Goal: Task Accomplishment & Management: Manage account settings

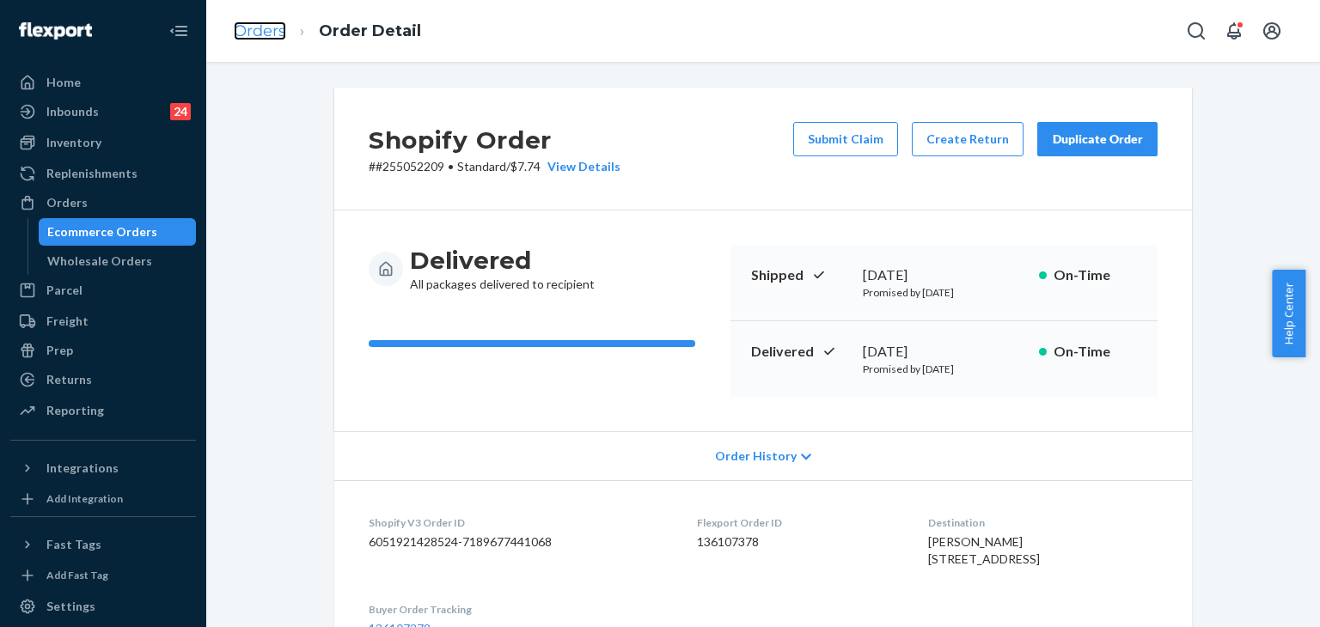
click at [269, 29] on link "Orders" at bounding box center [260, 30] width 52 height 19
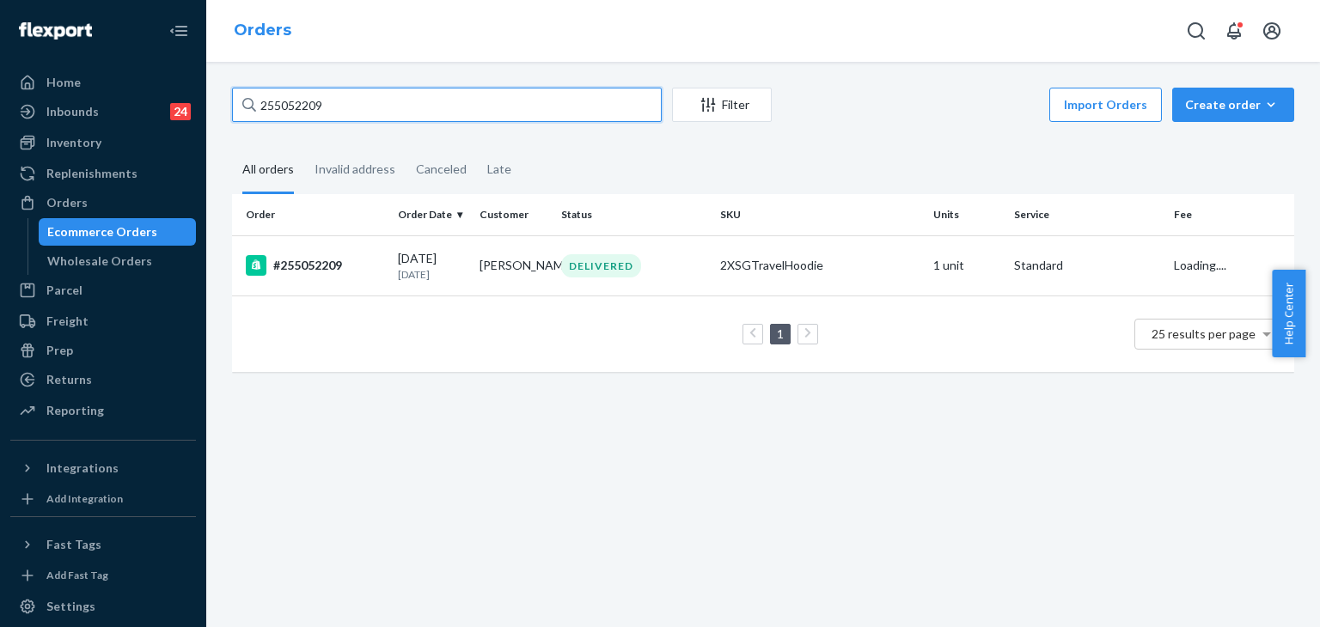
drag, startPoint x: 208, startPoint y: 56, endPoint x: 248, endPoint y: 38, distance: 44.2
click at [200, 51] on div "Home Inbounds 24 Shipping Plans Problems 24 Inventory Products Replenishments O…" at bounding box center [660, 313] width 1320 height 627
paste input "[PERSON_NAME]"
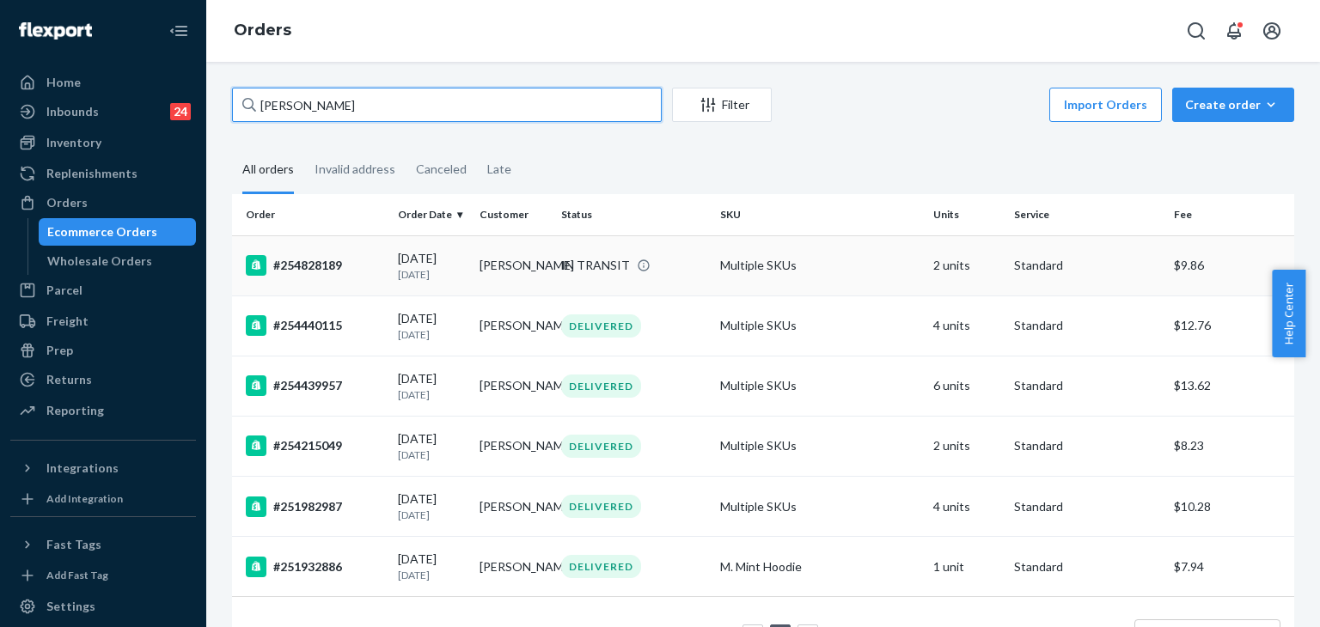
type input "[PERSON_NAME]"
click at [316, 260] on div "#254828189" at bounding box center [315, 265] width 138 height 21
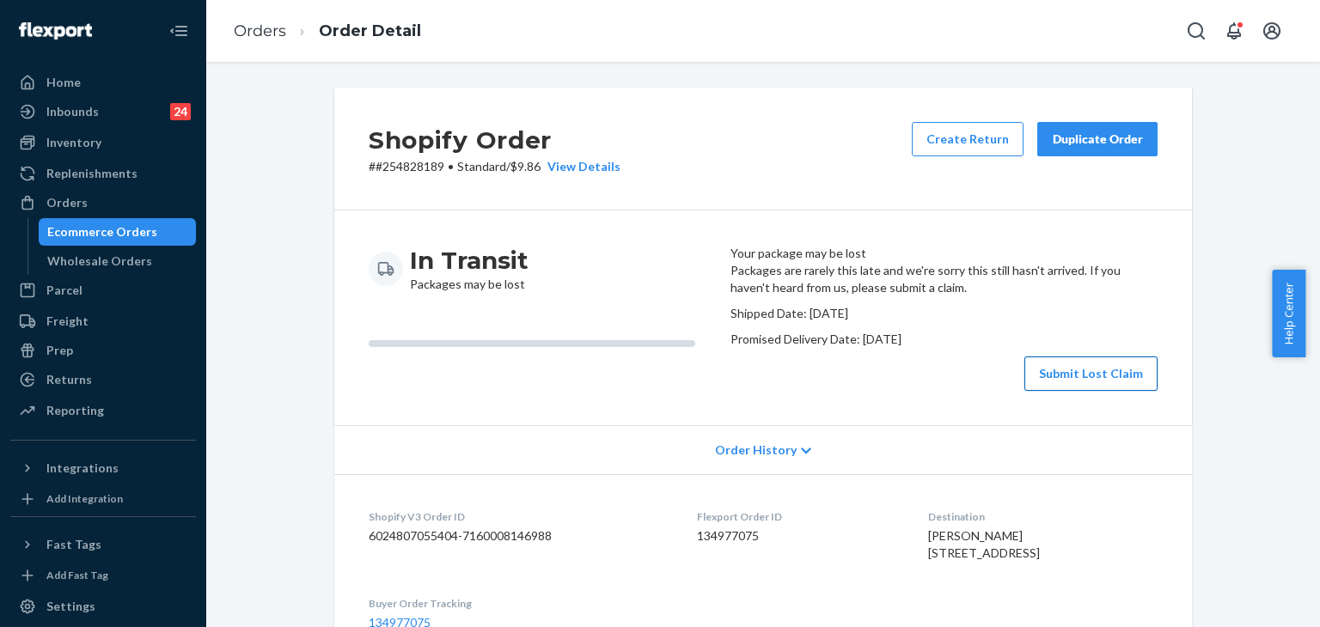
click at [1107, 391] on button "Submit Lost Claim" at bounding box center [1090, 374] width 133 height 34
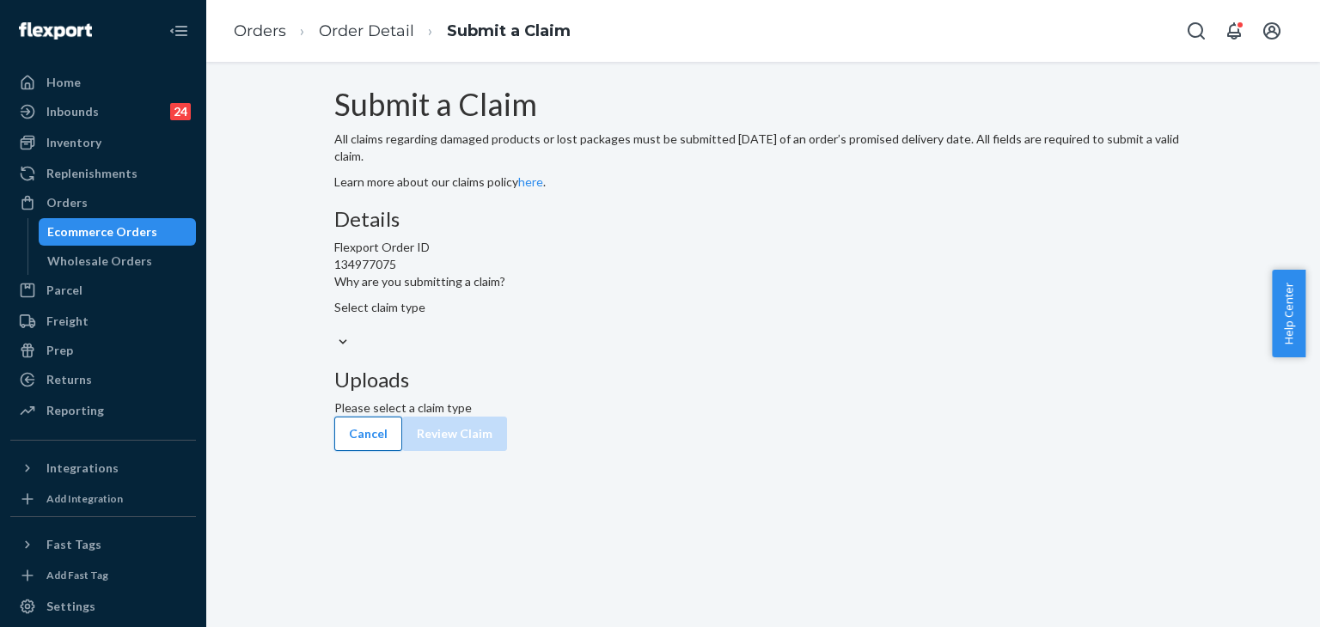
click at [384, 451] on button "Cancel" at bounding box center [368, 434] width 68 height 34
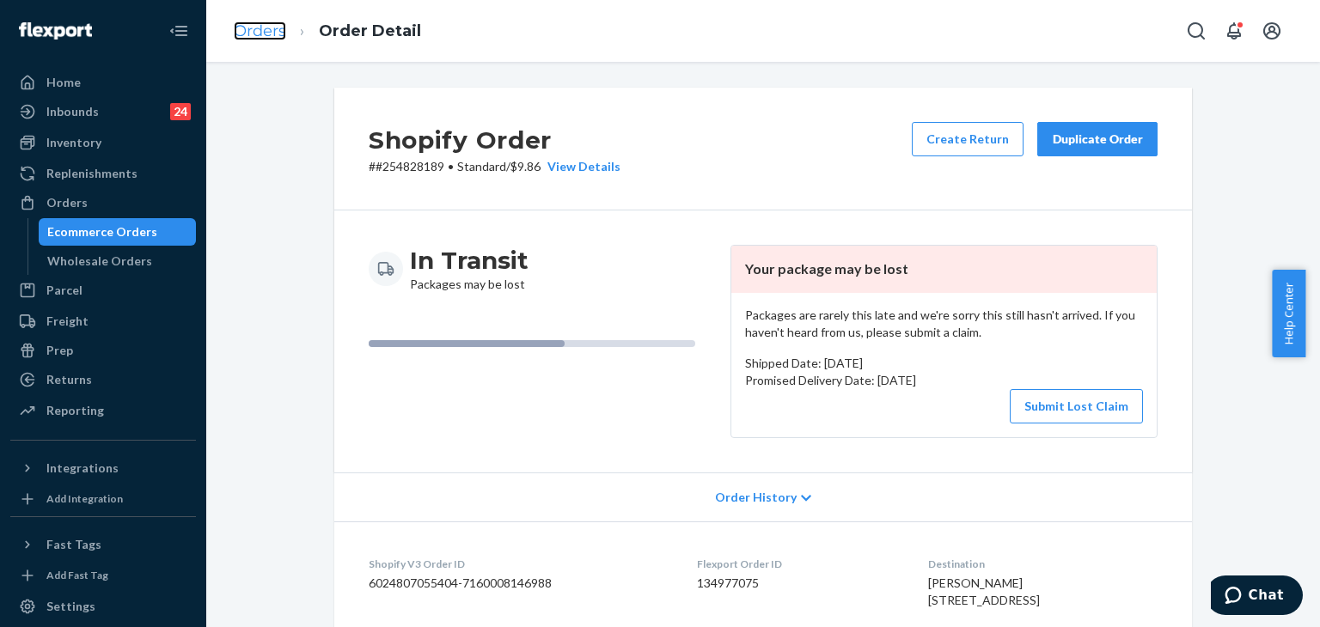
click at [260, 26] on link "Orders" at bounding box center [260, 30] width 52 height 19
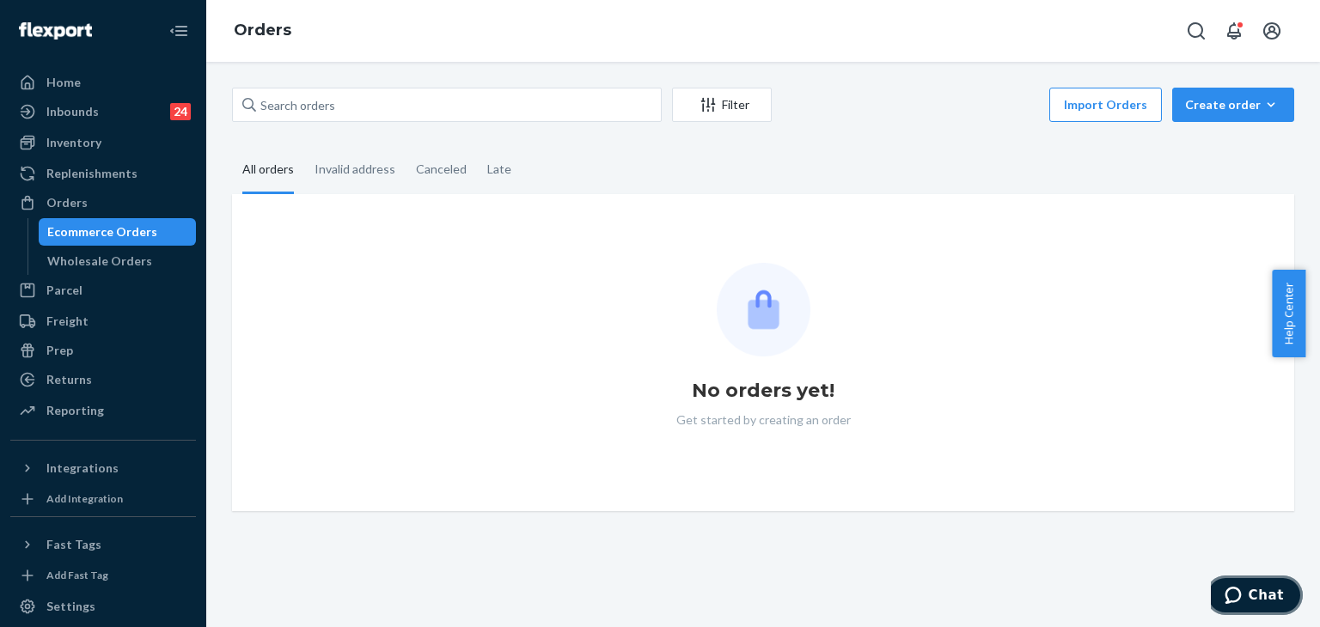
click at [1255, 601] on span "Chat" at bounding box center [1266, 595] width 35 height 15
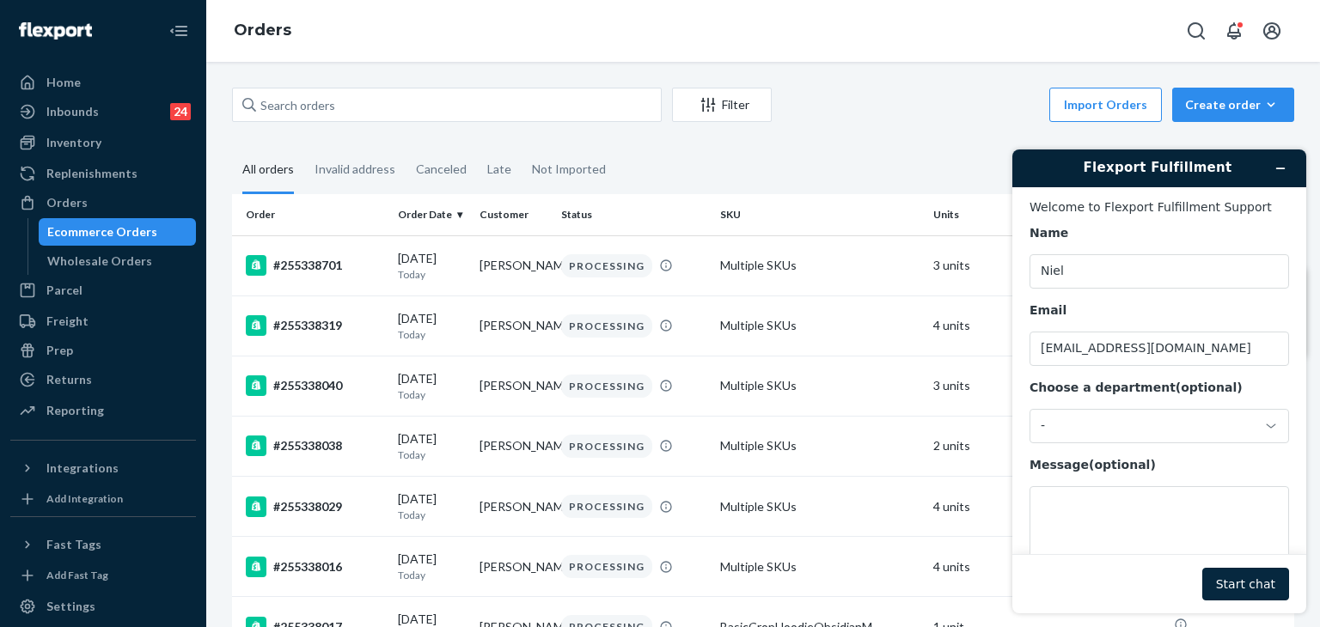
click at [1254, 580] on button "Start chat" at bounding box center [1245, 584] width 87 height 33
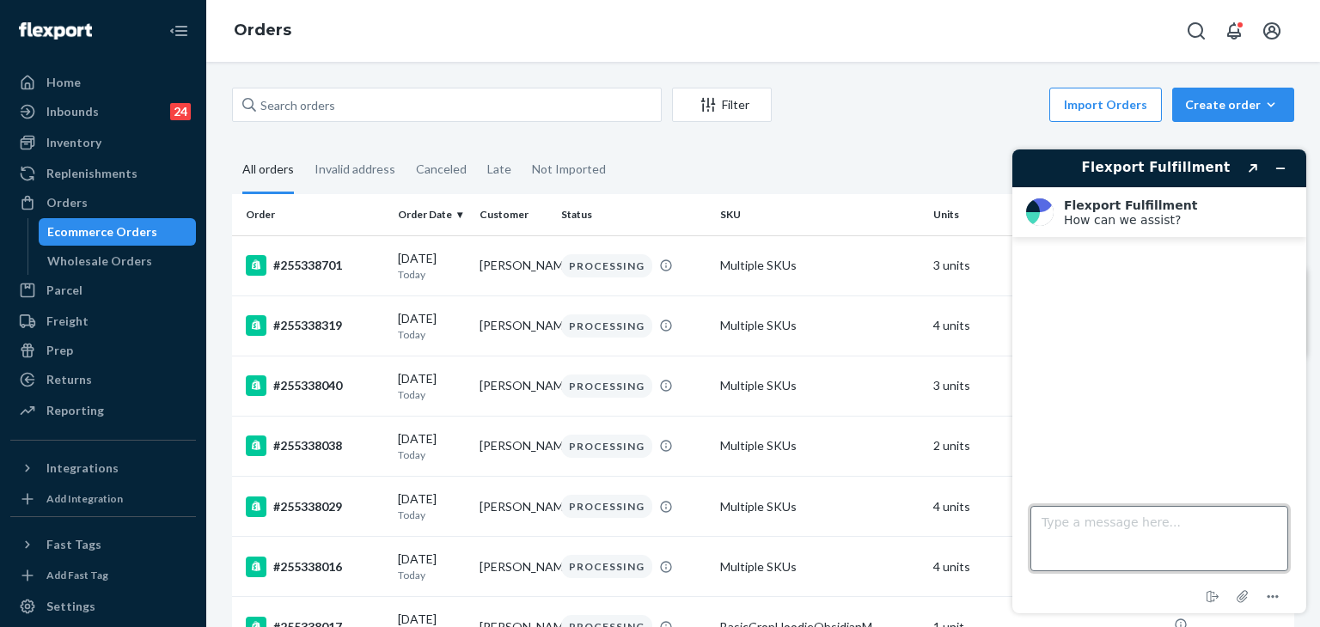
click at [1186, 570] on textarea "Type a message here..." at bounding box center [1159, 538] width 258 height 65
paste textarea "[PERSON_NAME]"
click at [1157, 551] on textarea "Hi! Can we change the status of order [PERSON_NAME]" at bounding box center [1159, 538] width 258 height 65
drag, startPoint x: 1048, startPoint y: 539, endPoint x: 1029, endPoint y: 539, distance: 18.9
click at [1029, 539] on footer "Type a message here... Hi! Can we change the status of order [PERSON_NAME] End …" at bounding box center [1159, 549] width 294 height 127
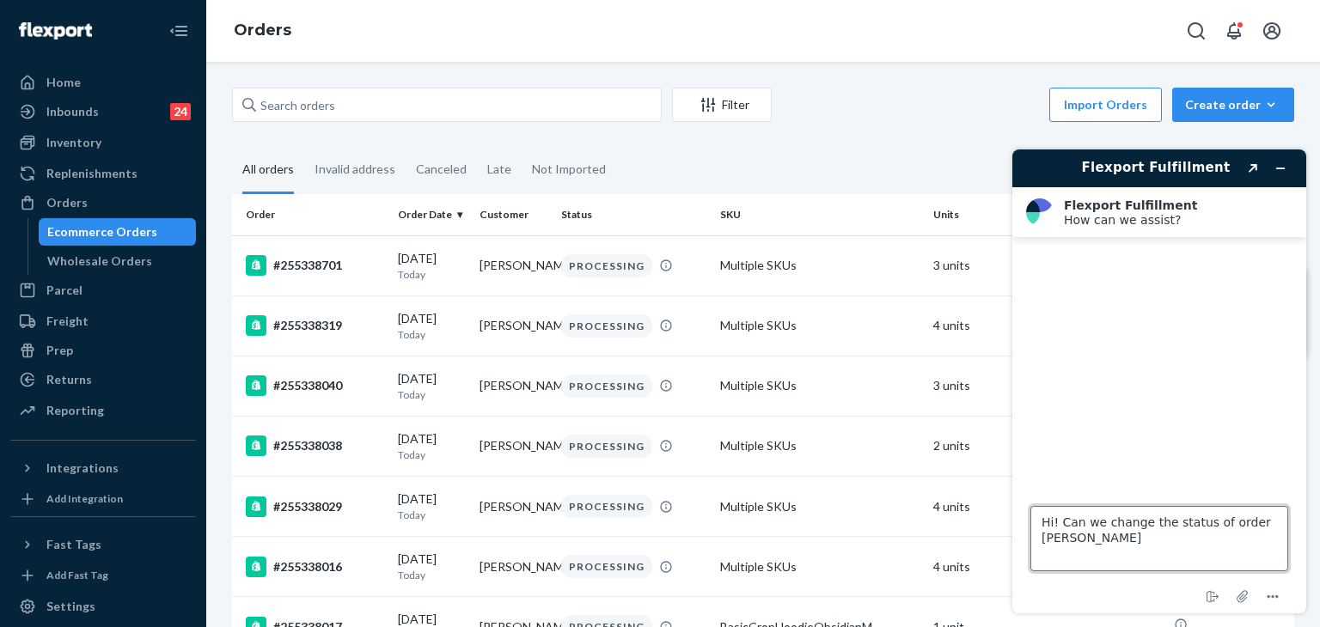
paste textarea "254828189"
click at [1197, 556] on textarea "Hi! Can we change the status of order 254828189? It was misdelivered and the pe…" at bounding box center [1159, 538] width 258 height 65
type textarea "Hi! Can we change the status of order 254828189? It was misdelivered and the pe…"
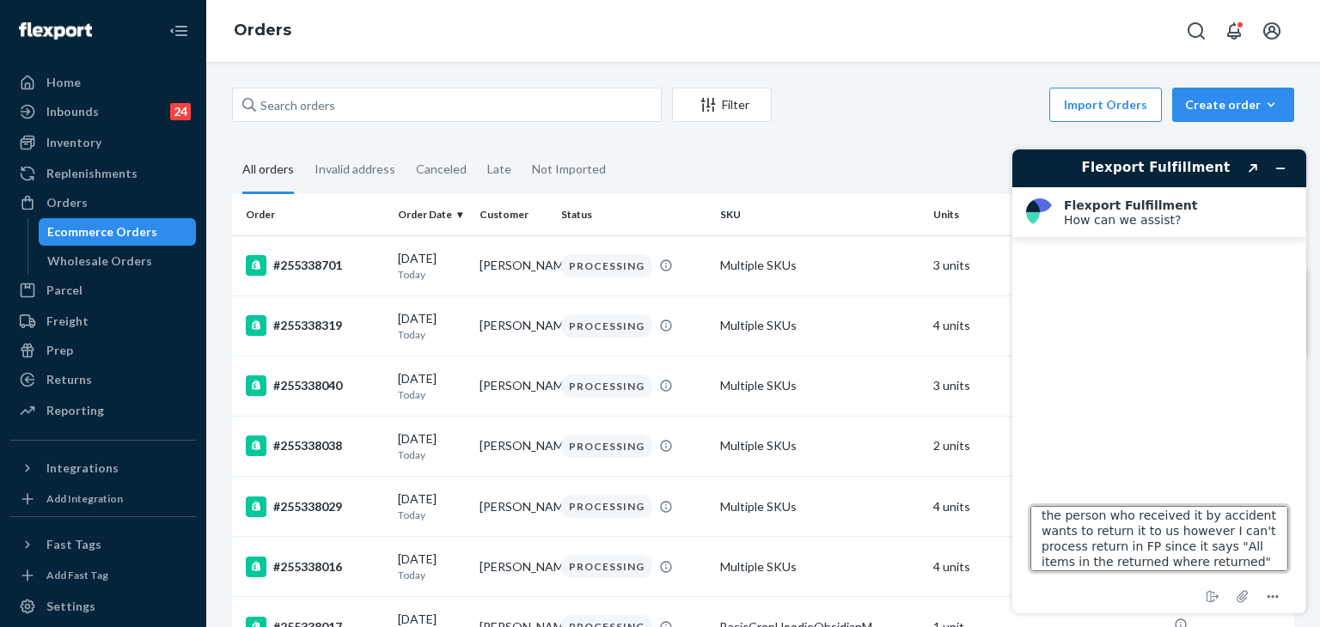
click at [1208, 560] on textarea "Hi! Can we change the status of order 254828189? It was misdelivered and the pe…" at bounding box center [1159, 538] width 258 height 65
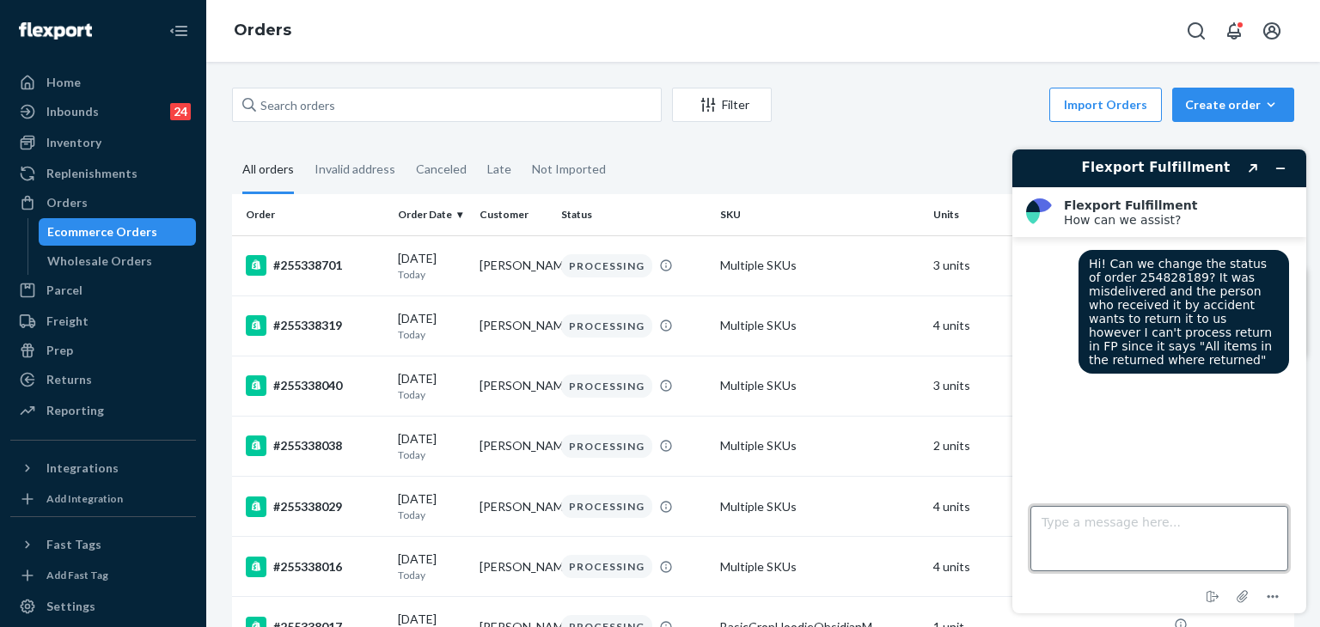
scroll to position [0, 0]
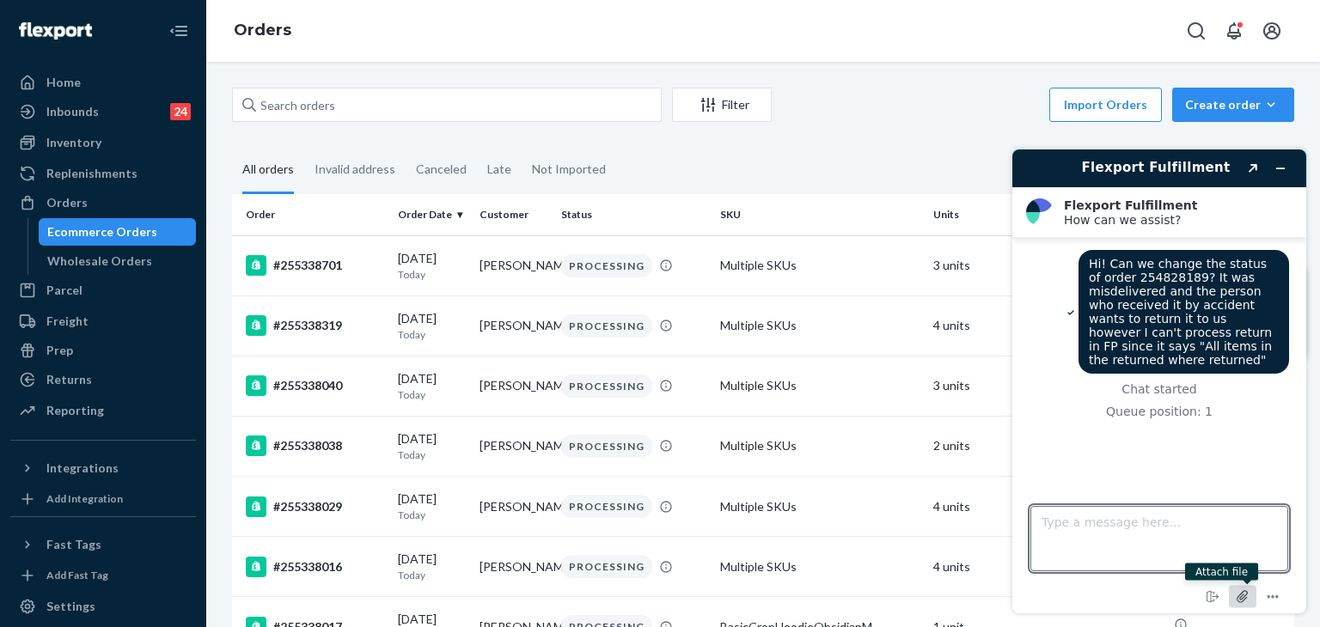
click at [1242, 601] on icon "Attach file" at bounding box center [1243, 597] width 32 height 32
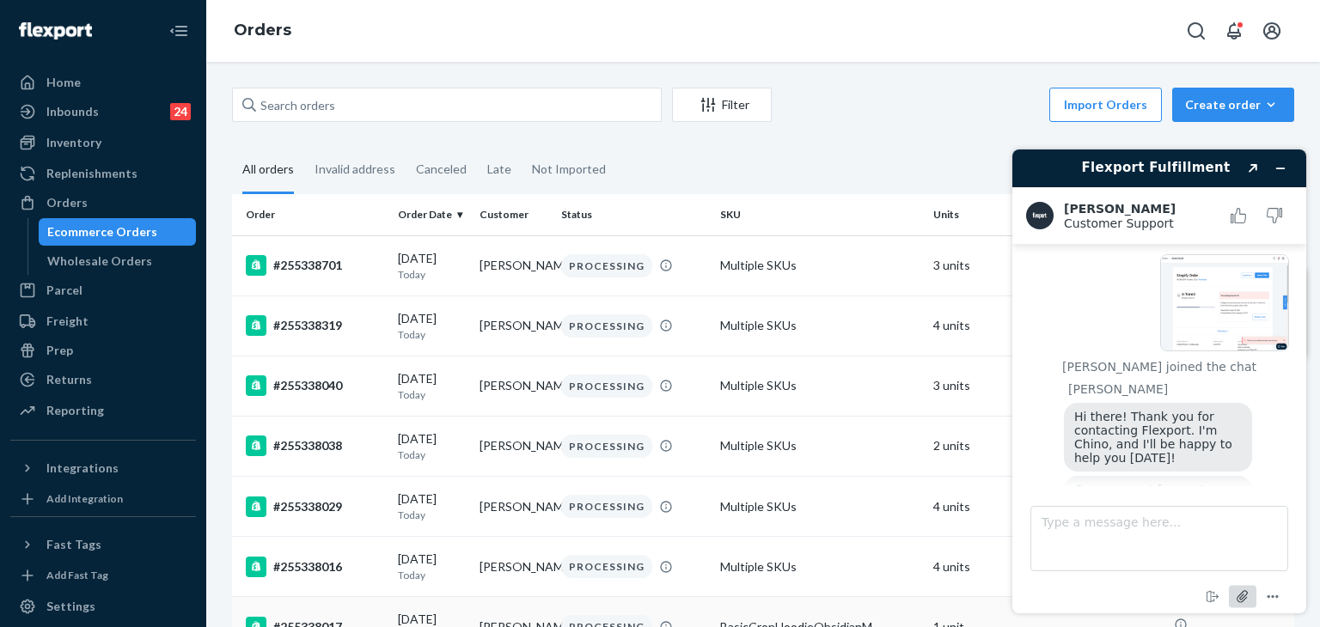
scroll to position [203, 0]
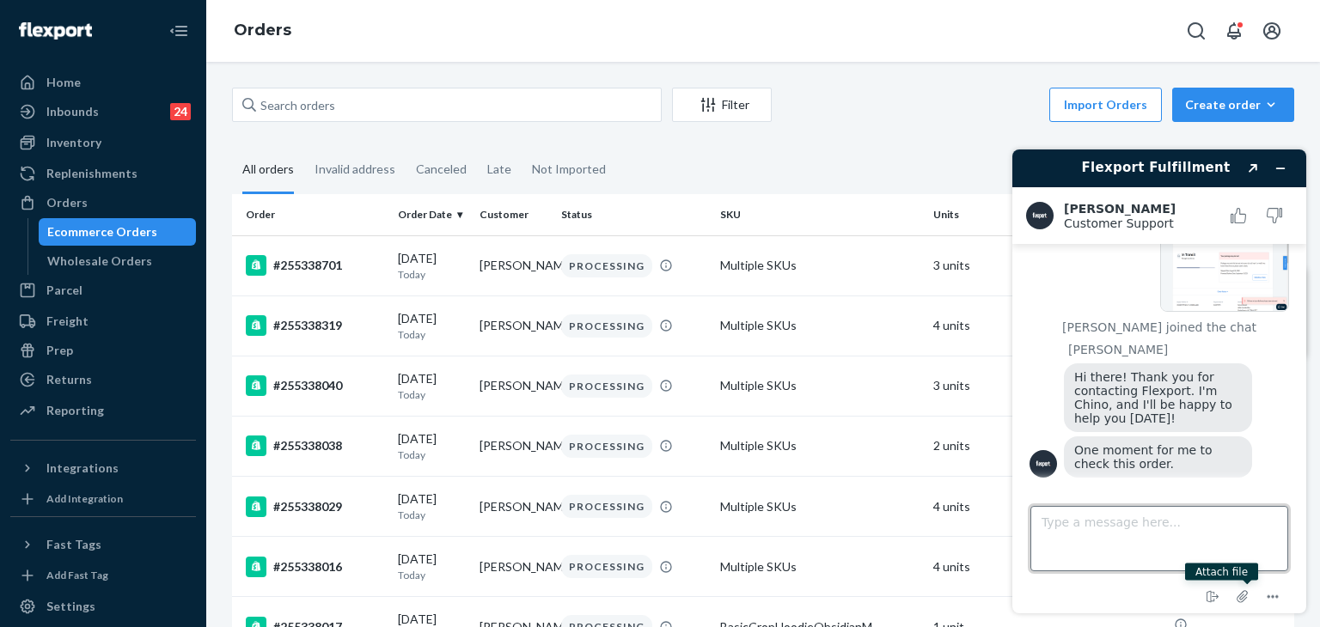
click at [1176, 525] on textarea "Type a message here..." at bounding box center [1159, 538] width 258 height 65
type textarea "thanks"
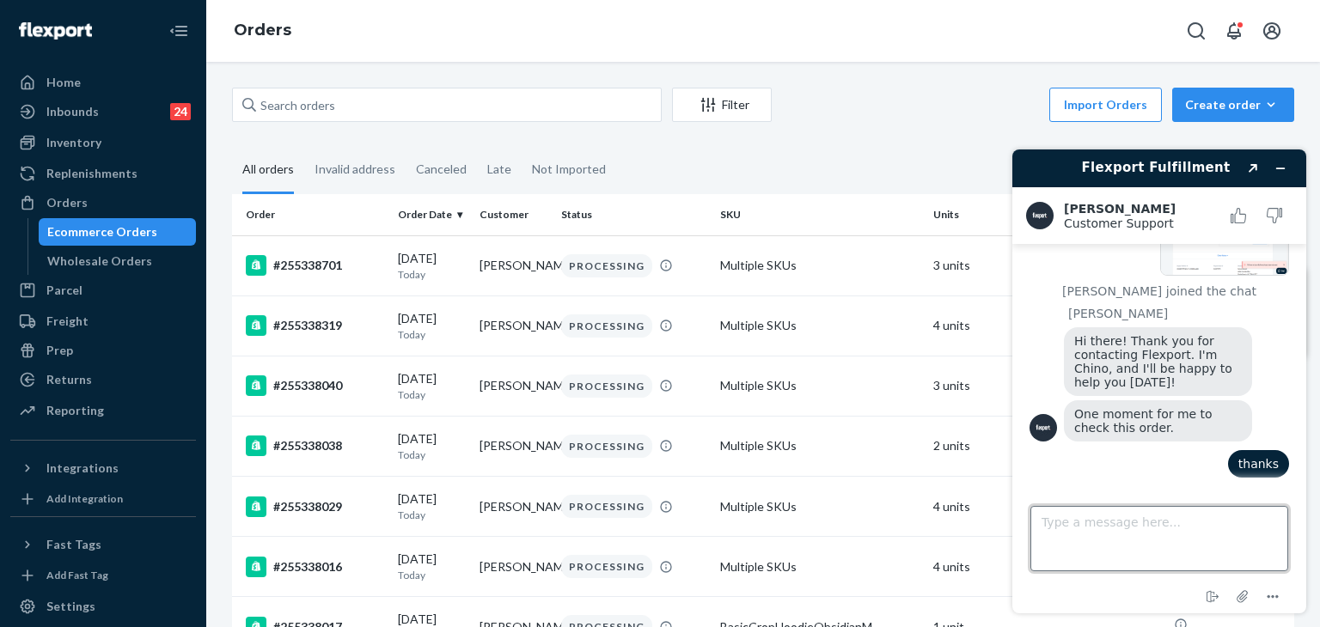
scroll to position [238, 0]
click at [351, 108] on input "text" at bounding box center [447, 105] width 430 height 34
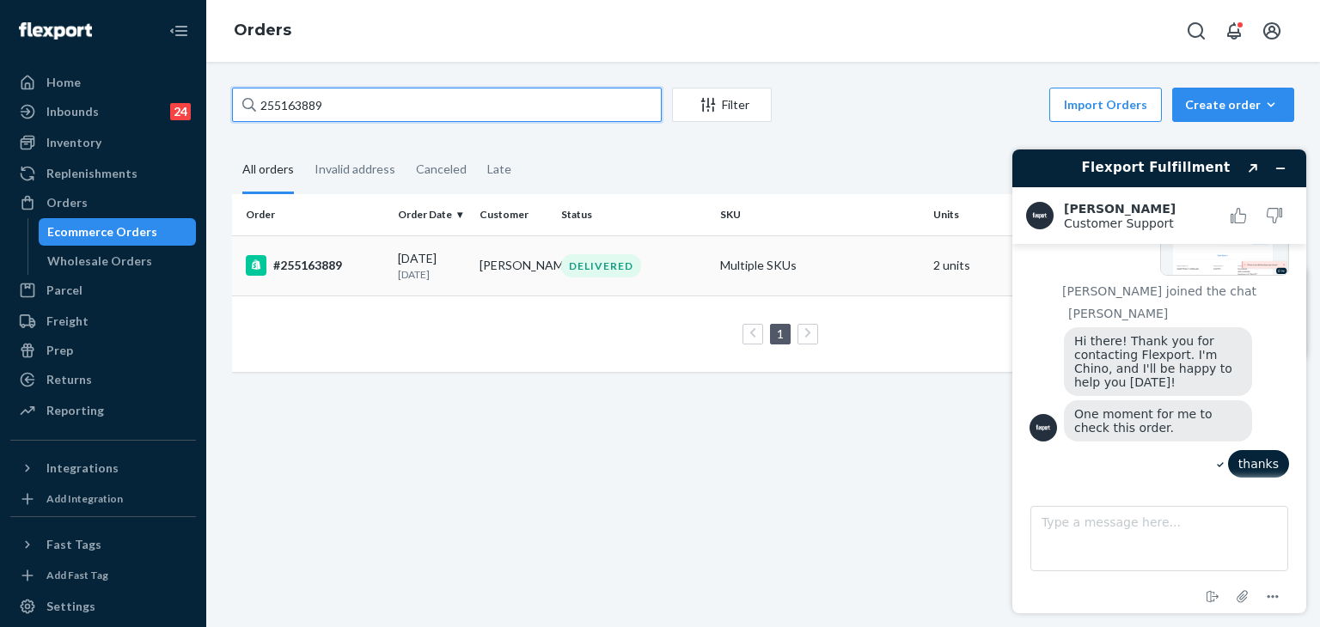
type input "255163889"
click at [303, 268] on div "#255163889" at bounding box center [315, 265] width 138 height 21
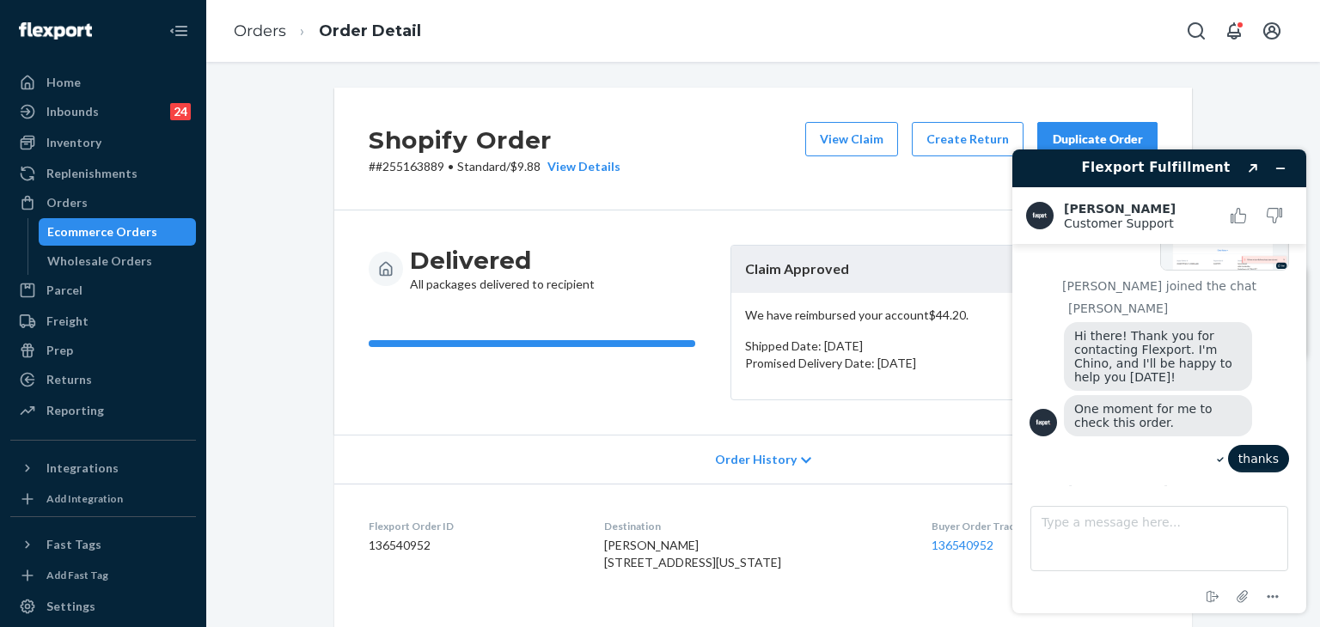
scroll to position [369, 0]
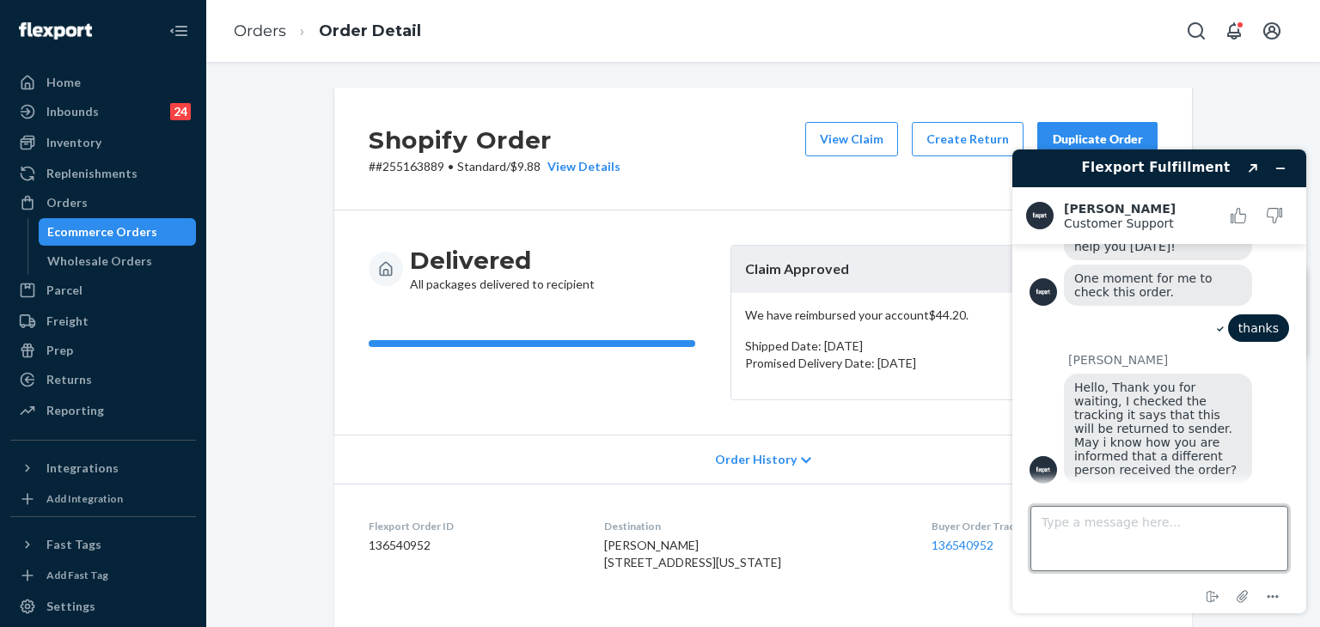
click at [1173, 523] on textarea "Type a message here..." at bounding box center [1159, 538] width 258 height 65
click at [1086, 528] on textarea "The eprson received" at bounding box center [1159, 538] width 258 height 65
click at [1182, 518] on textarea "The person received" at bounding box center [1159, 538] width 258 height 65
click at [1247, 550] on textarea "The person received the package by accident reached out to Comfrt" at bounding box center [1159, 538] width 258 height 65
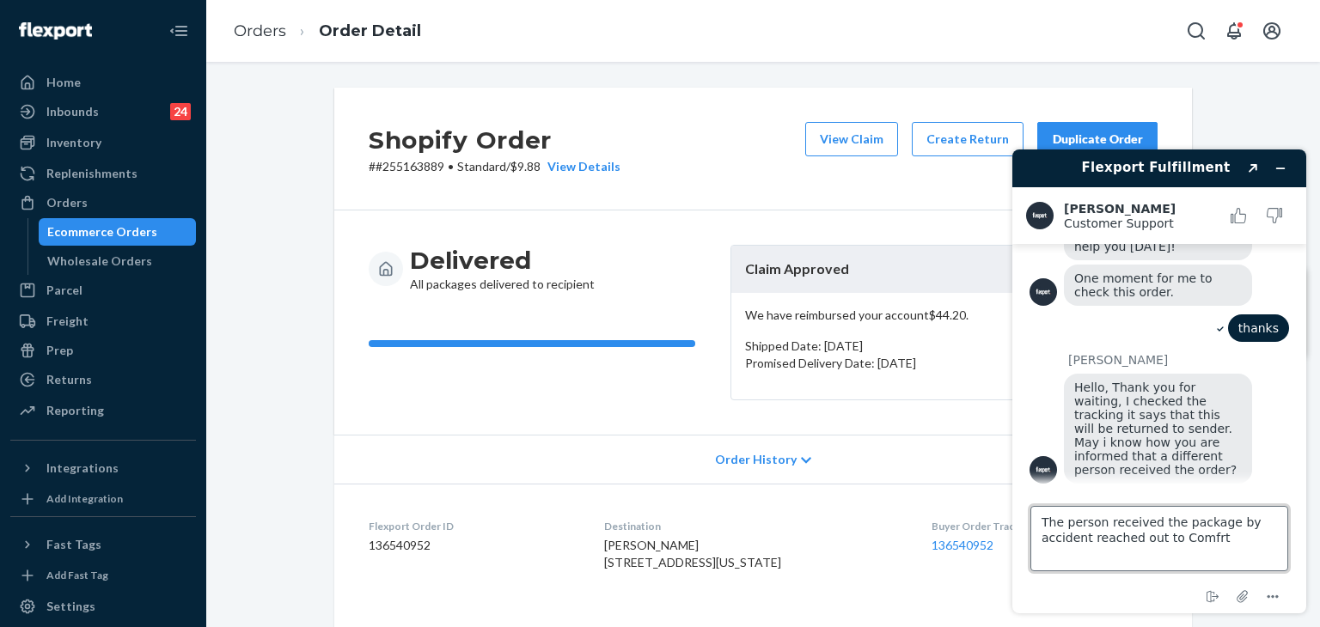
type textarea "The person received the package by accident reached out to Comfrt."
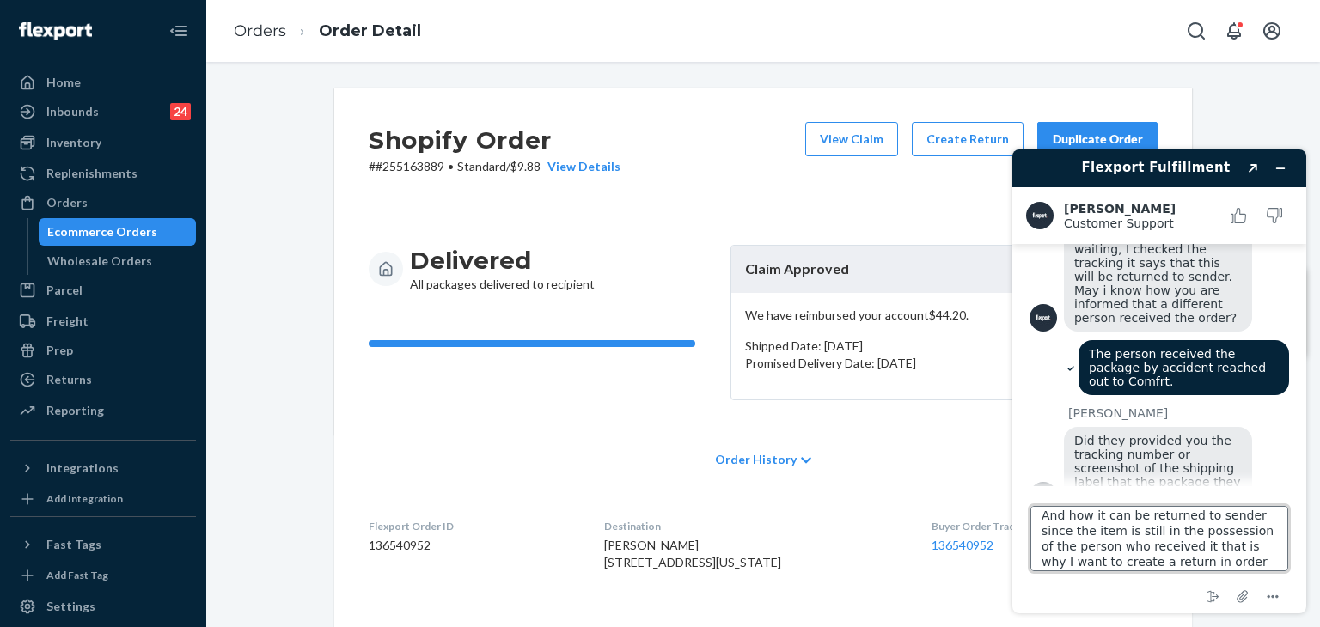
scroll to position [21, 0]
drag, startPoint x: 1203, startPoint y: 558, endPoint x: 1213, endPoint y: 552, distance: 11.9
click at [1241, 529] on textarea "And how it can be returned to sender since the item is still in the possession …" at bounding box center [1159, 538] width 258 height 65
click at [1151, 550] on textarea "And how it can be returned to sender since the item is still in the possession …" at bounding box center [1159, 538] width 258 height 65
click at [1156, 563] on textarea "And how it can be returned to sender since the item is still in the possession …" at bounding box center [1159, 538] width 258 height 65
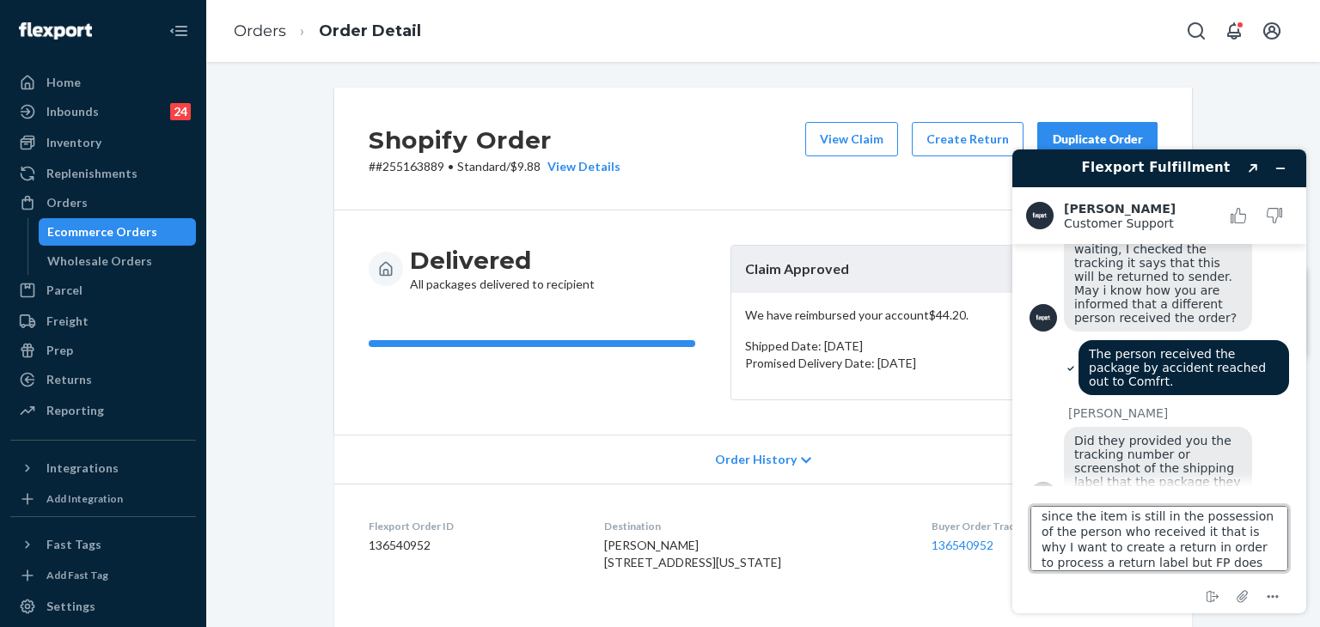
scroll to position [38, 0]
type textarea "And how it can be returned to sender since the item is still in the possession …"
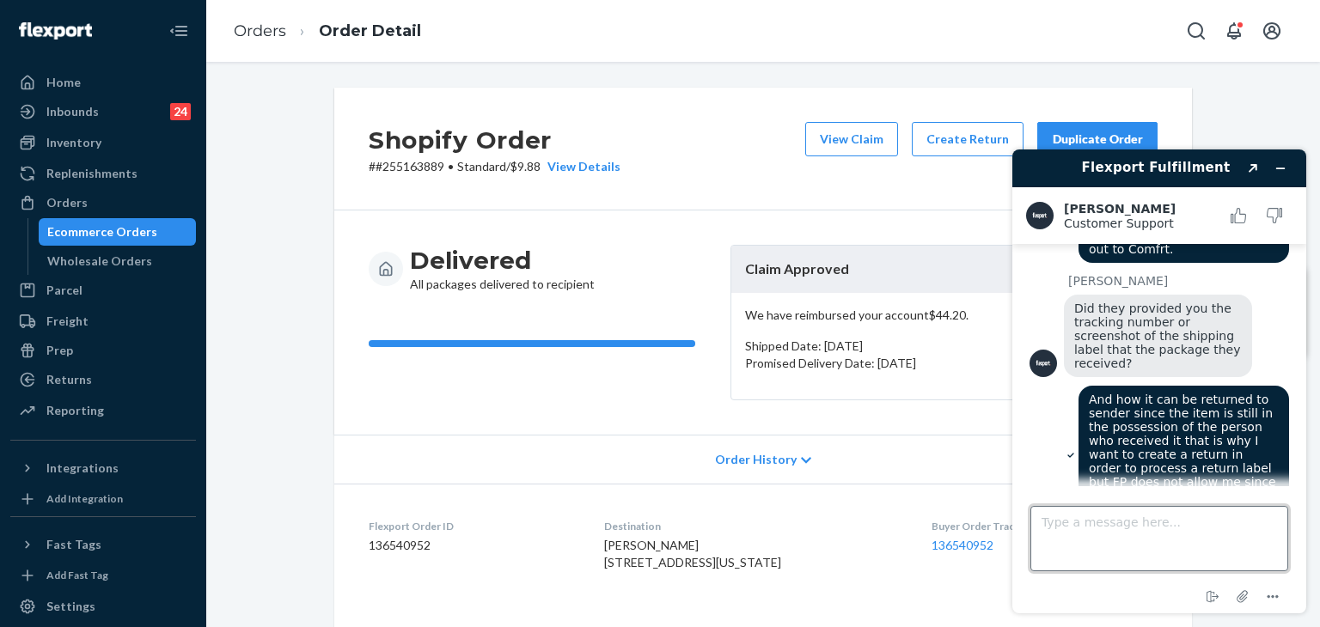
scroll to position [770, 0]
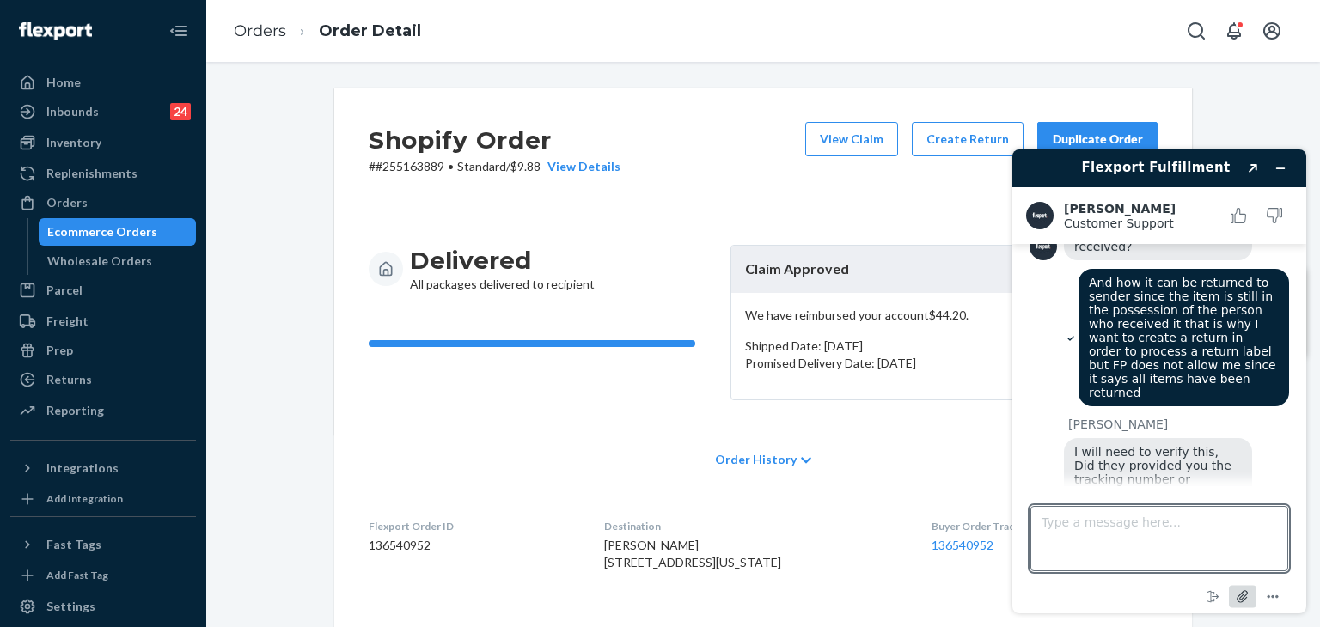
click at [1247, 597] on icon "Attach file" at bounding box center [1243, 597] width 14 height 14
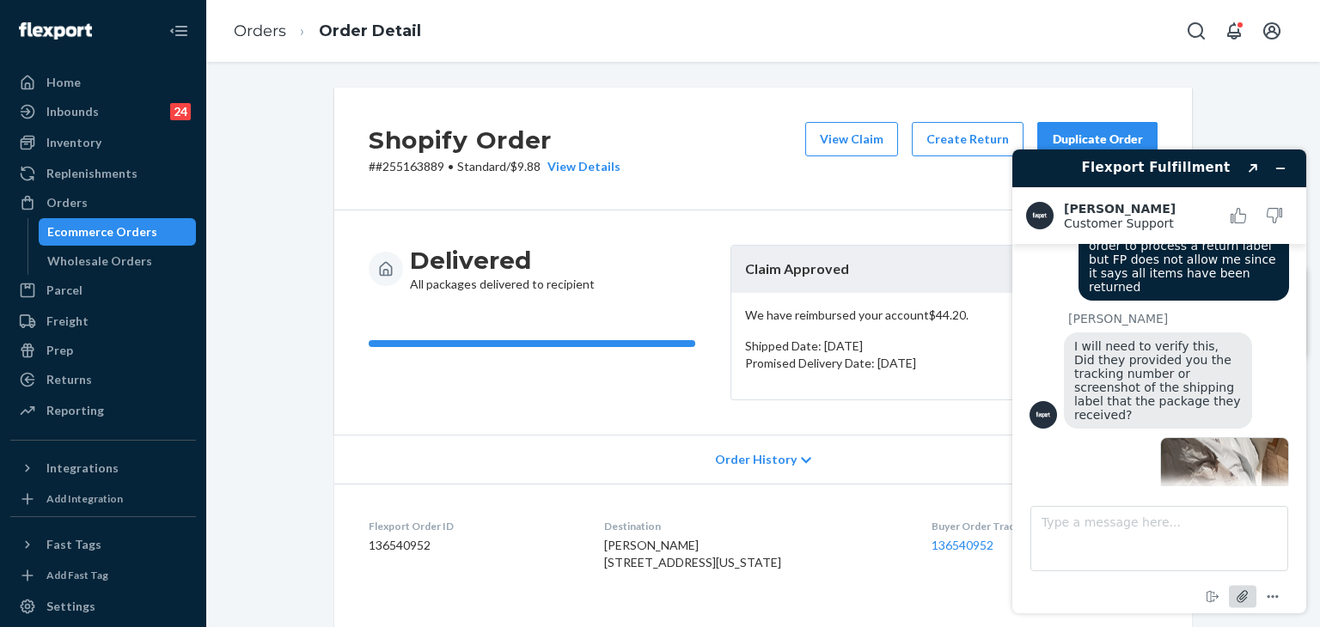
scroll to position [875, 0]
click at [1241, 587] on icon "Attach file" at bounding box center [1243, 597] width 32 height 32
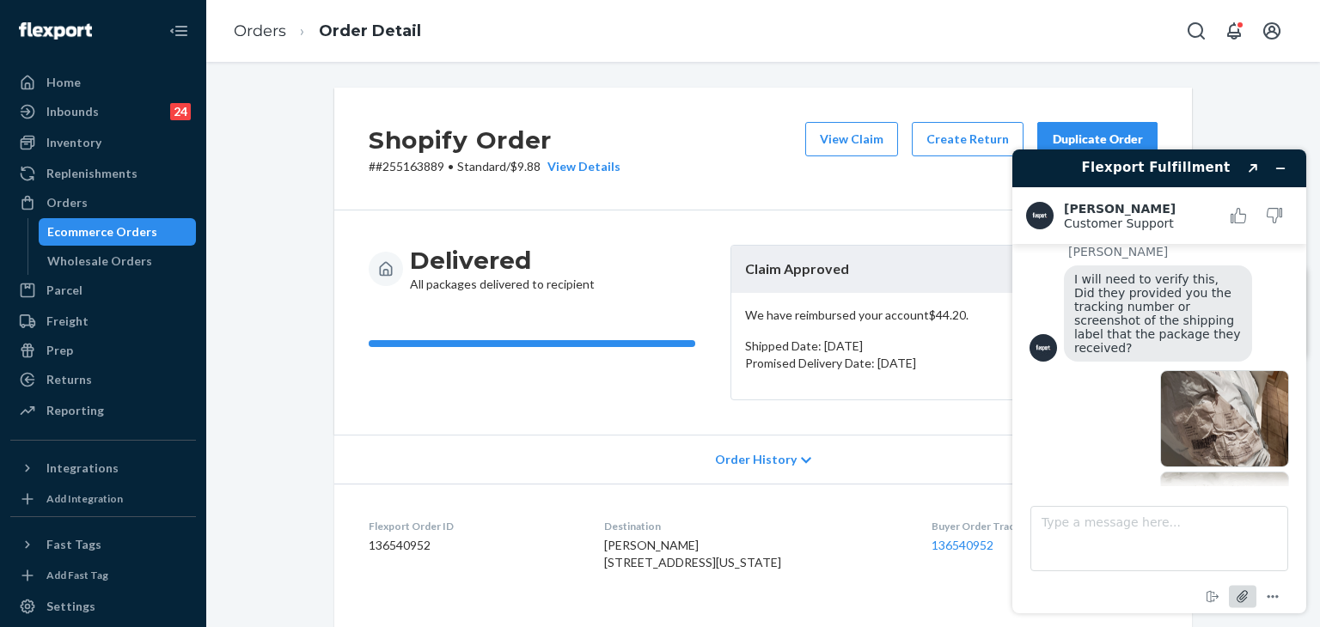
scroll to position [976, 0]
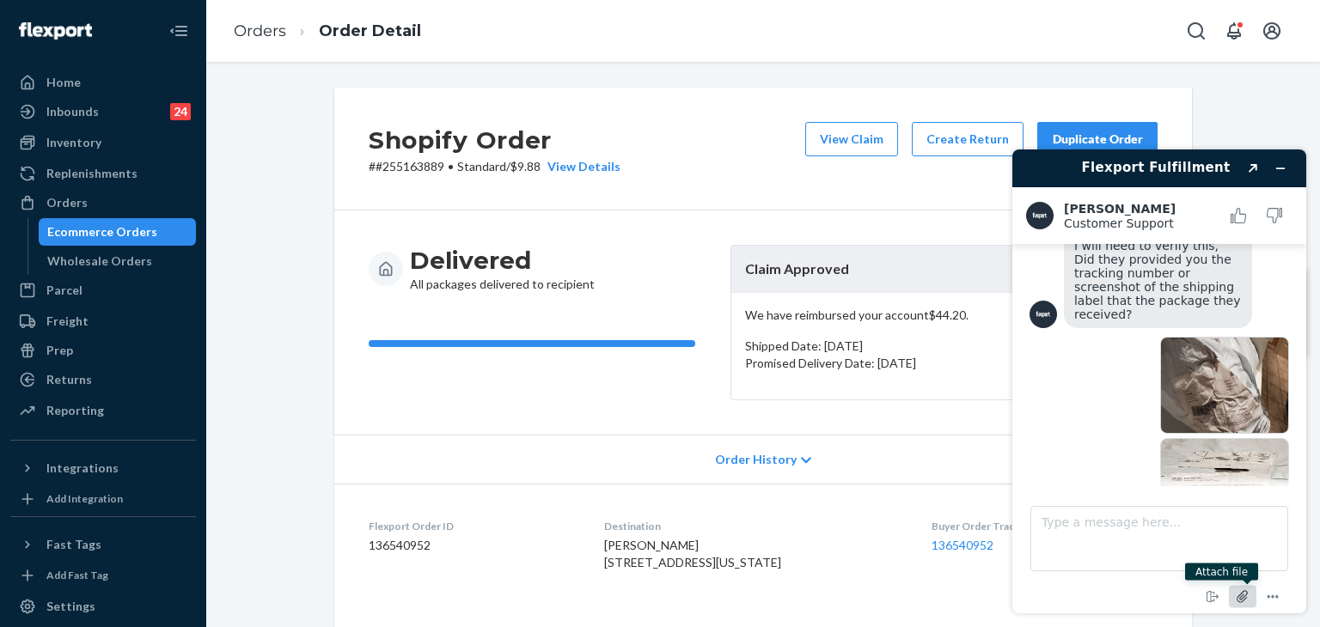
click at [1241, 596] on icon "Attach file" at bounding box center [1243, 597] width 14 height 14
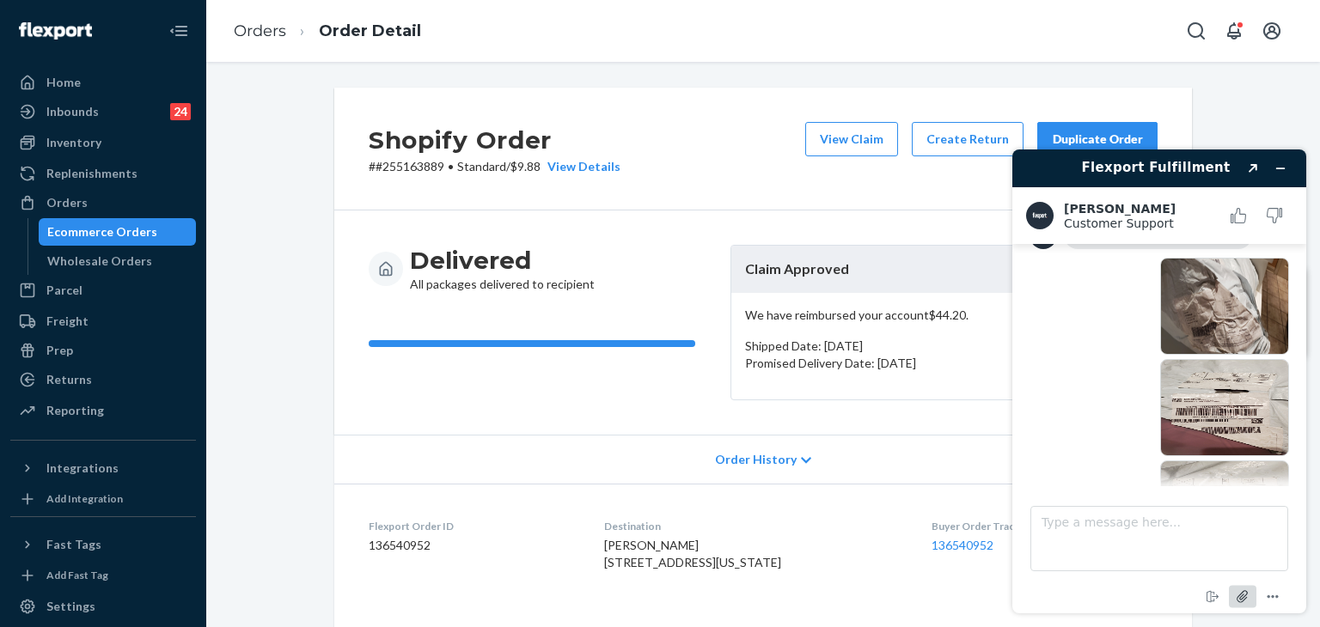
scroll to position [1078, 0]
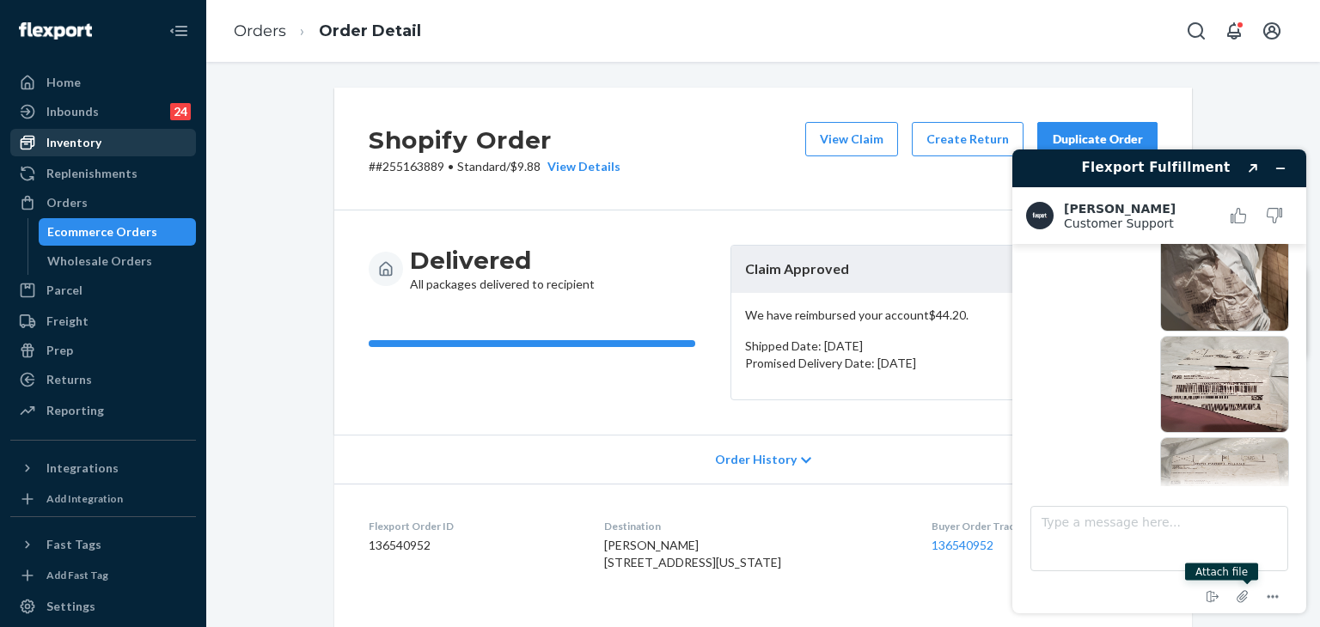
drag, startPoint x: 86, startPoint y: 137, endPoint x: 145, endPoint y: 131, distance: 59.5
click at [87, 137] on div "Inventory" at bounding box center [73, 142] width 55 height 17
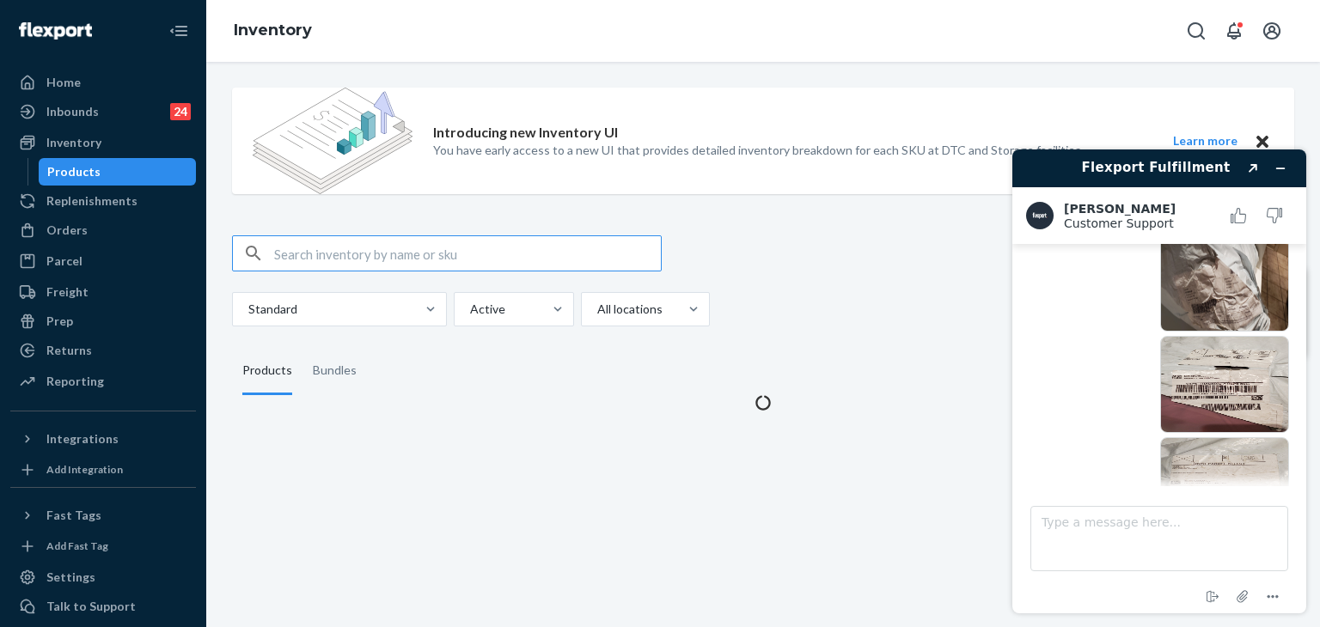
click at [412, 255] on input "text" at bounding box center [467, 253] width 387 height 34
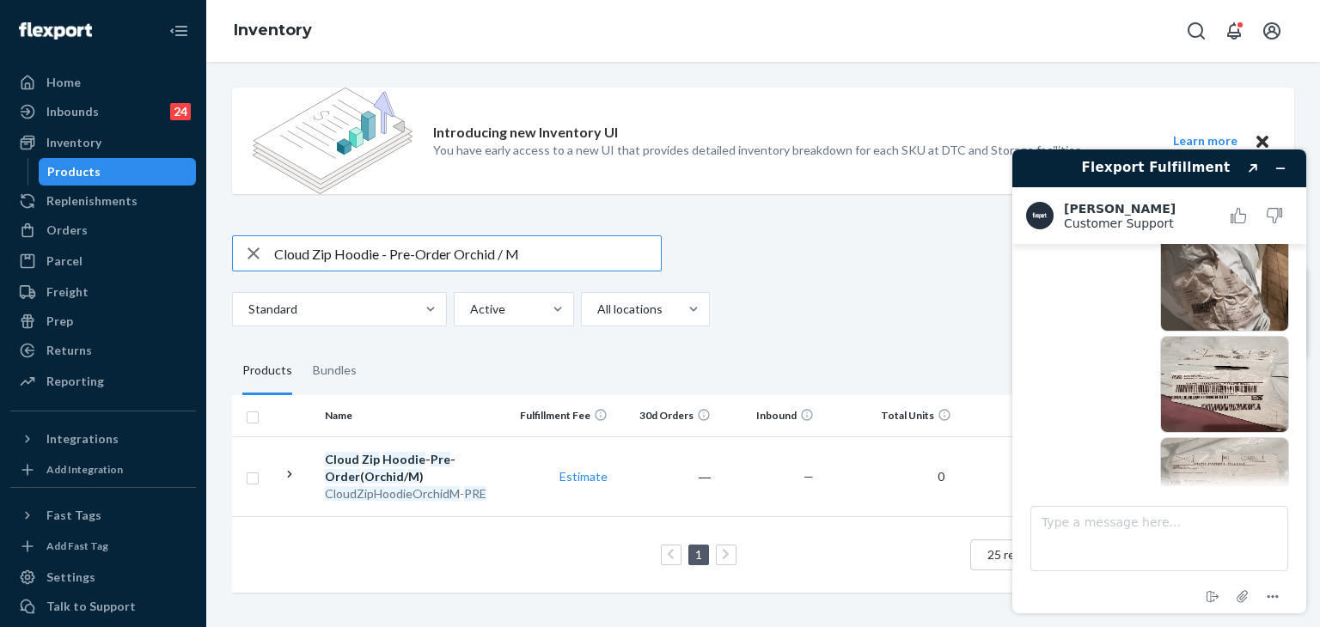
drag, startPoint x: 540, startPoint y: 255, endPoint x: 455, endPoint y: 238, distance: 86.8
click at [438, 240] on input "Cloud Zip Hoodie - Pre-Order Orchid / M" at bounding box center [467, 253] width 387 height 34
click at [461, 255] on input "Cloud Zip Hoodie - Pre-Order Orchid / M" at bounding box center [467, 253] width 387 height 34
drag, startPoint x: 451, startPoint y: 255, endPoint x: 378, endPoint y: 248, distance: 73.4
click at [378, 248] on input "Cloud Zip Hoodie - Pre-Order Orchid / M" at bounding box center [467, 253] width 387 height 34
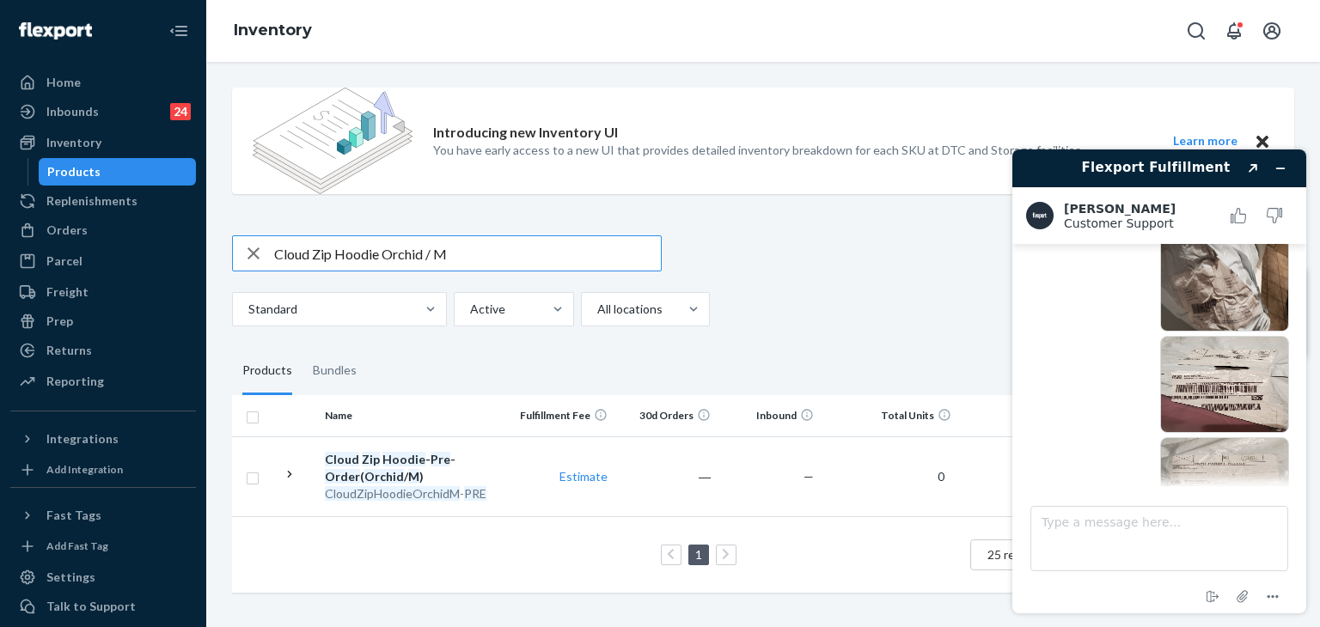
type input "Cloud Zip Hoodie Orchid / M"
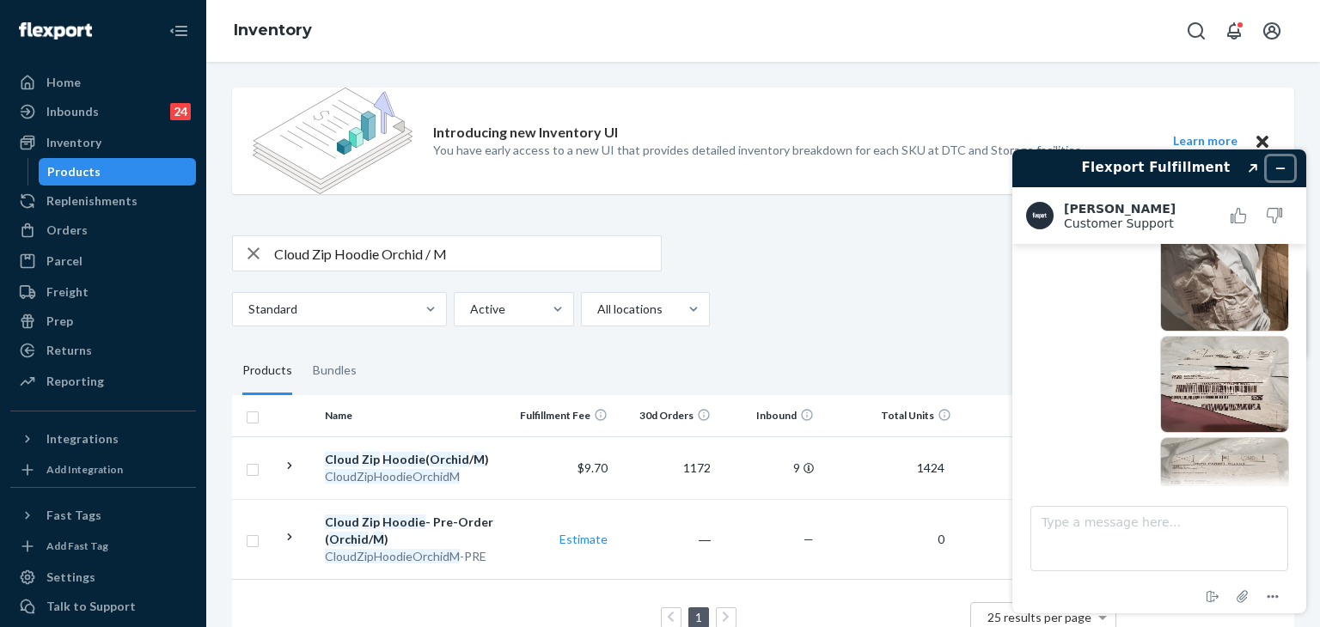
click at [1278, 163] on icon "Minimize widget" at bounding box center [1280, 168] width 12 height 12
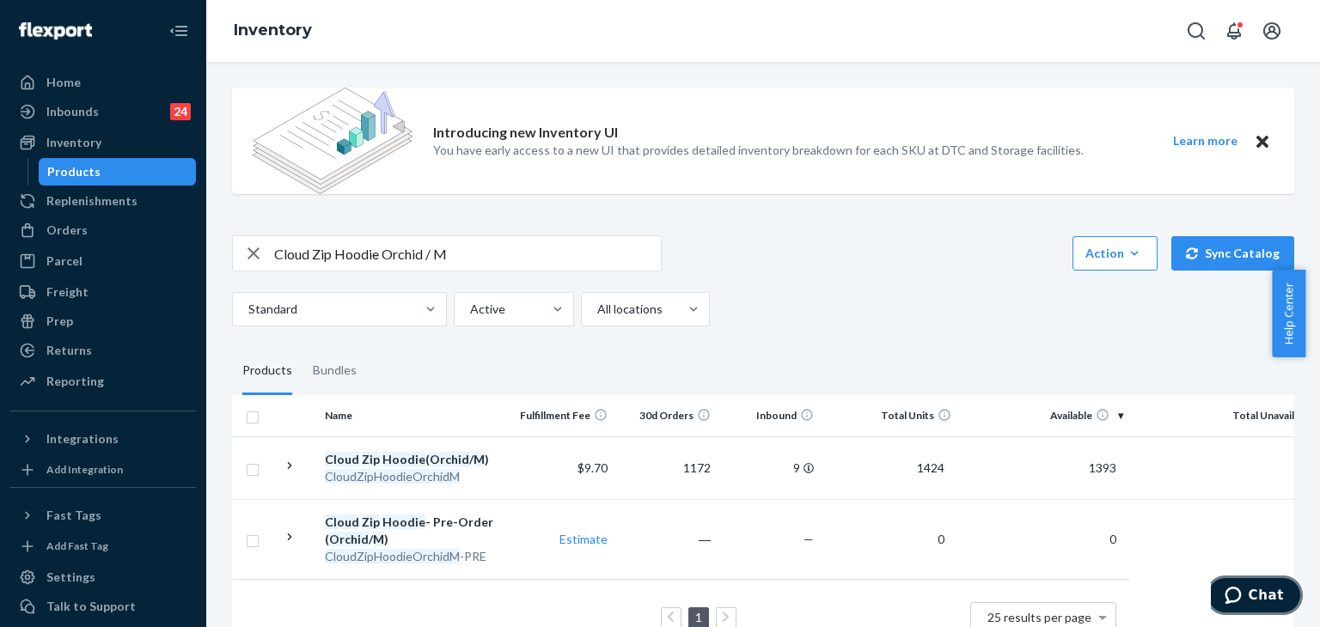
click at [1282, 590] on span "Chat" at bounding box center [1266, 595] width 35 height 15
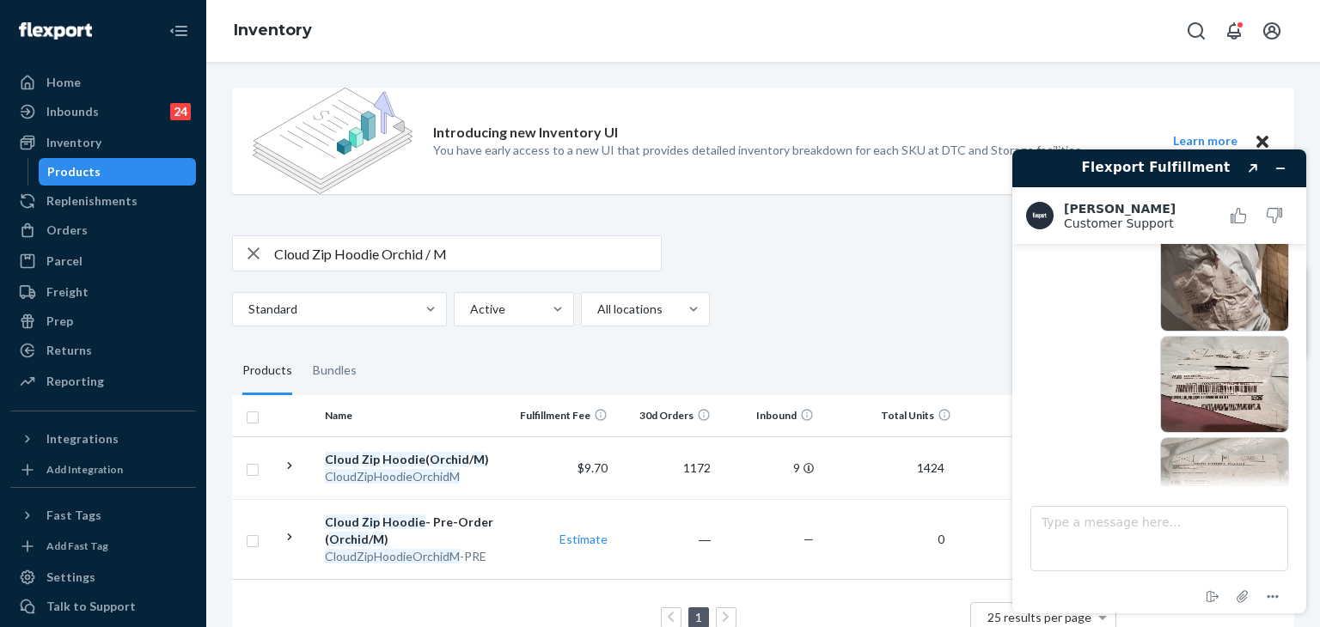
scroll to position [1153, 0]
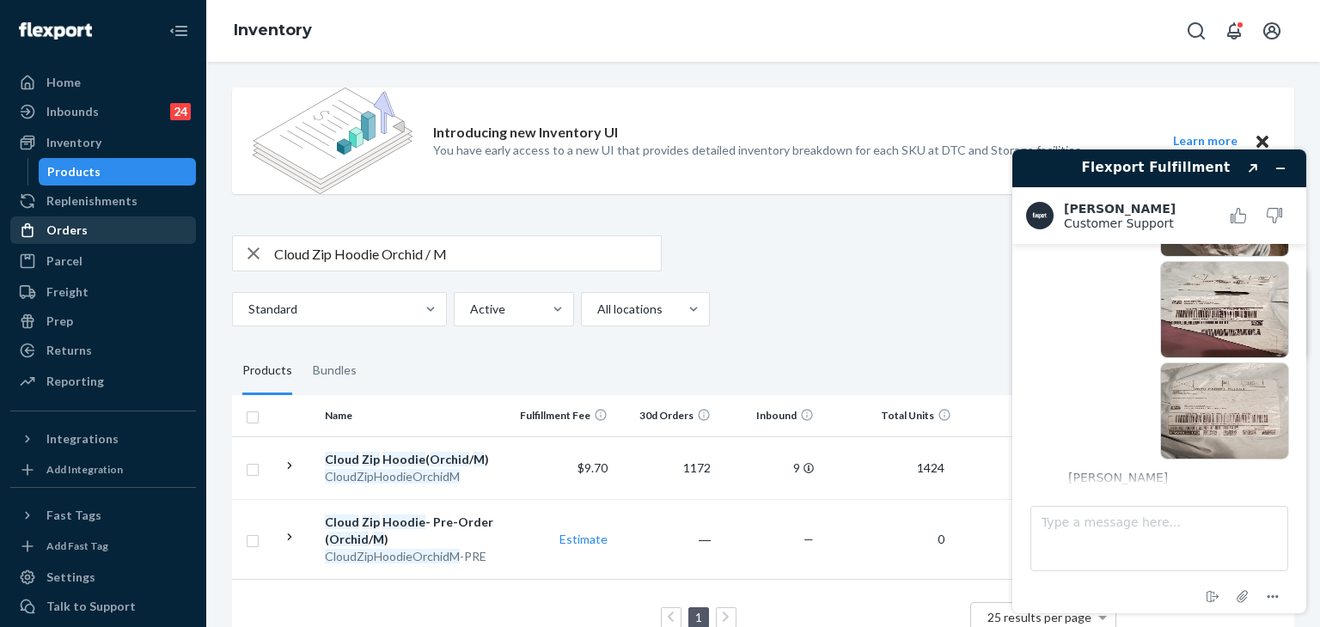
click at [71, 227] on div "Orders" at bounding box center [66, 230] width 41 height 17
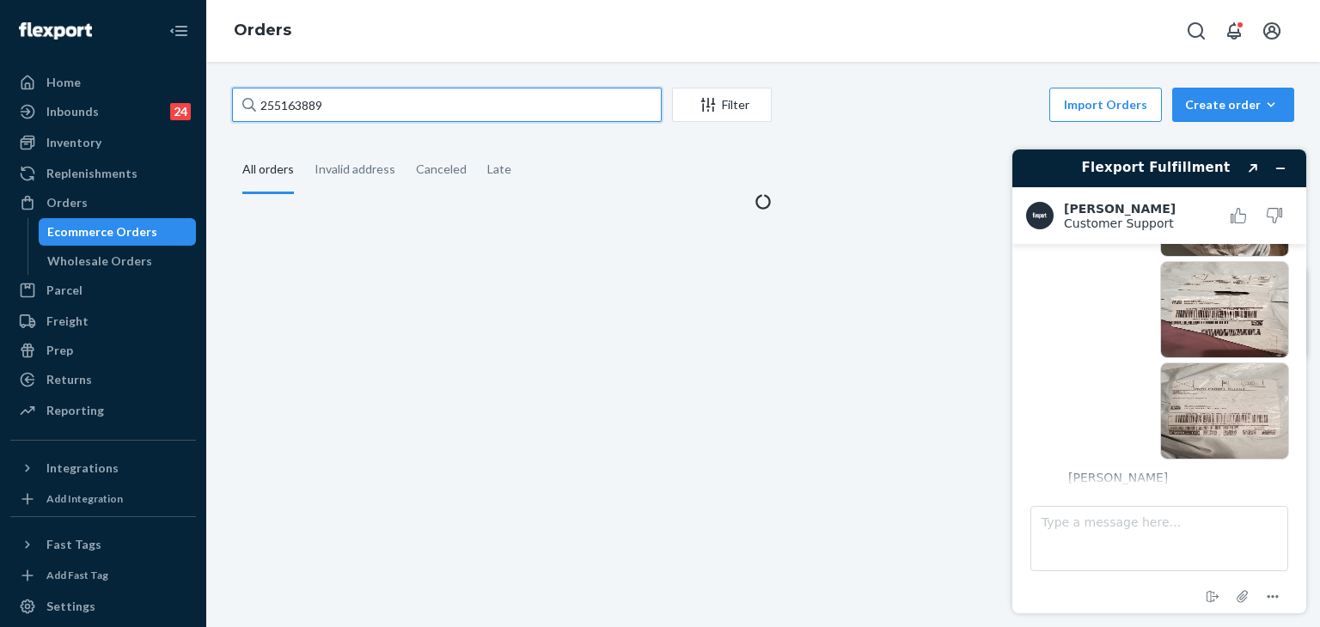
drag, startPoint x: 399, startPoint y: 103, endPoint x: 192, endPoint y: 113, distance: 206.5
click at [185, 114] on div "Home Inbounds 24 Shipping Plans Problems 24 Inventory Products Replenishments O…" at bounding box center [660, 313] width 1320 height 627
paste input "242612"
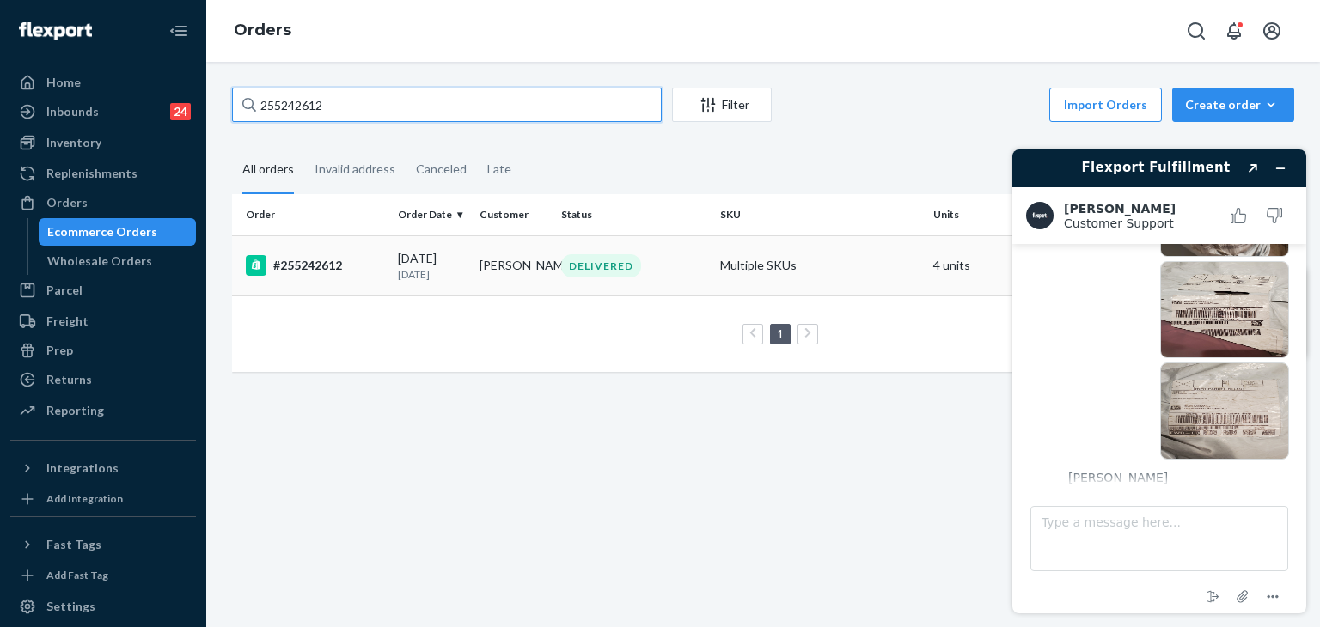
type input "255242612"
click at [327, 265] on div "#255242612" at bounding box center [315, 265] width 138 height 21
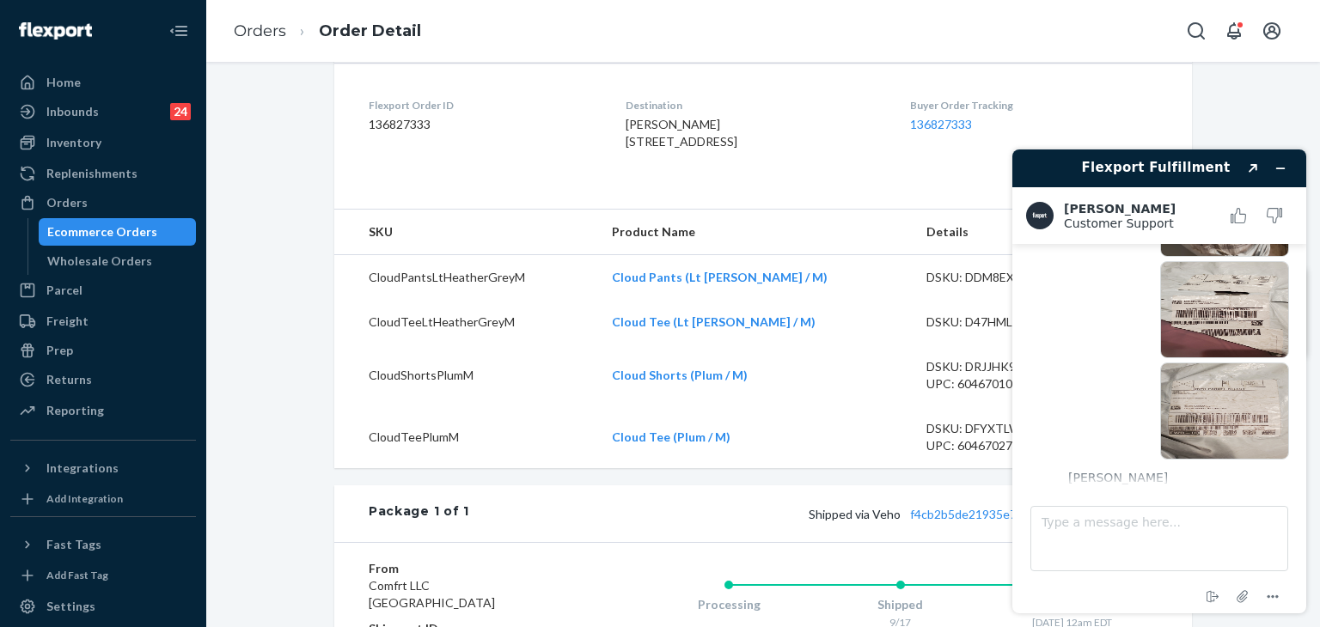
scroll to position [1199, 0]
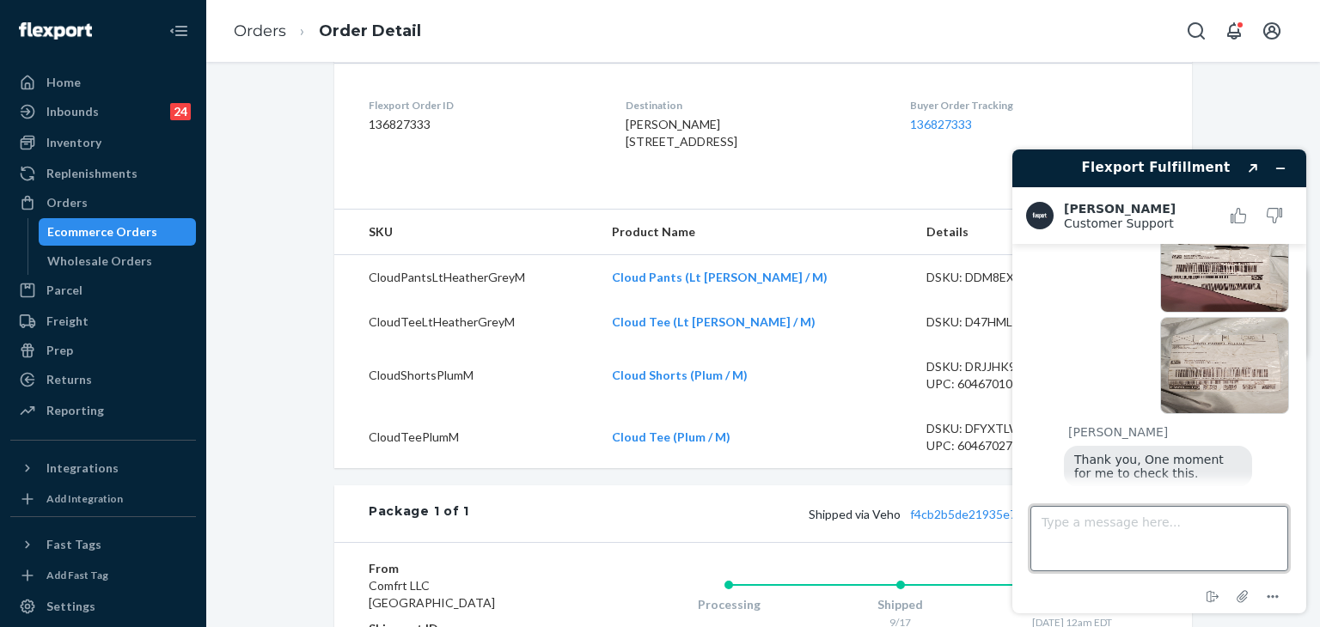
click at [1158, 541] on textarea "Type a message here..." at bounding box center [1159, 538] width 258 height 65
type textarea "Ok"
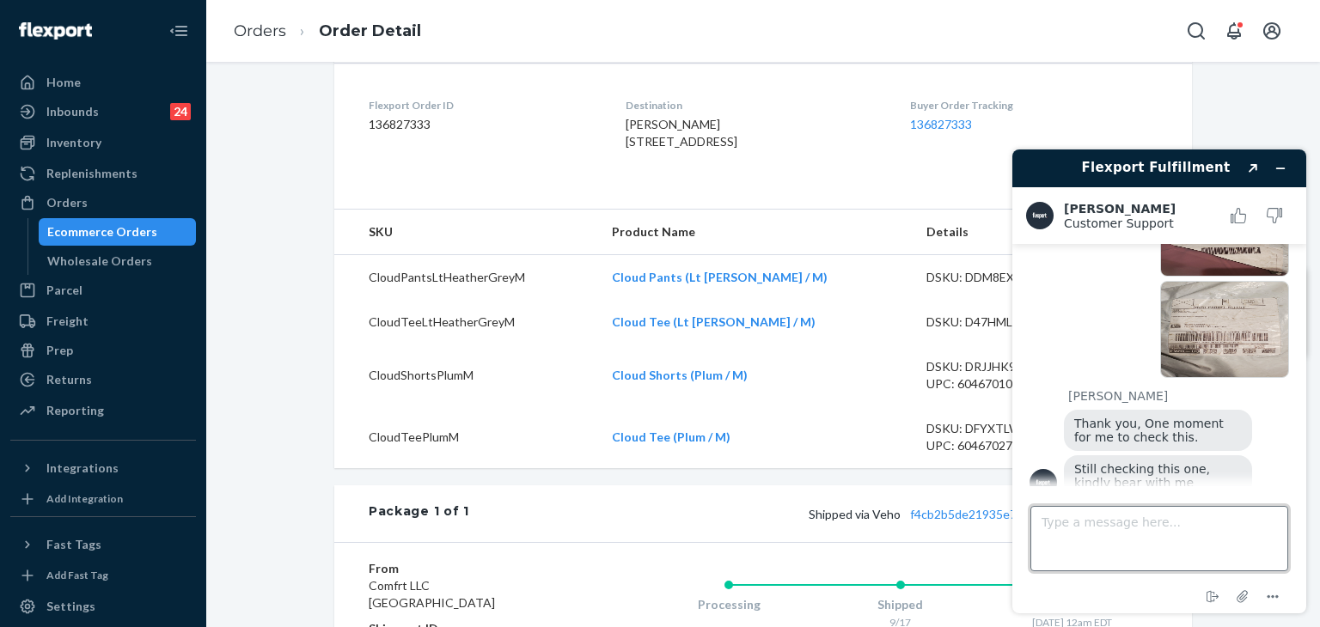
scroll to position [1235, 0]
click at [261, 33] on link "Orders" at bounding box center [260, 30] width 52 height 19
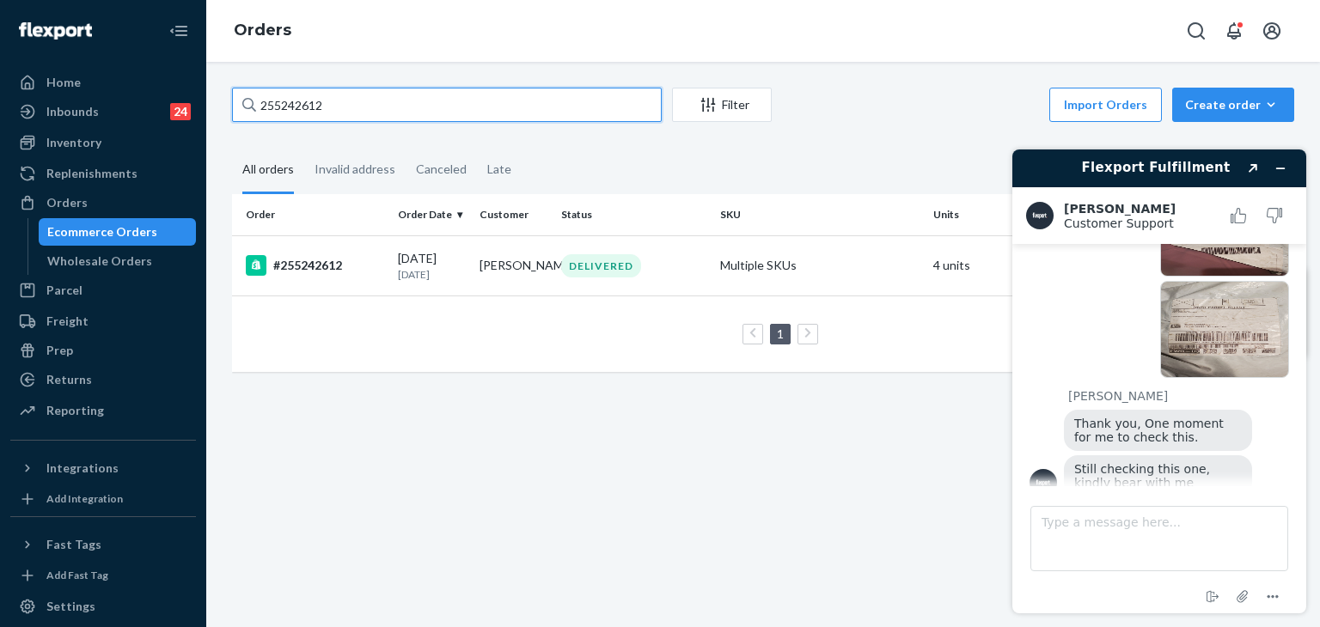
click at [172, 94] on div "Home Inbounds 24 Shipping Plans Problems 24 Inventory Products Replenishments O…" at bounding box center [660, 313] width 1320 height 627
paste input "112017"
type input "255112017"
click at [321, 266] on div "#255112017" at bounding box center [315, 265] width 138 height 21
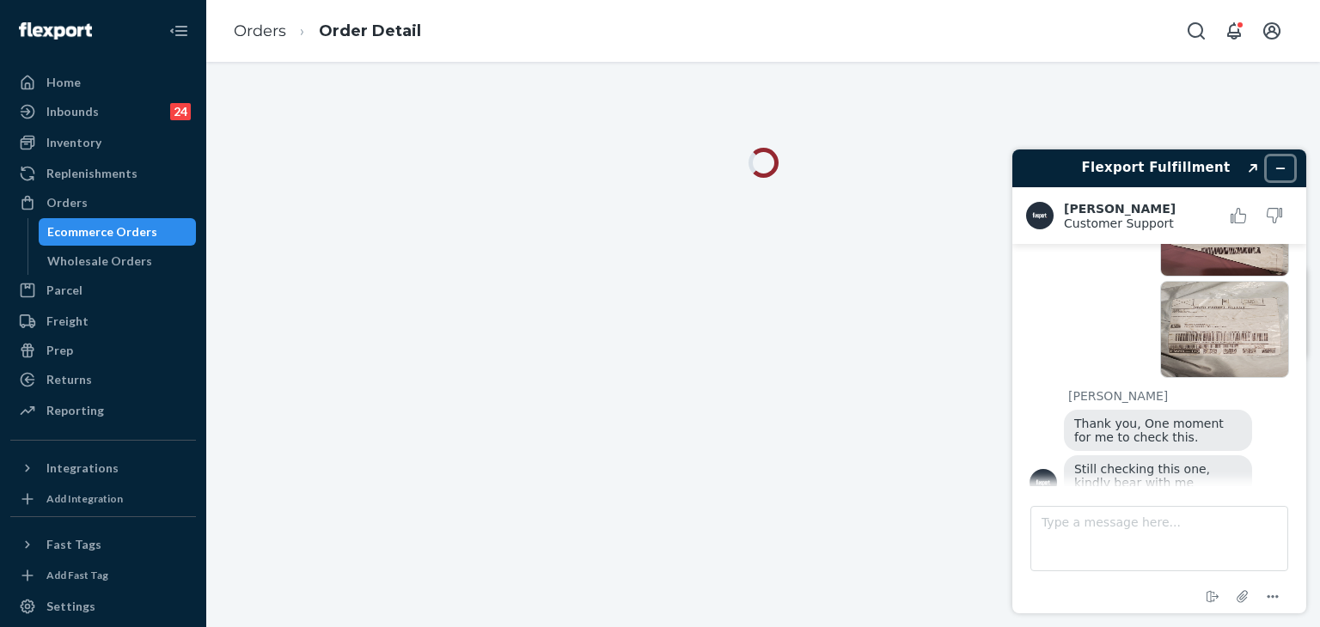
click at [1275, 170] on icon "Minimize widget" at bounding box center [1280, 168] width 12 height 12
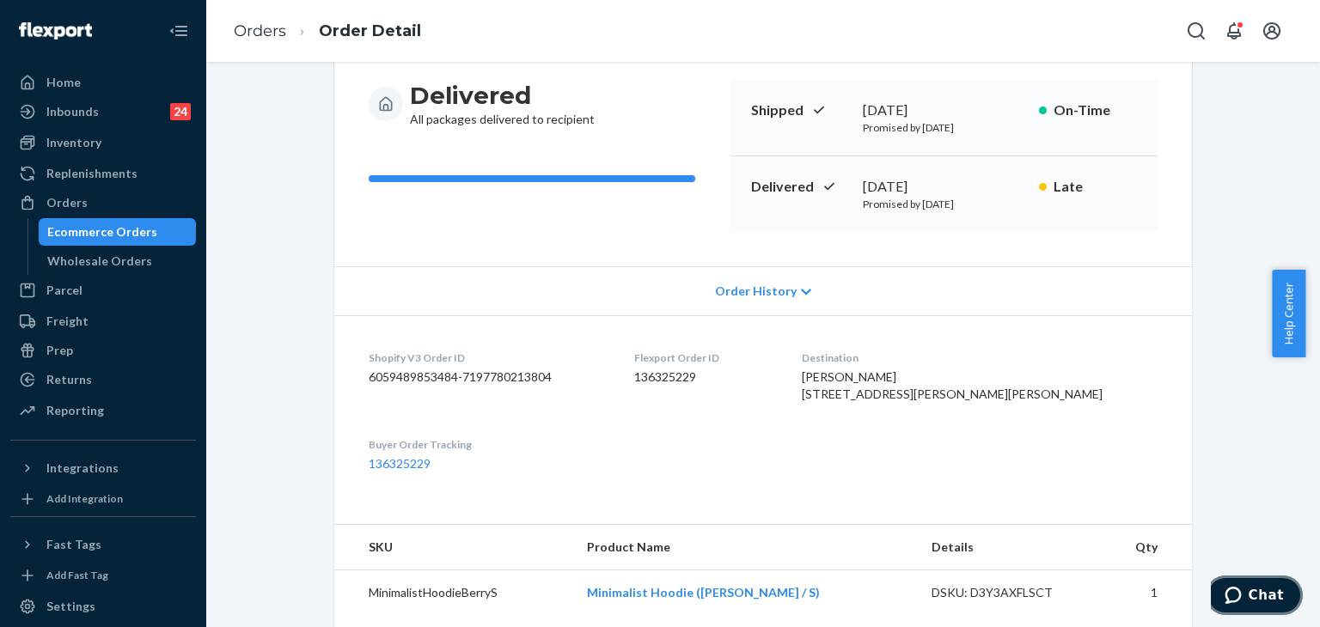
scroll to position [344, 0]
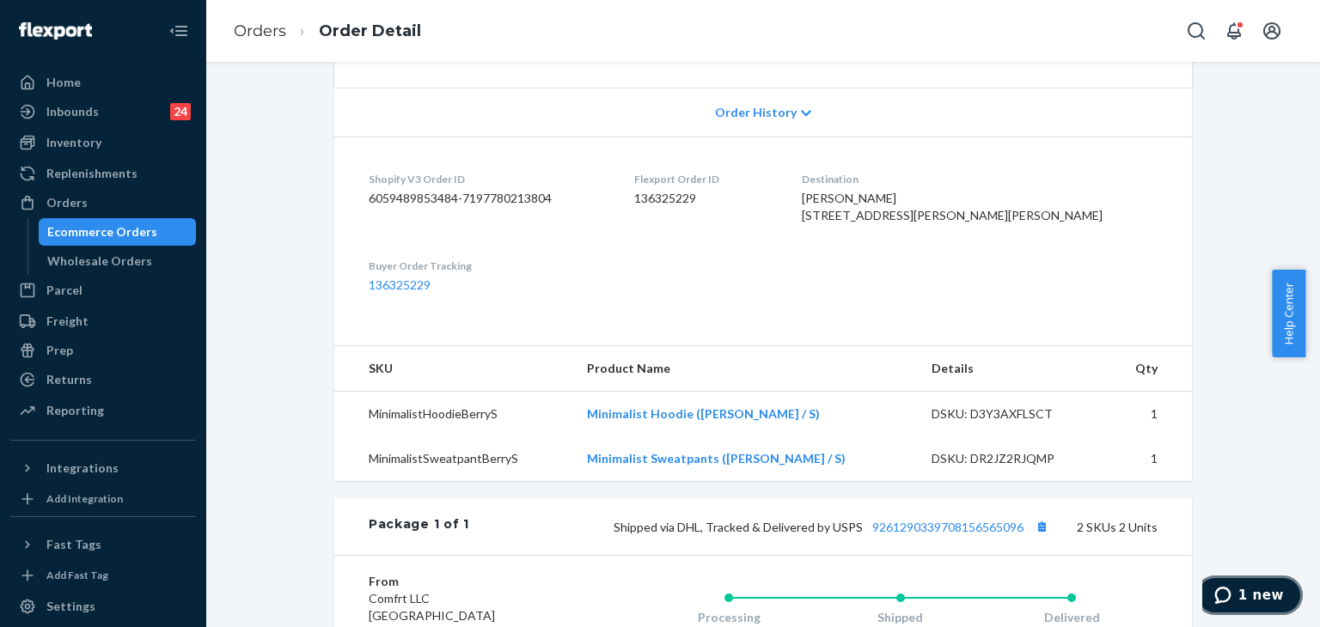
click at [1249, 583] on button "1 new" at bounding box center [1248, 596] width 107 height 40
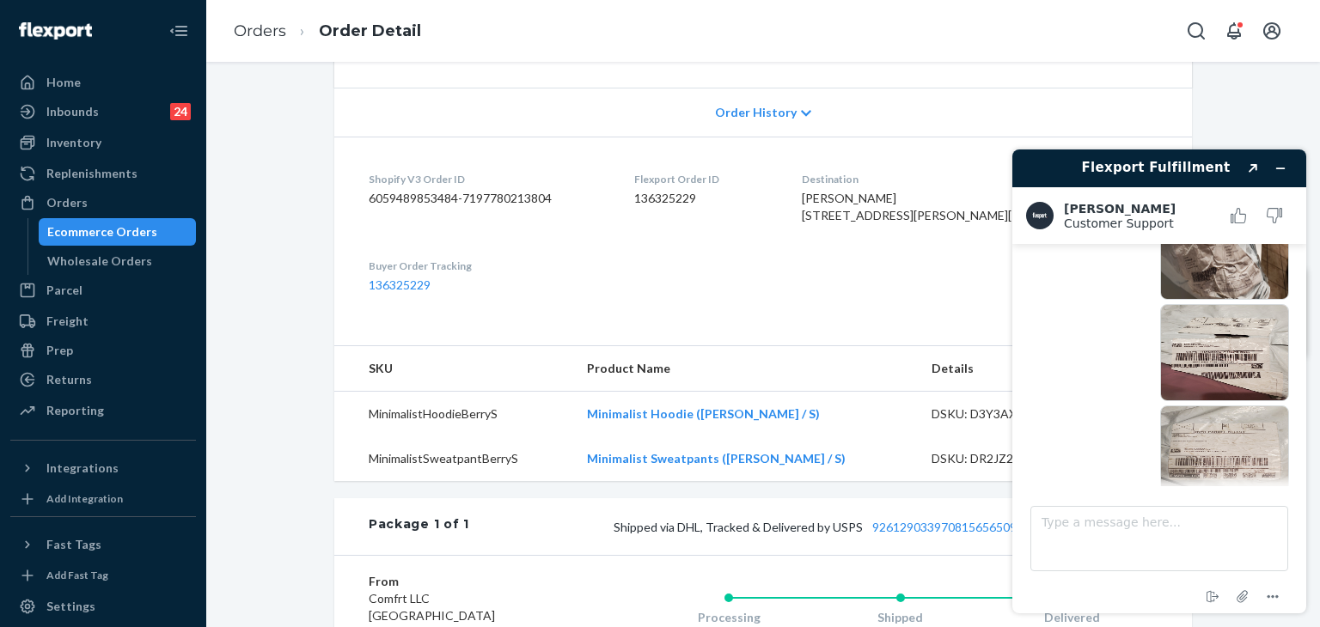
scroll to position [1079, 0]
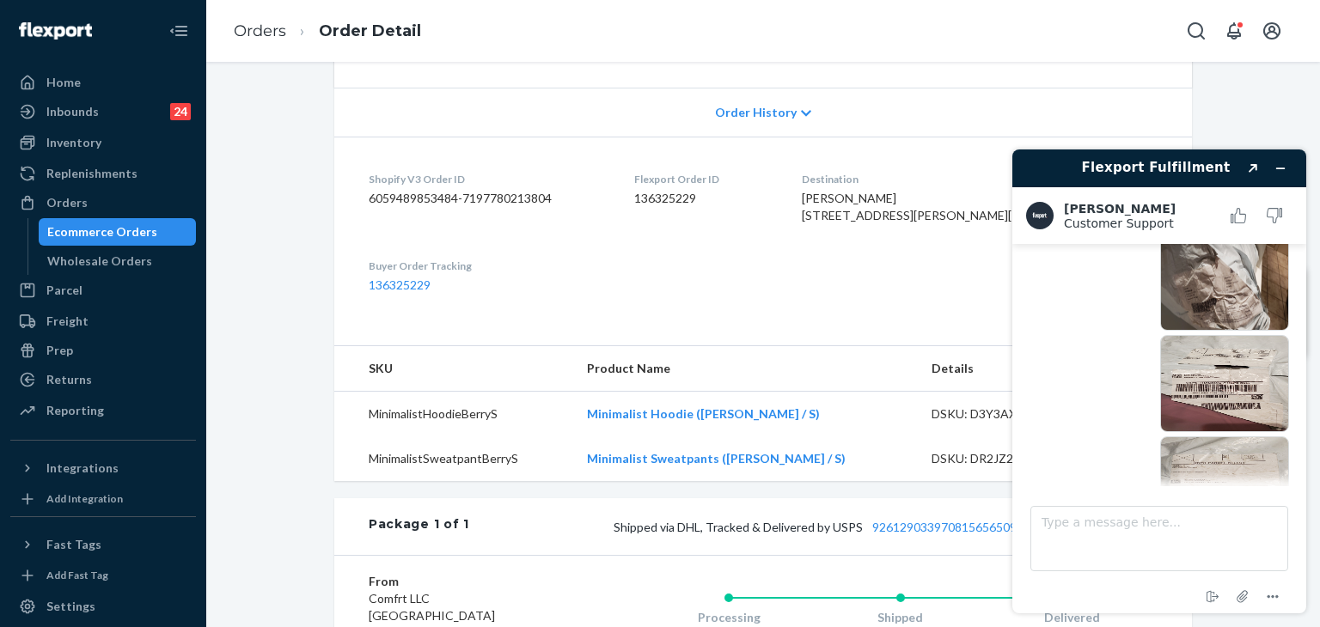
click at [1229, 335] on img at bounding box center [1224, 383] width 129 height 97
click at [1165, 522] on textarea "Type a message here..." at bounding box center [1159, 538] width 258 height 65
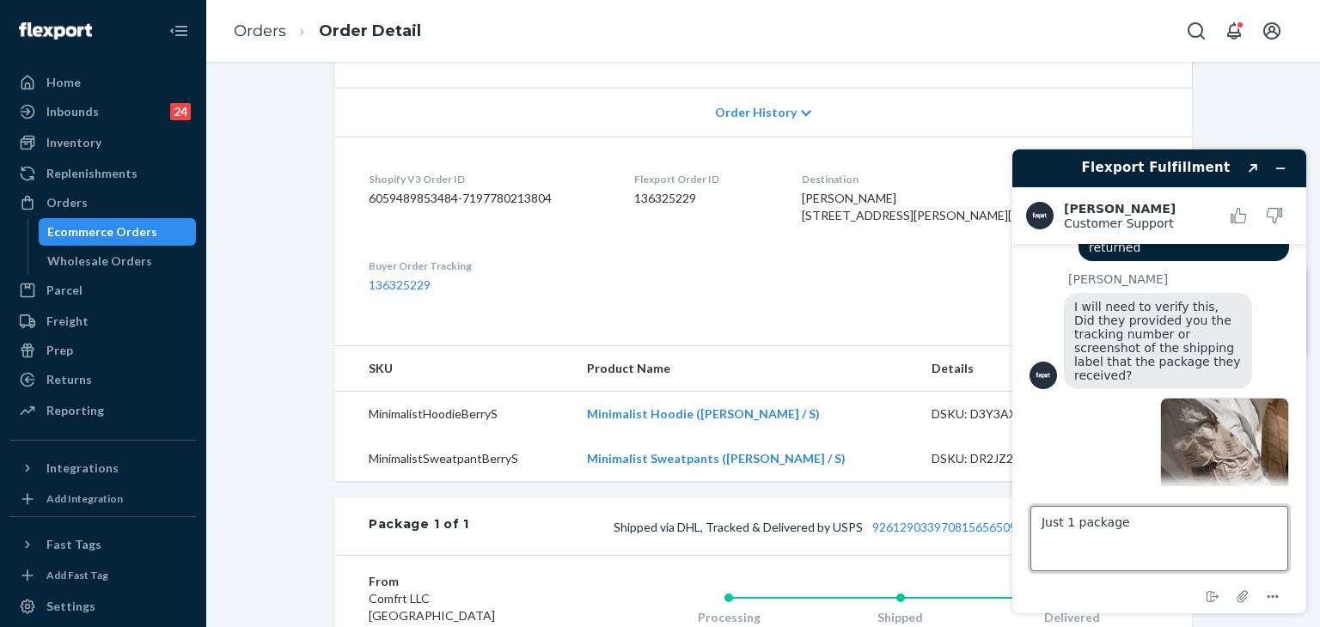
scroll to position [907, 0]
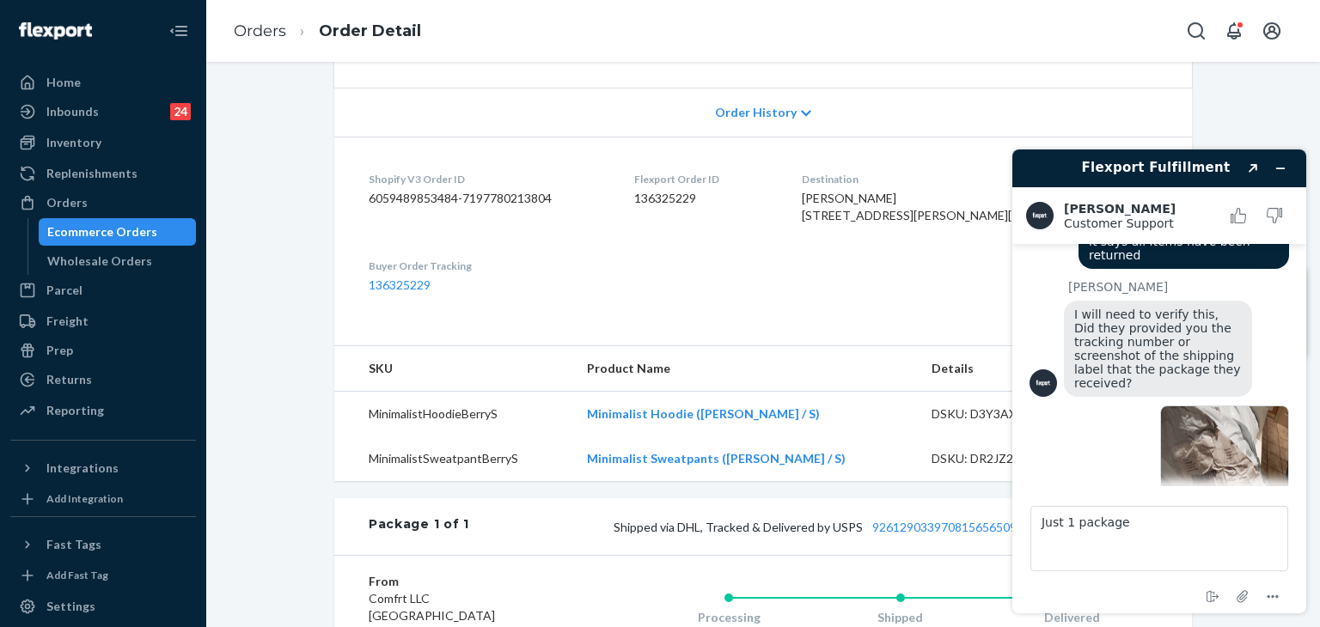
click at [1219, 406] on img at bounding box center [1224, 454] width 129 height 97
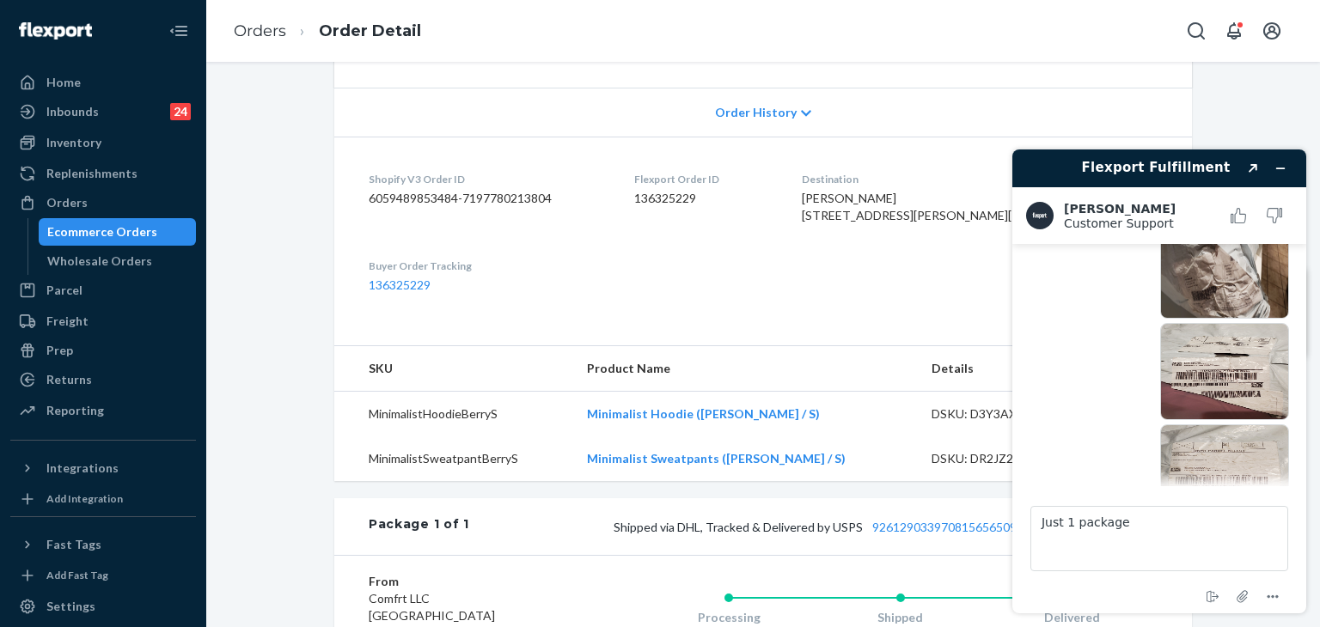
scroll to position [1165, 0]
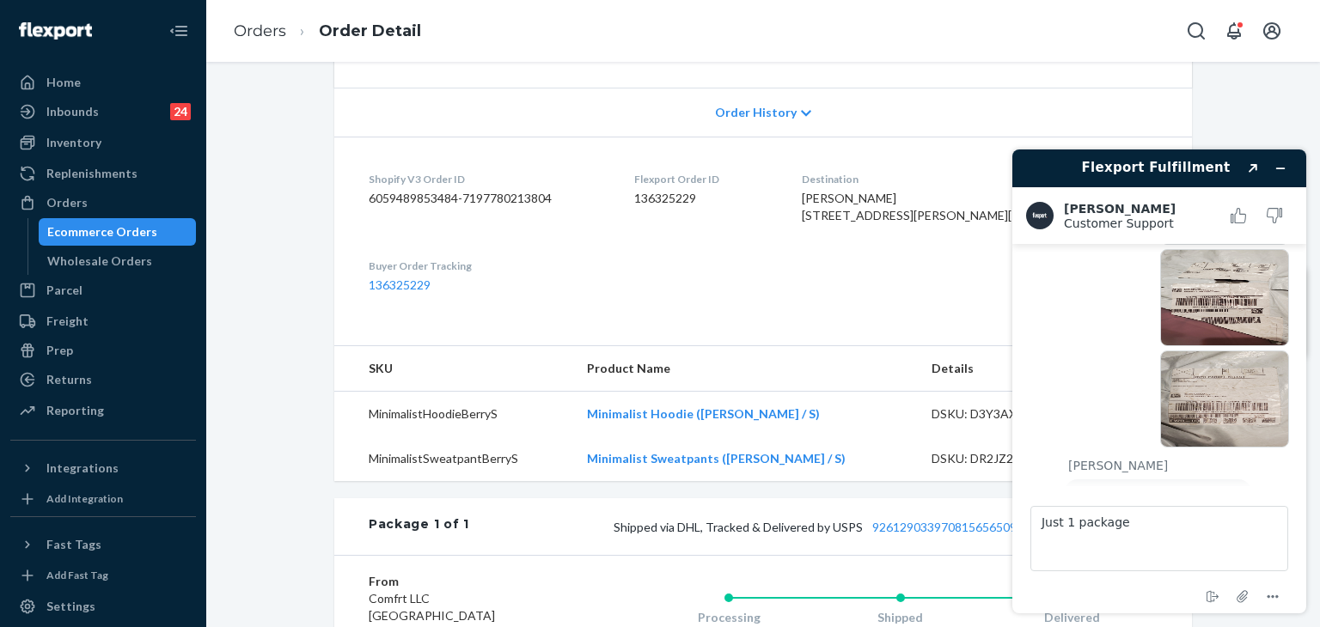
click at [1243, 355] on img at bounding box center [1224, 399] width 129 height 97
click at [1264, 266] on img at bounding box center [1224, 297] width 129 height 97
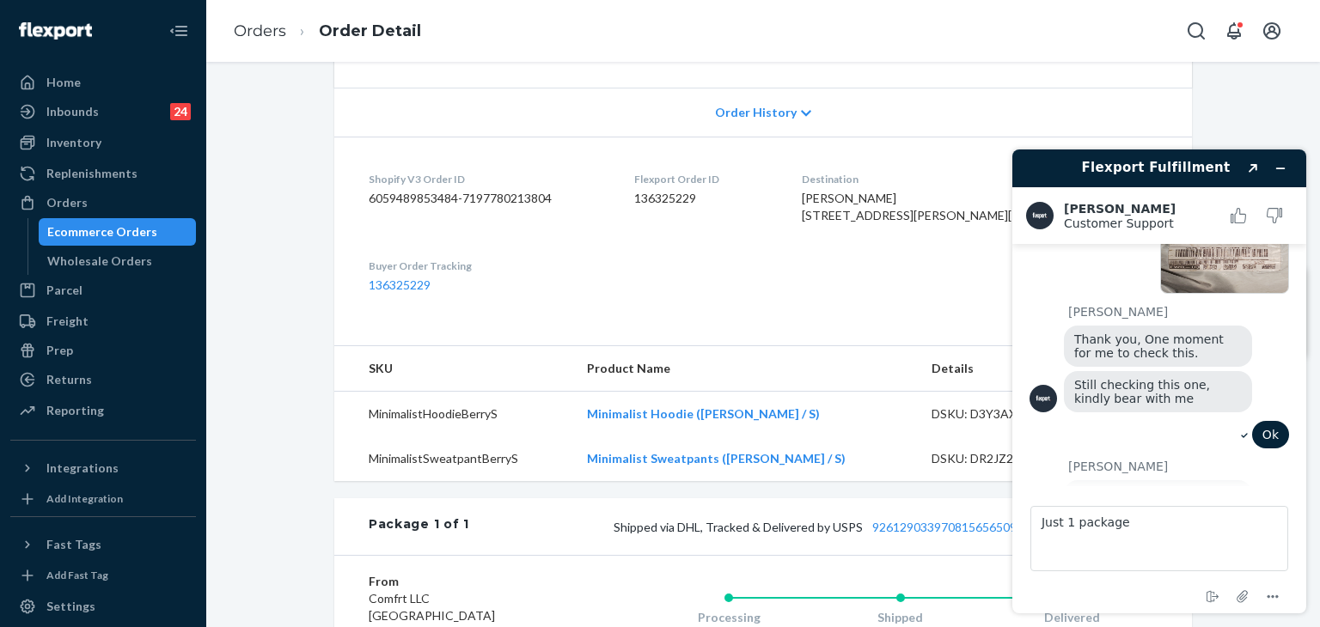
scroll to position [1337, 0]
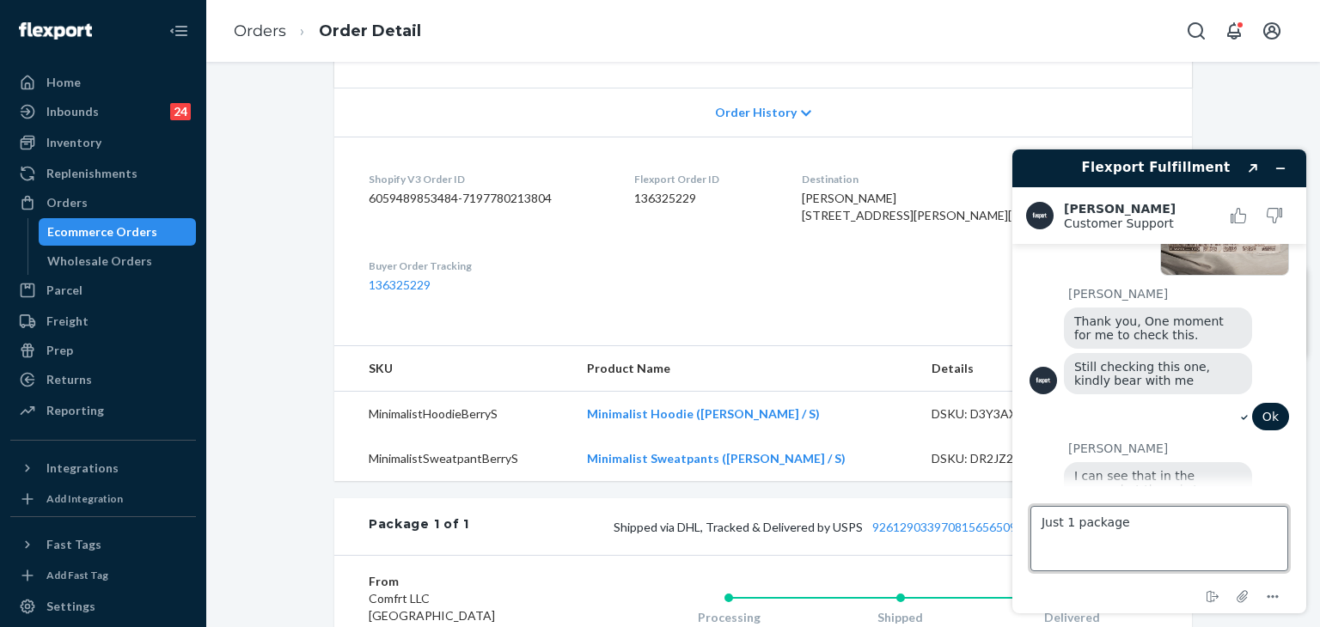
click at [1188, 522] on textarea "Just 1 package" at bounding box center [1159, 538] width 258 height 65
drag, startPoint x: 1124, startPoint y: 524, endPoint x: 907, endPoint y: 521, distance: 217.4
click at [999, 521] on html "Flexport Fulfillment Created with Sketch. [PERSON_NAME] Customer Support Custom…" at bounding box center [1159, 382] width 321 height 492
drag, startPoint x: 1081, startPoint y: 524, endPoint x: 1148, endPoint y: 523, distance: 67.0
click at [1086, 523] on textarea "2 pacakge received" at bounding box center [1159, 538] width 258 height 65
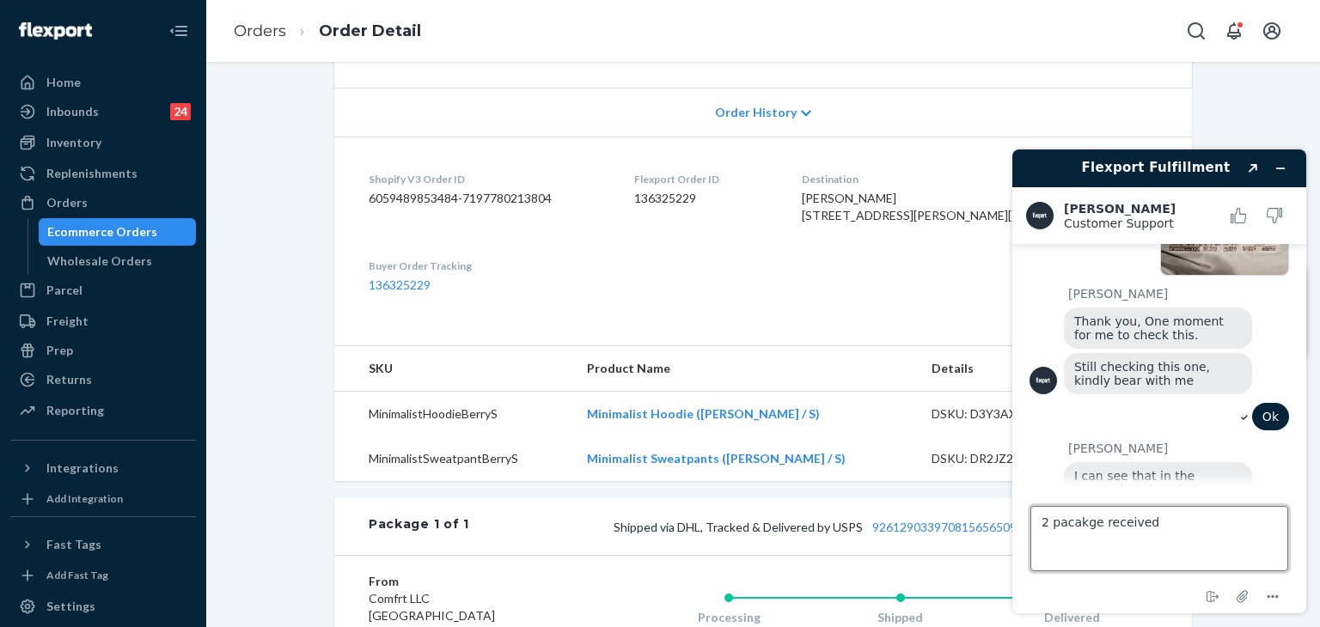
click at [1076, 523] on textarea "2 pacakge received" at bounding box center [1159, 538] width 258 height 65
click at [1182, 519] on textarea "2 package received" at bounding box center [1159, 538] width 258 height 65
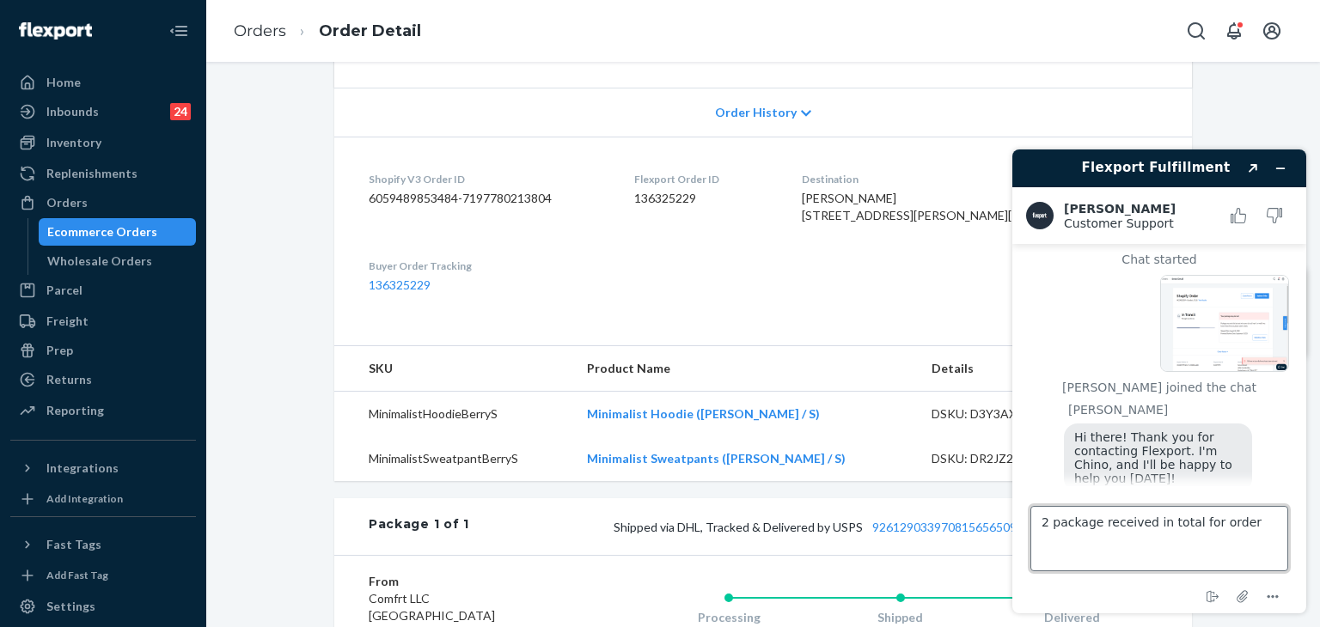
scroll to position [0, 0]
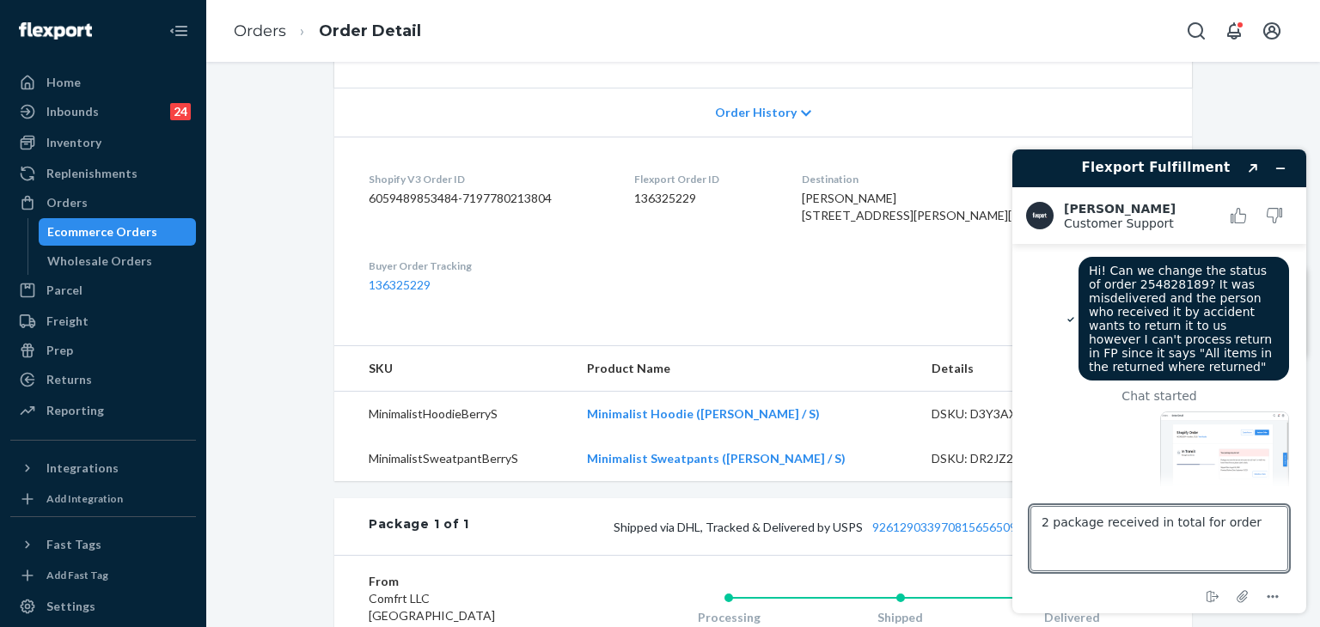
click at [1145, 285] on span "Hi! Can we change the status of order 254828189? It was misdelivered and the pe…" at bounding box center [1182, 319] width 187 height 110
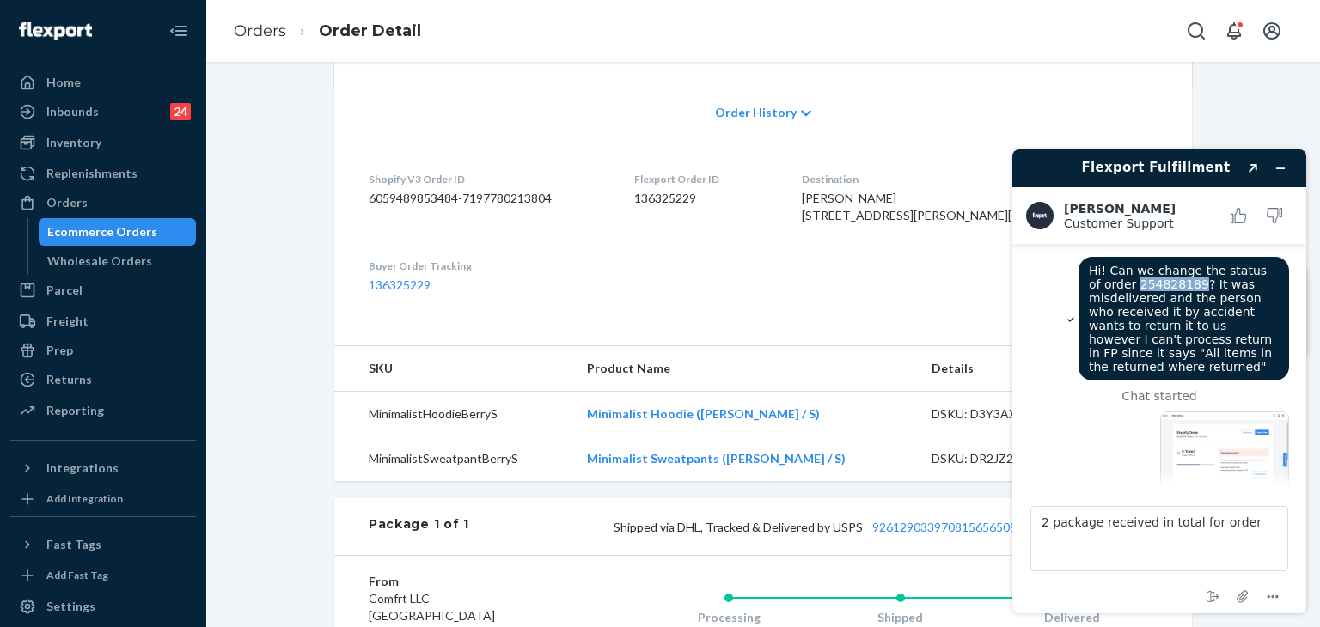
click at [1145, 285] on span "Hi! Can we change the status of order 254828189? It was misdelivered and the pe…" at bounding box center [1182, 319] width 187 height 110
copy span "254828189"
click at [1244, 511] on textarea "2 package received in total for order" at bounding box center [1159, 538] width 258 height 65
paste textarea "254828189"
type textarea "2 package received in total for order 254828189"
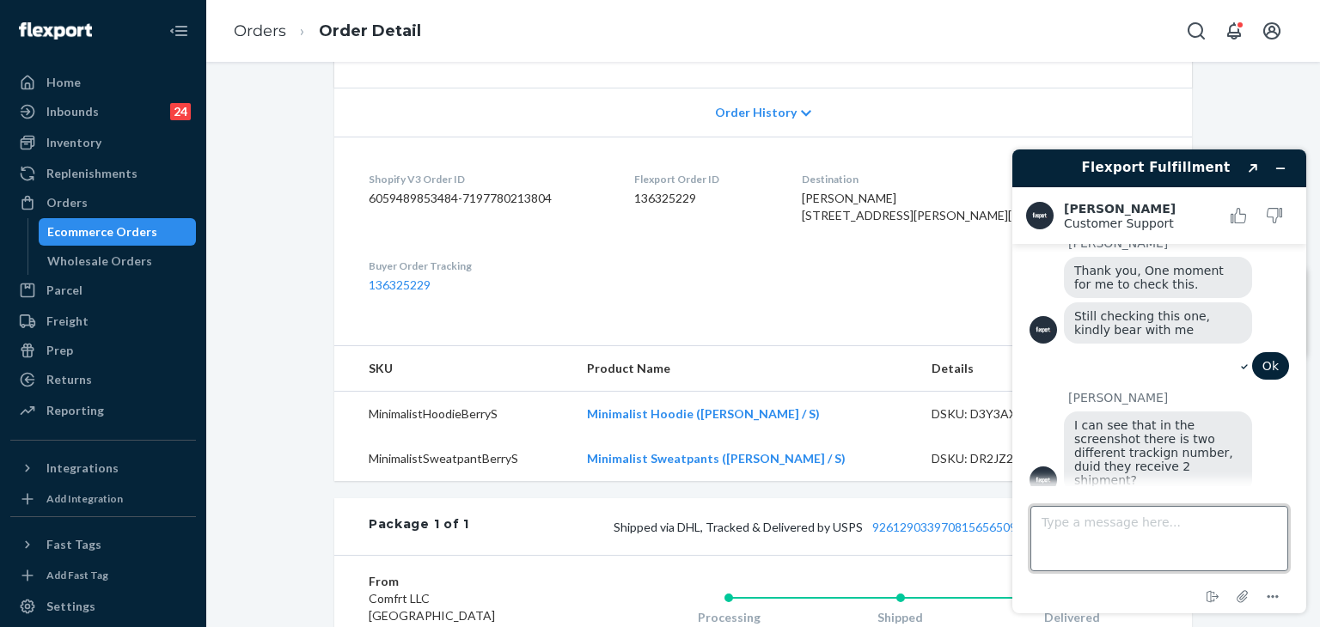
scroll to position [1388, 0]
click at [257, 32] on link "Orders" at bounding box center [260, 30] width 52 height 19
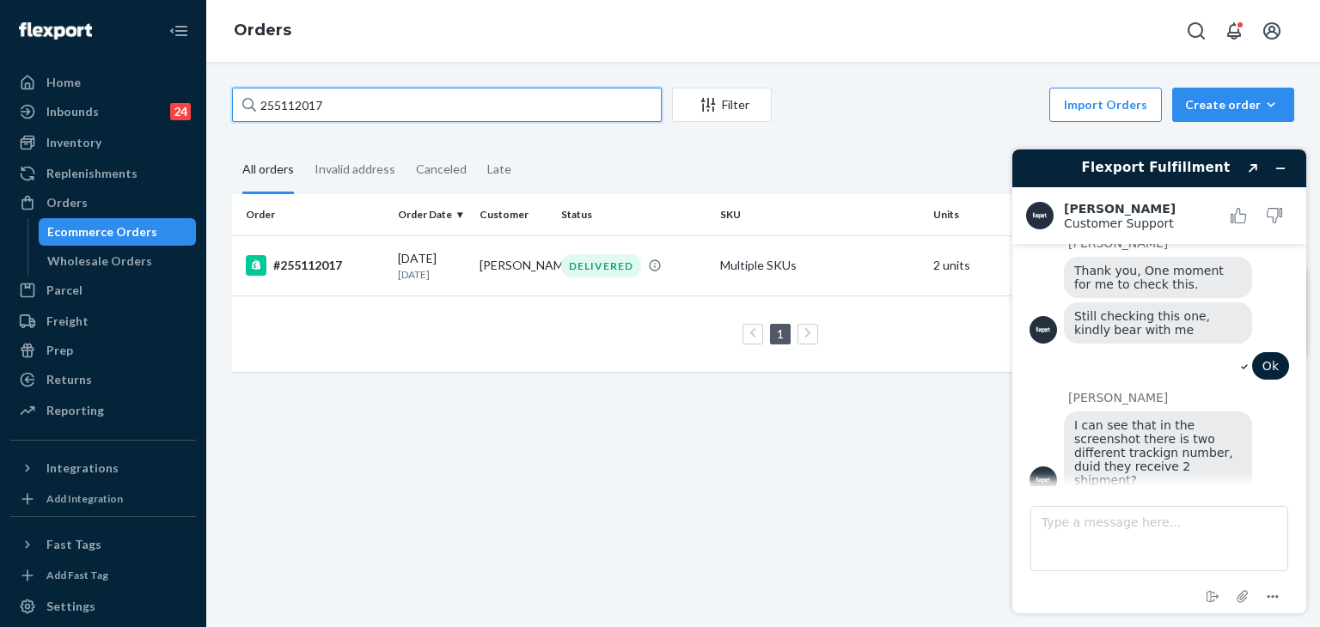
drag, startPoint x: 368, startPoint y: 102, endPoint x: 185, endPoint y: 64, distance: 186.9
click at [124, 59] on div "Home Inbounds 24 Shipping Plans Problems 24 Inventory Products Replenishments O…" at bounding box center [660, 313] width 1320 height 627
paste input "21790"
type input "255217907"
click at [307, 262] on div "#255217907" at bounding box center [315, 265] width 138 height 21
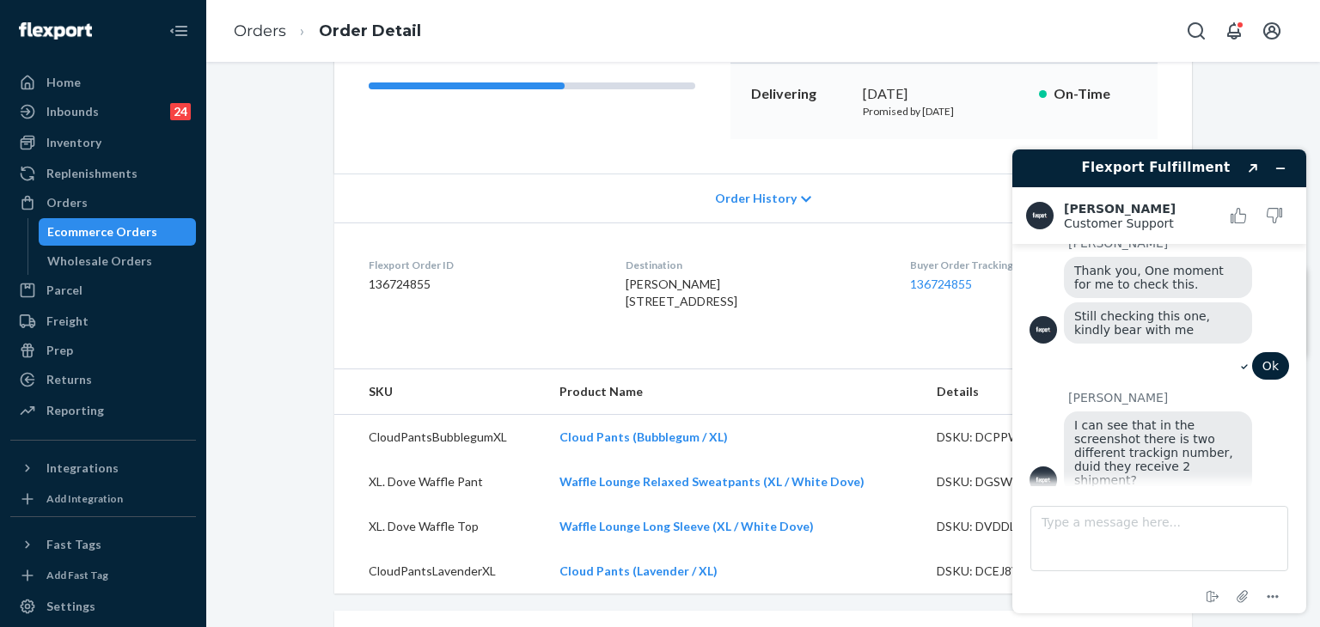
scroll to position [516, 0]
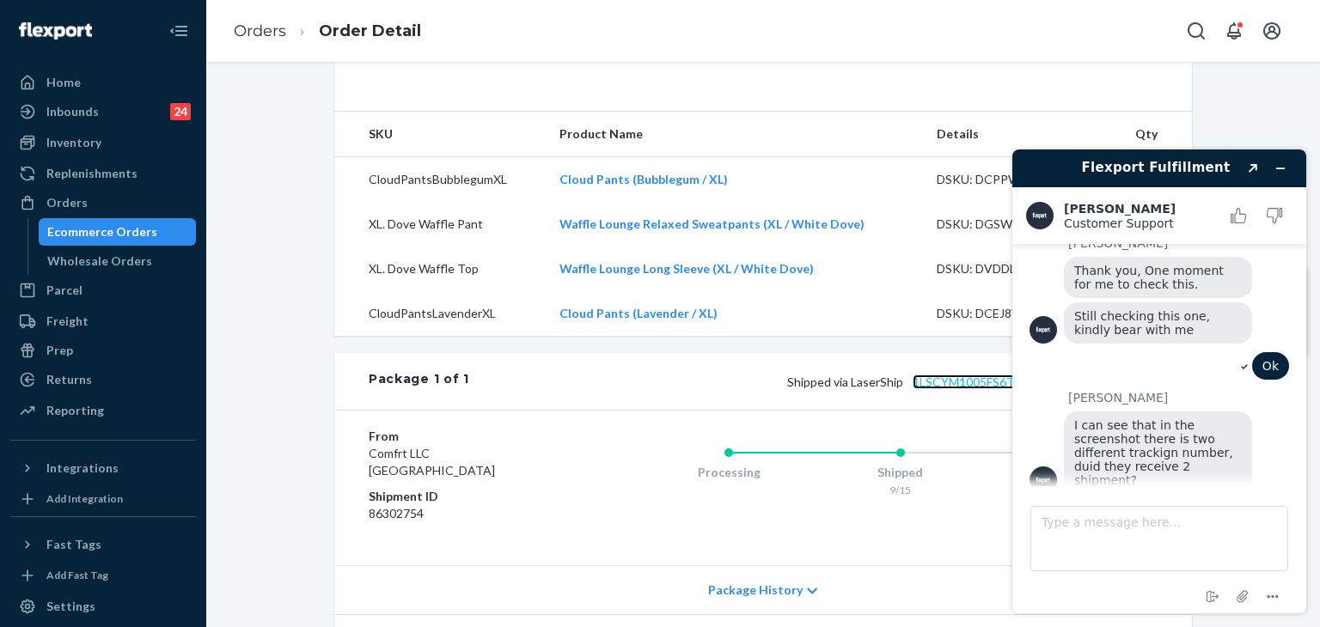
click at [965, 389] on link "1LSCYM1005FS6TV" at bounding box center [968, 382] width 111 height 15
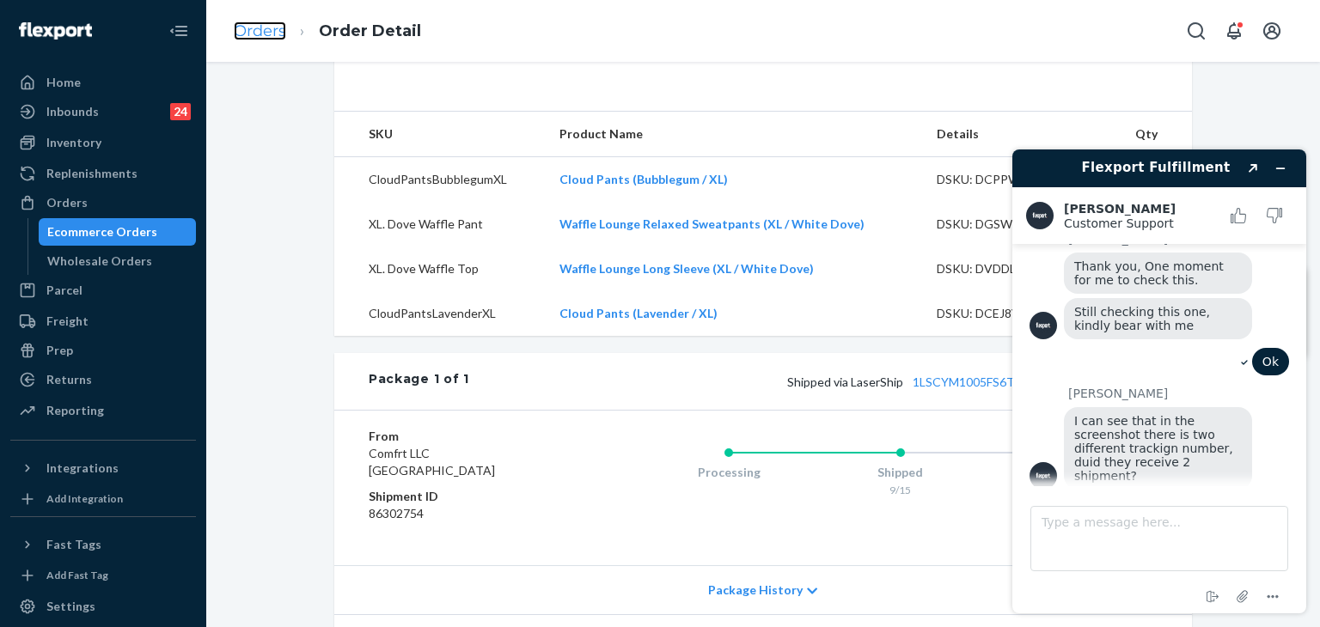
click at [266, 37] on link "Orders" at bounding box center [260, 30] width 52 height 19
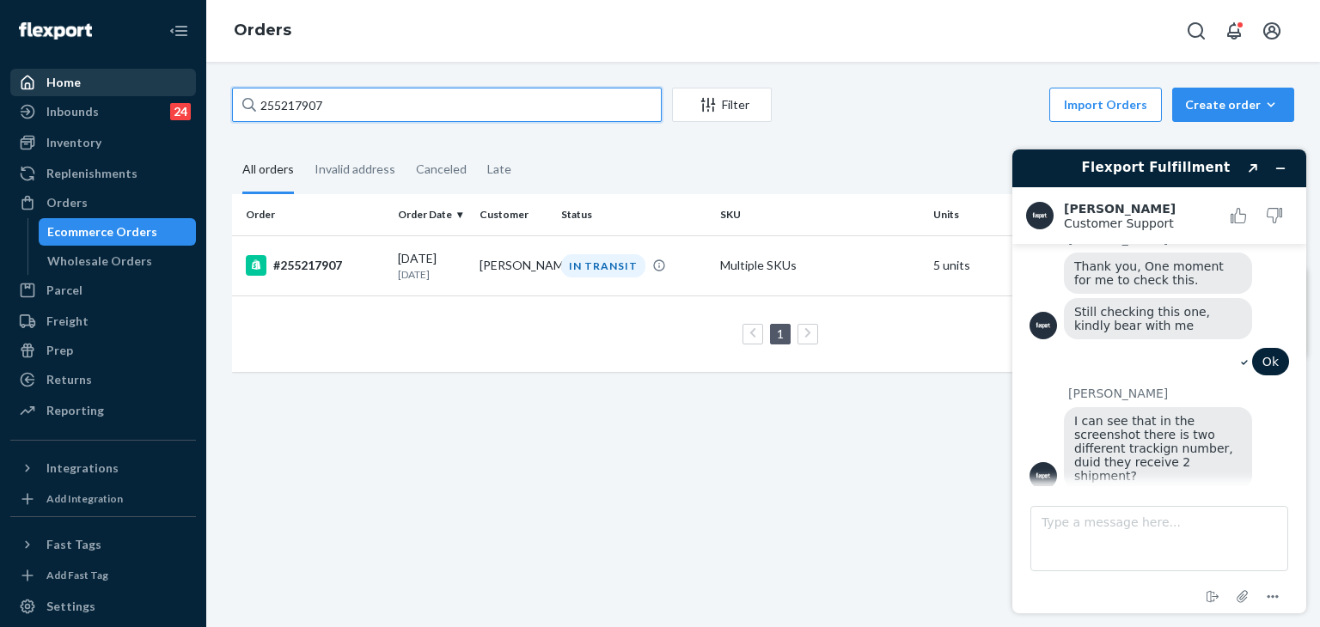
drag, startPoint x: 371, startPoint y: 105, endPoint x: 91, endPoint y: 76, distance: 281.7
click at [91, 76] on div "Home Inbounds 24 Shipping Plans Problems 24 Inventory Products Replenishments O…" at bounding box center [660, 313] width 1320 height 627
paste input "39500"
type input "255239500"
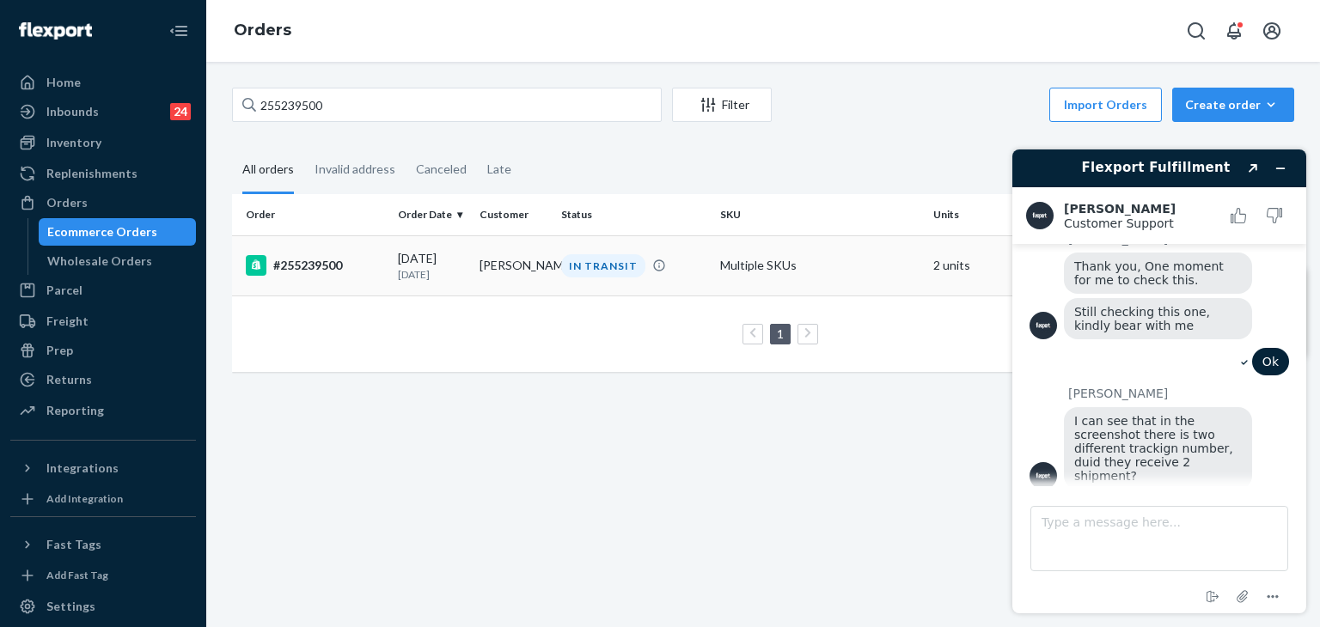
click at [309, 260] on div "#255239500" at bounding box center [315, 265] width 138 height 21
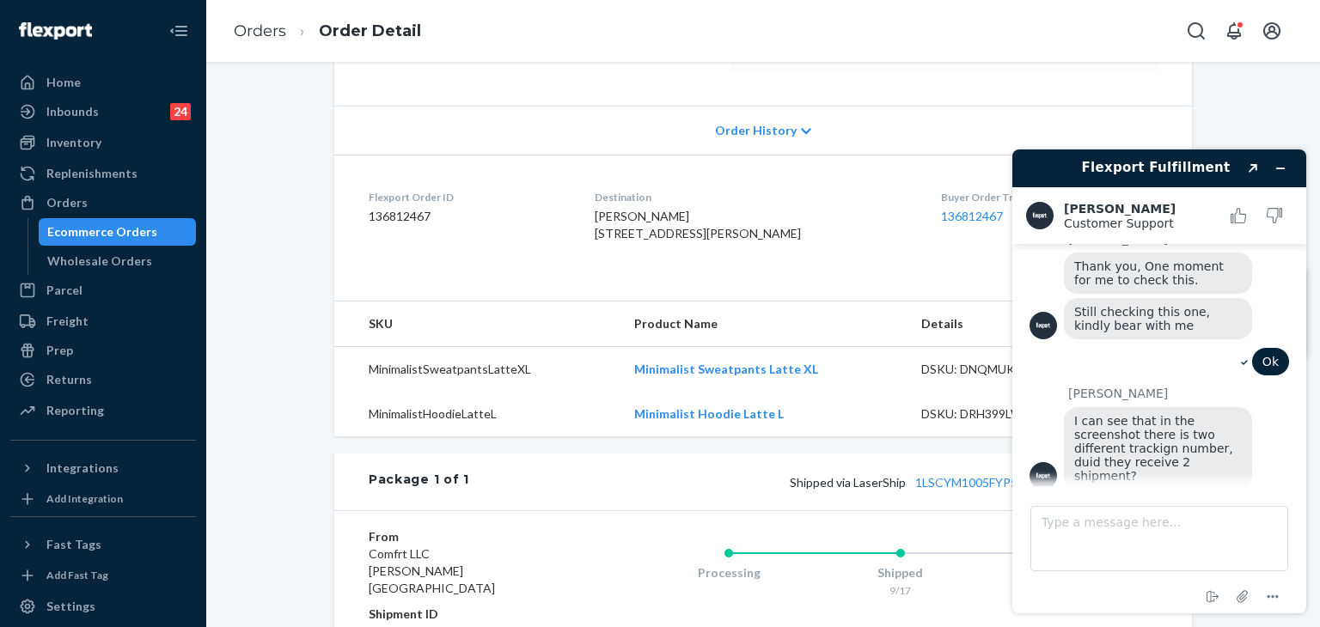
scroll to position [344, 0]
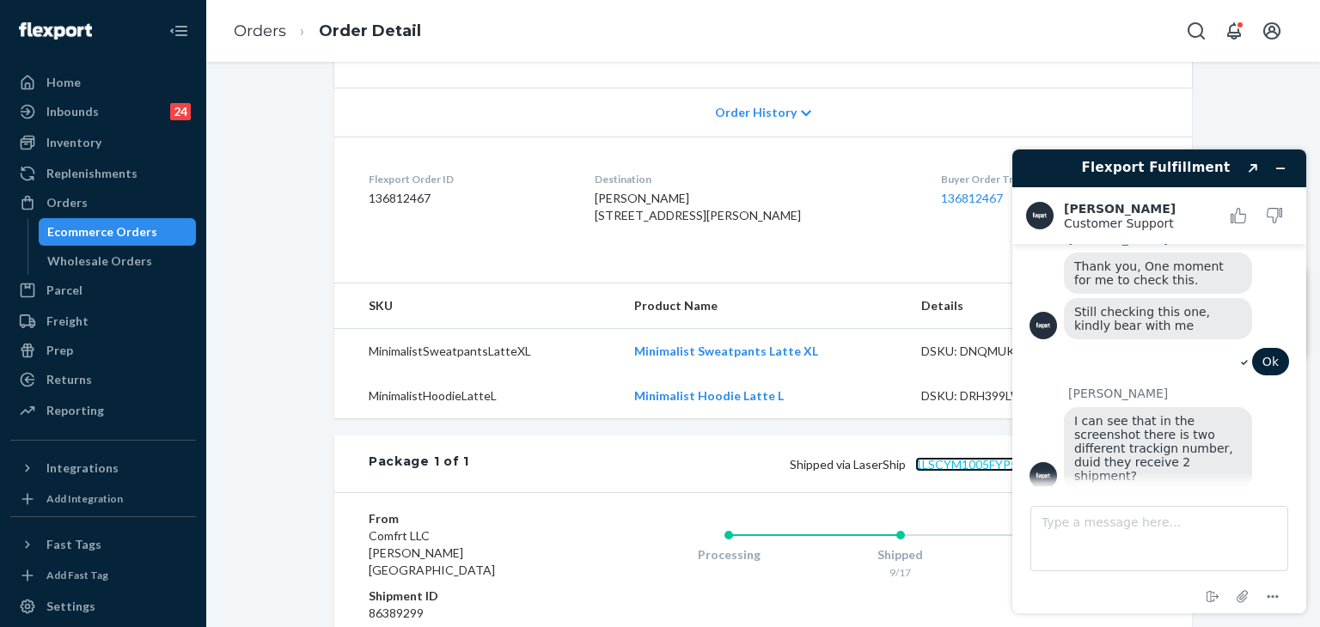
click at [976, 472] on link "1LSCYM1005FYP5L" at bounding box center [969, 464] width 108 height 15
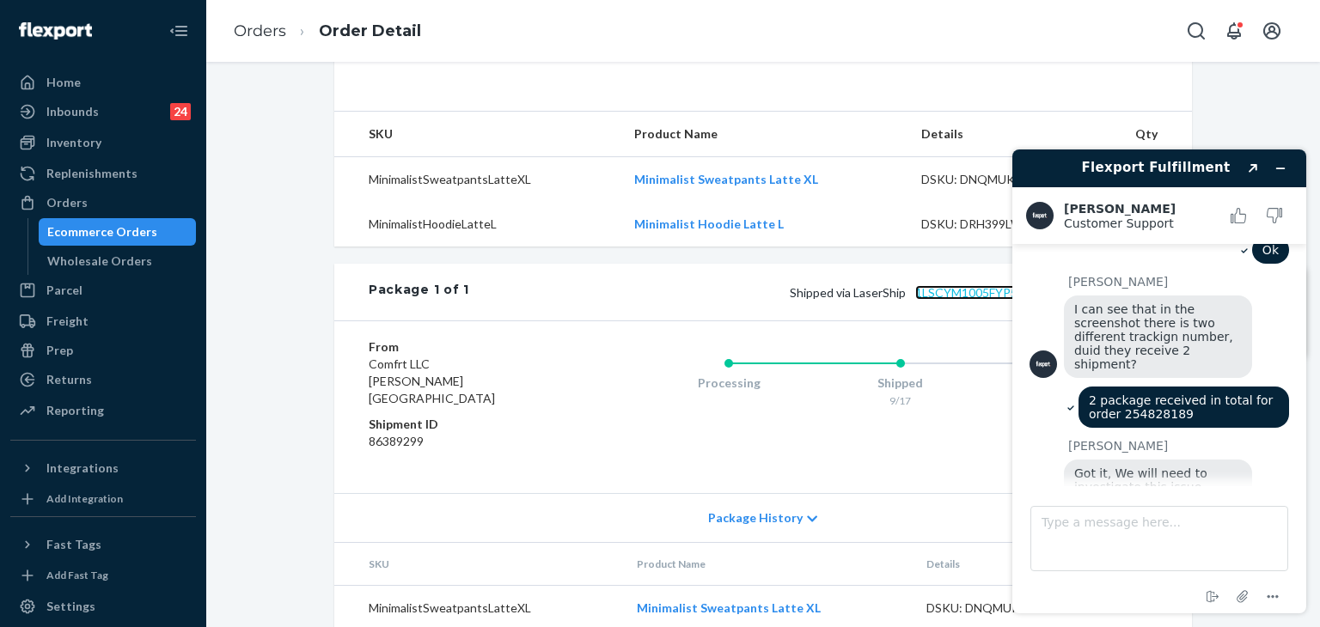
scroll to position [1508, 0]
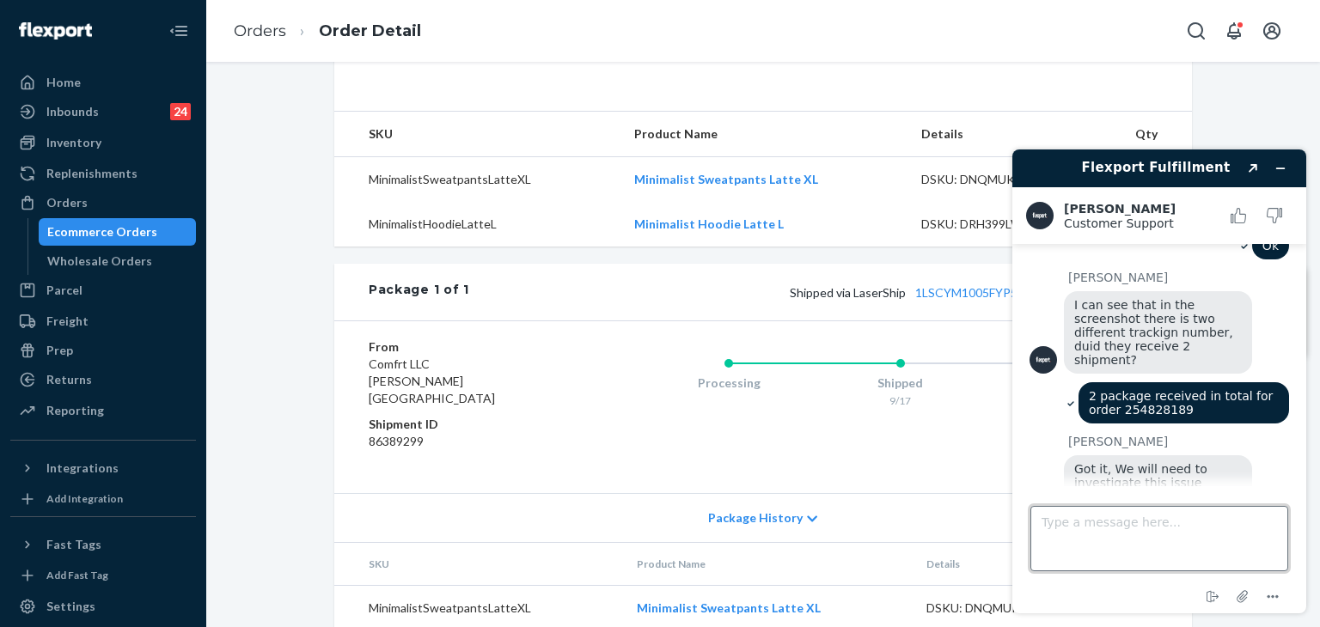
click at [1243, 556] on textarea "Type a message here..." at bounding box center [1159, 538] width 258 height 65
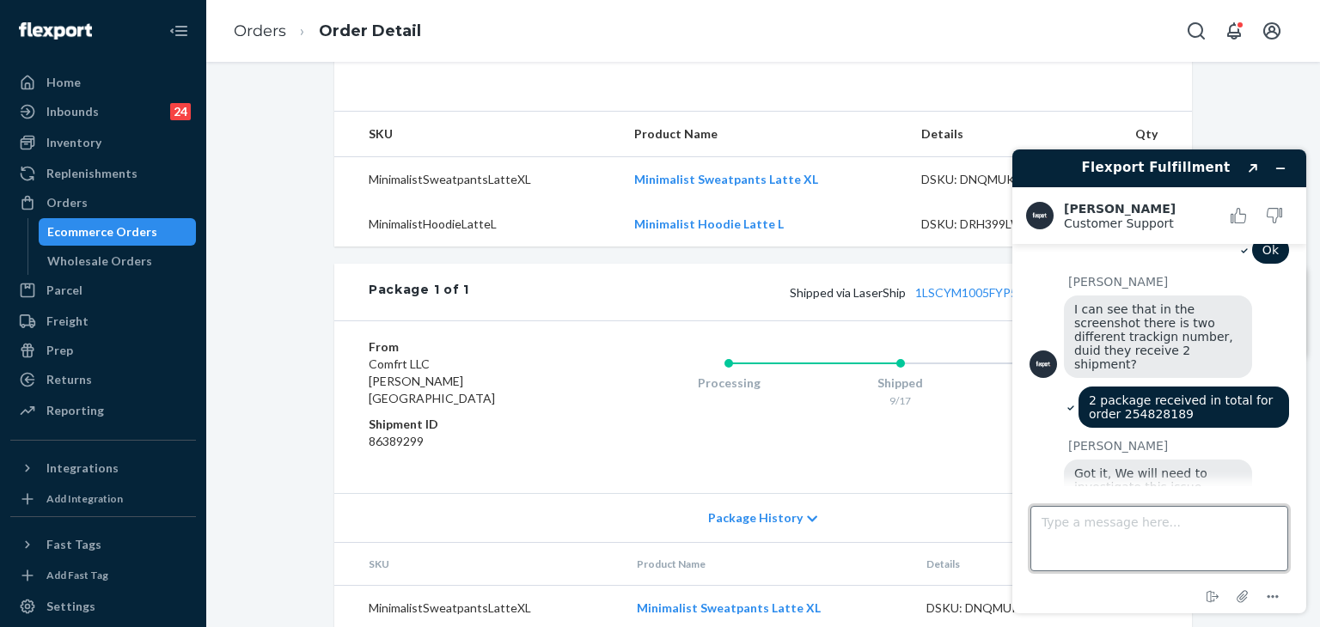
scroll to position [1549, 0]
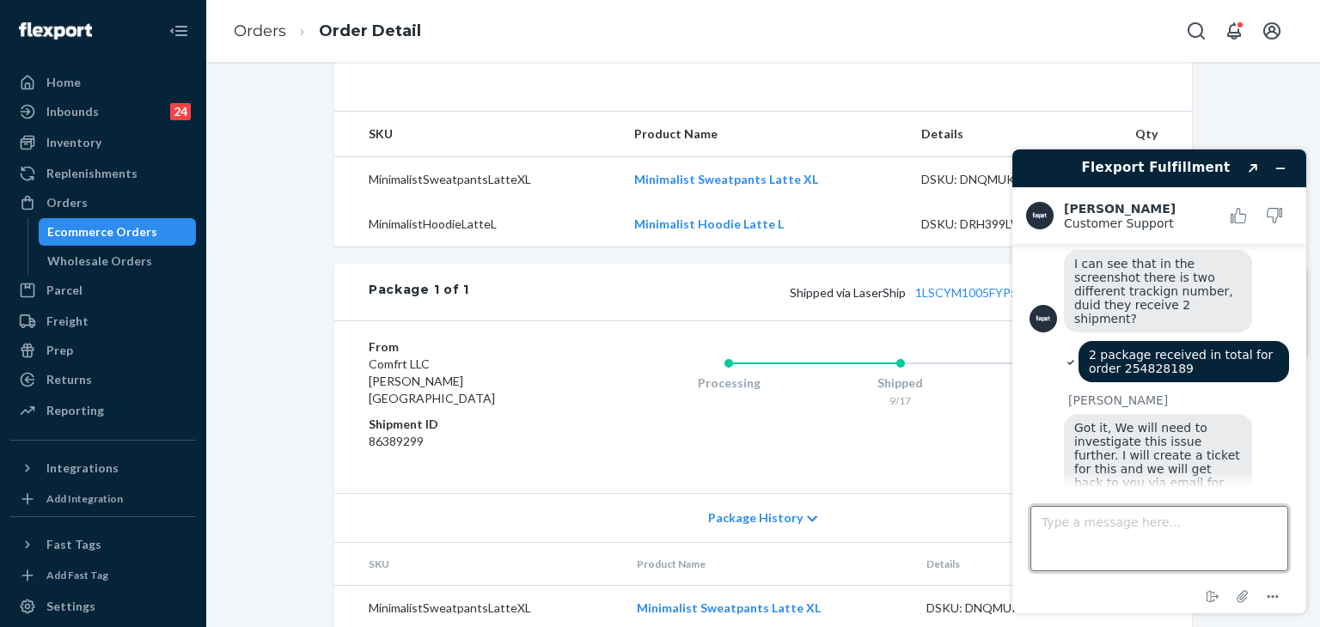
click at [1236, 549] on textarea "Type a message here..." at bounding box center [1159, 538] width 258 height 65
click at [1236, 546] on textarea "Type a message here..." at bounding box center [1159, 538] width 258 height 65
click at [834, 476] on div "Processing Shipped 9/17 Delivered" at bounding box center [865, 407] width 583 height 137
click at [1159, 554] on textarea "Type a message here..." at bounding box center [1159, 538] width 258 height 65
paste textarea "[EMAIL_ADDRESS][DOMAIN_NAME]"
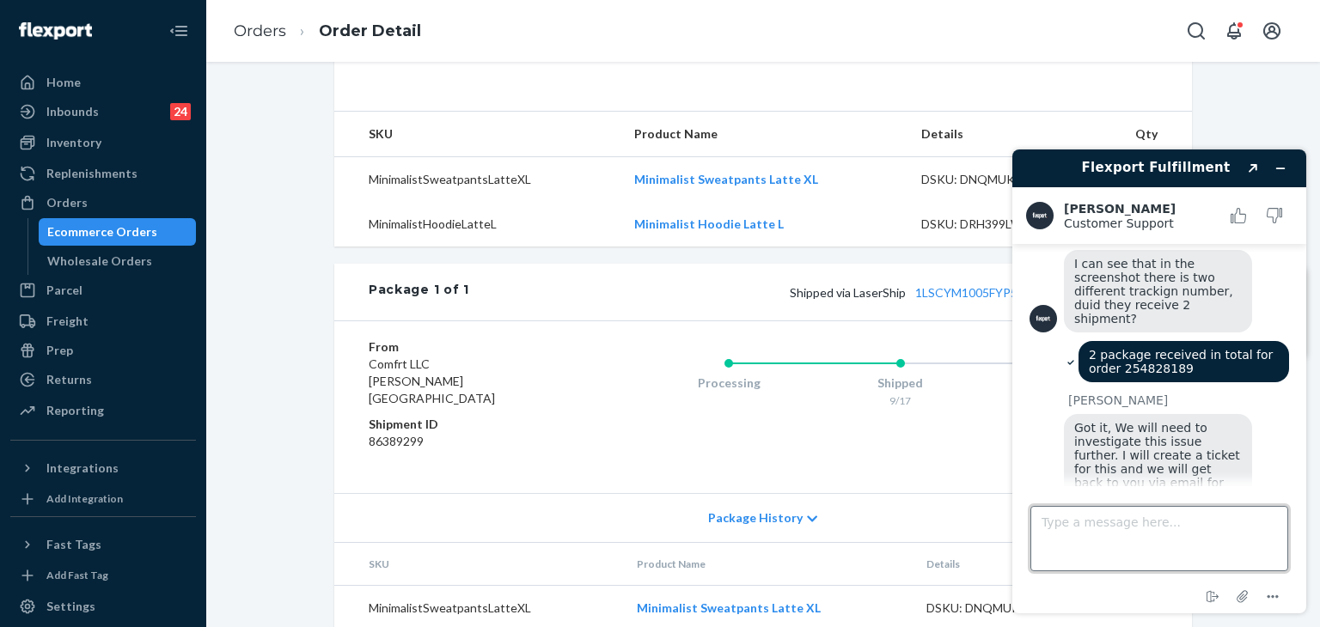
type textarea "[EMAIL_ADDRESS][DOMAIN_NAME]"
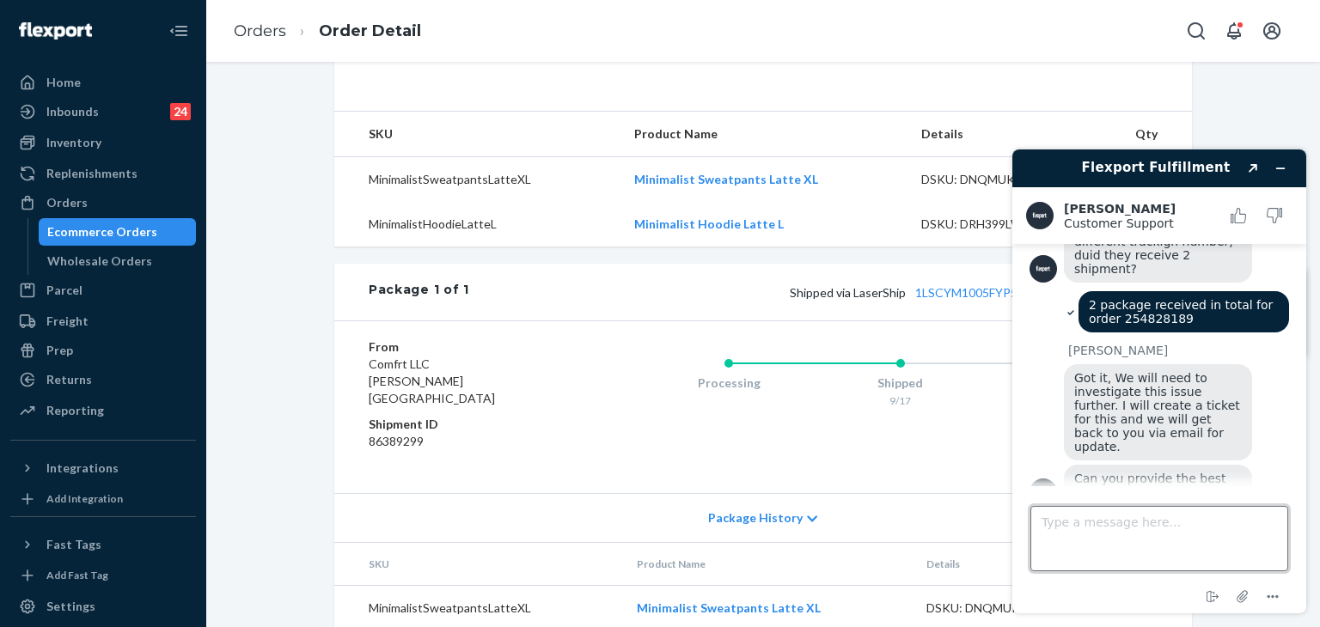
scroll to position [1743, 0]
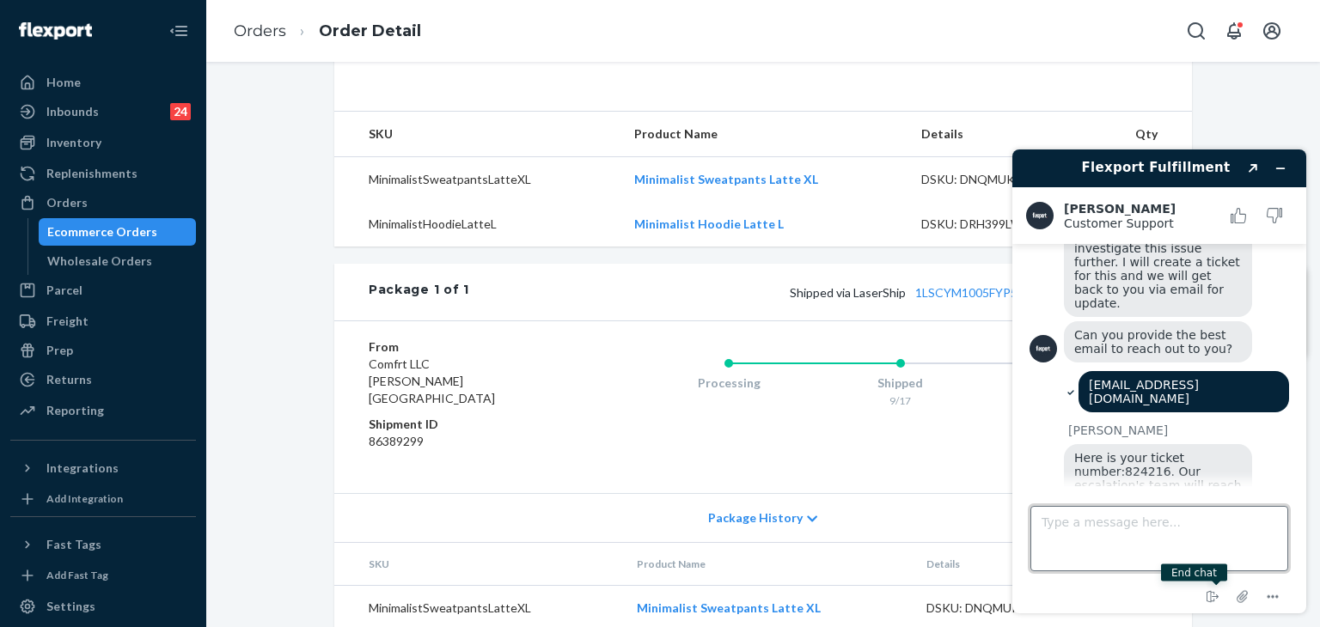
click at [1167, 525] on textarea "Type a message here..." at bounding box center [1159, 538] width 258 height 65
type textarea "that's it"
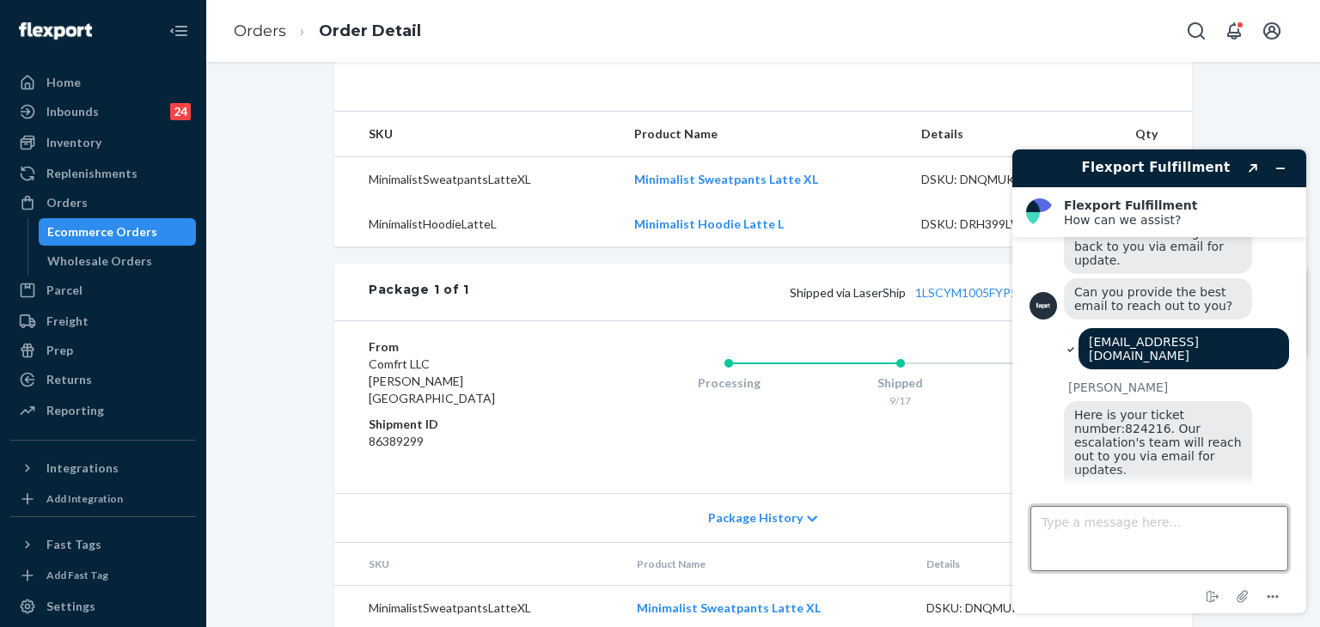
scroll to position [2007, 0]
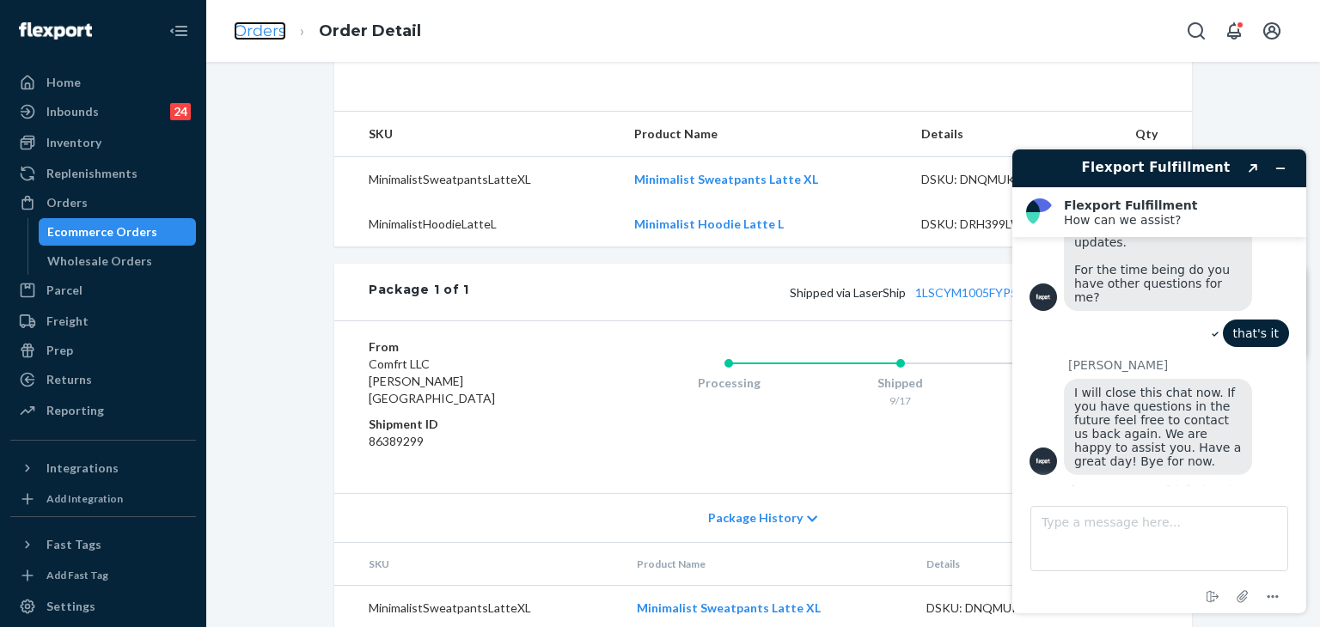
click at [266, 28] on link "Orders" at bounding box center [260, 30] width 52 height 19
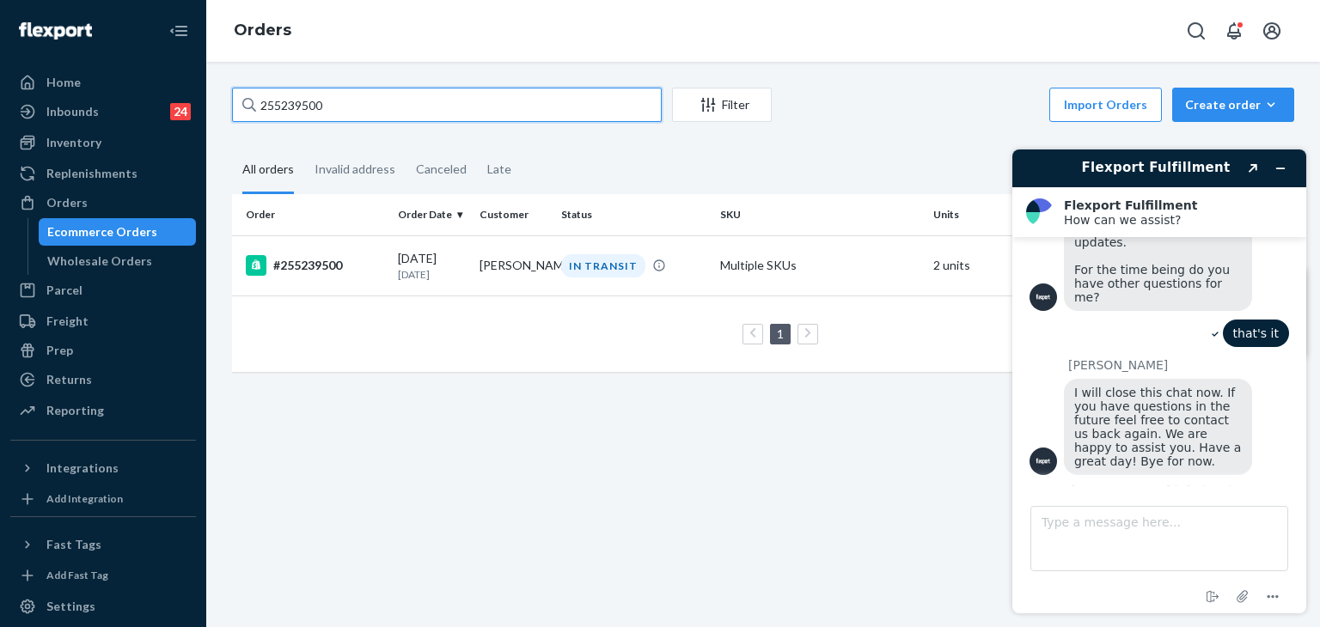
drag, startPoint x: 350, startPoint y: 101, endPoint x: 230, endPoint y: 70, distance: 123.6
click at [120, 99] on div "Home Inbounds 24 Shipping Plans Problems 24 Inventory Products Replenishments O…" at bounding box center [660, 313] width 1320 height 627
paste input "4937767"
type input "254937767"
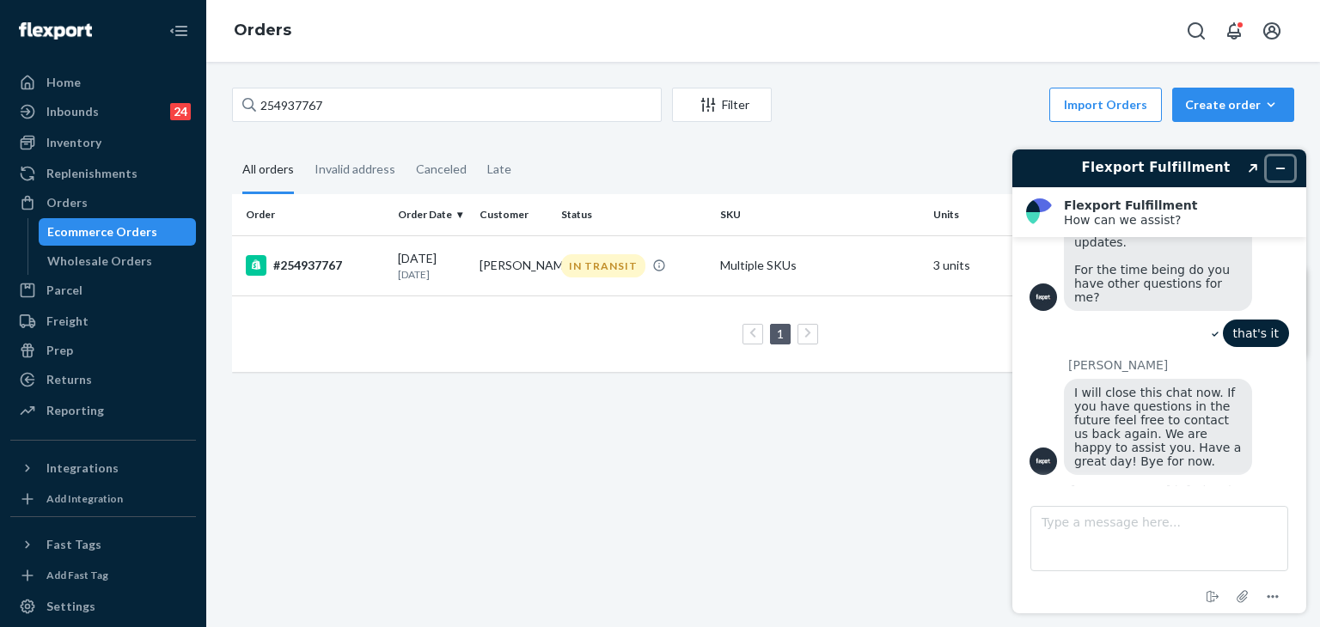
click at [1281, 178] on button "Minimize widget" at bounding box center [1280, 168] width 27 height 24
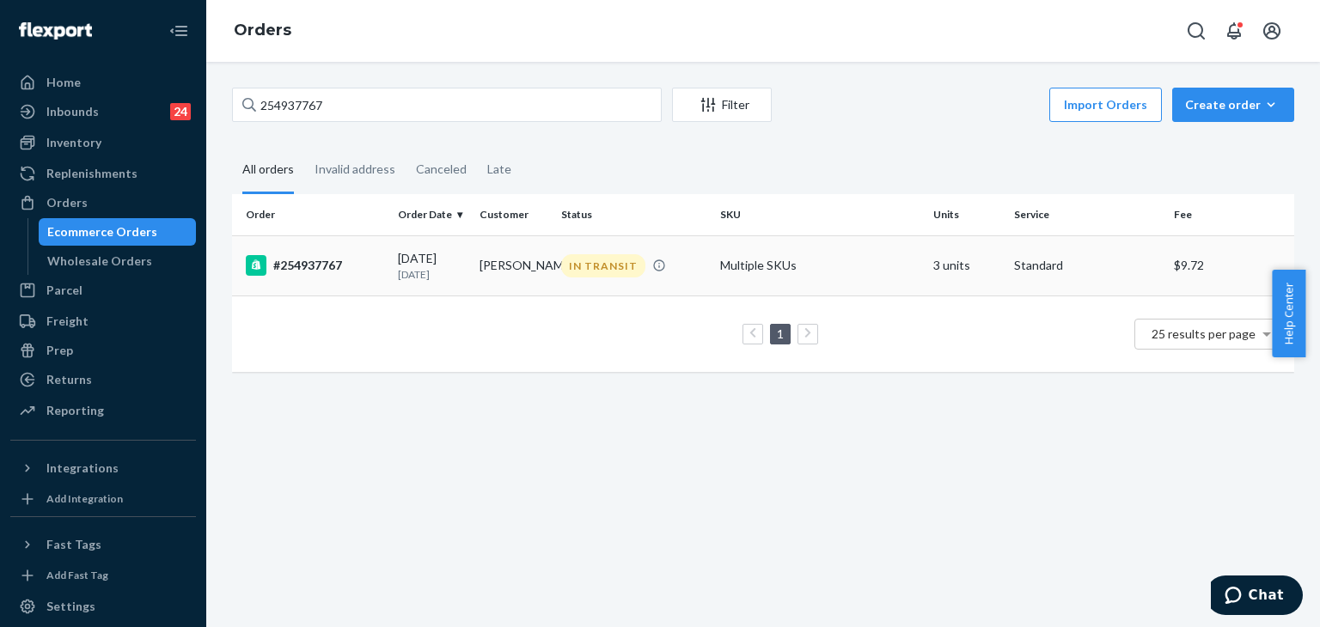
click at [298, 271] on div "#254937767" at bounding box center [315, 265] width 138 height 21
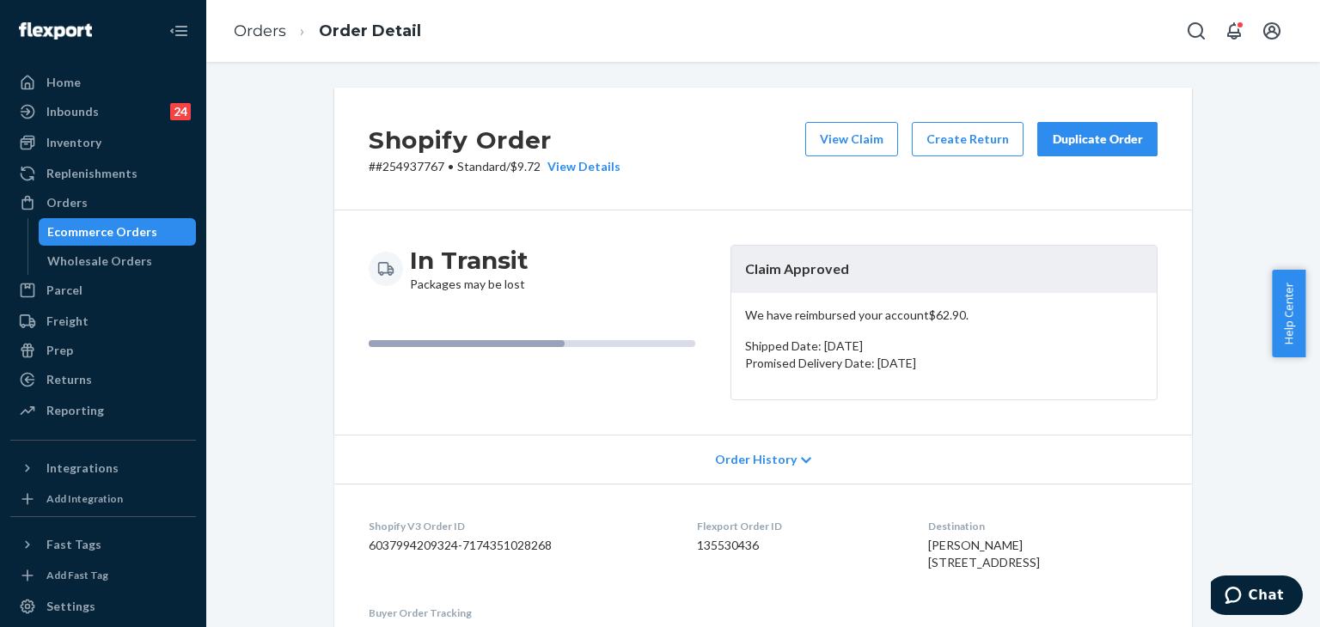
drag, startPoint x: 1070, startPoint y: 144, endPoint x: 1104, endPoint y: 135, distance: 35.6
click at [1069, 144] on div "Duplicate Order" at bounding box center [1097, 139] width 91 height 17
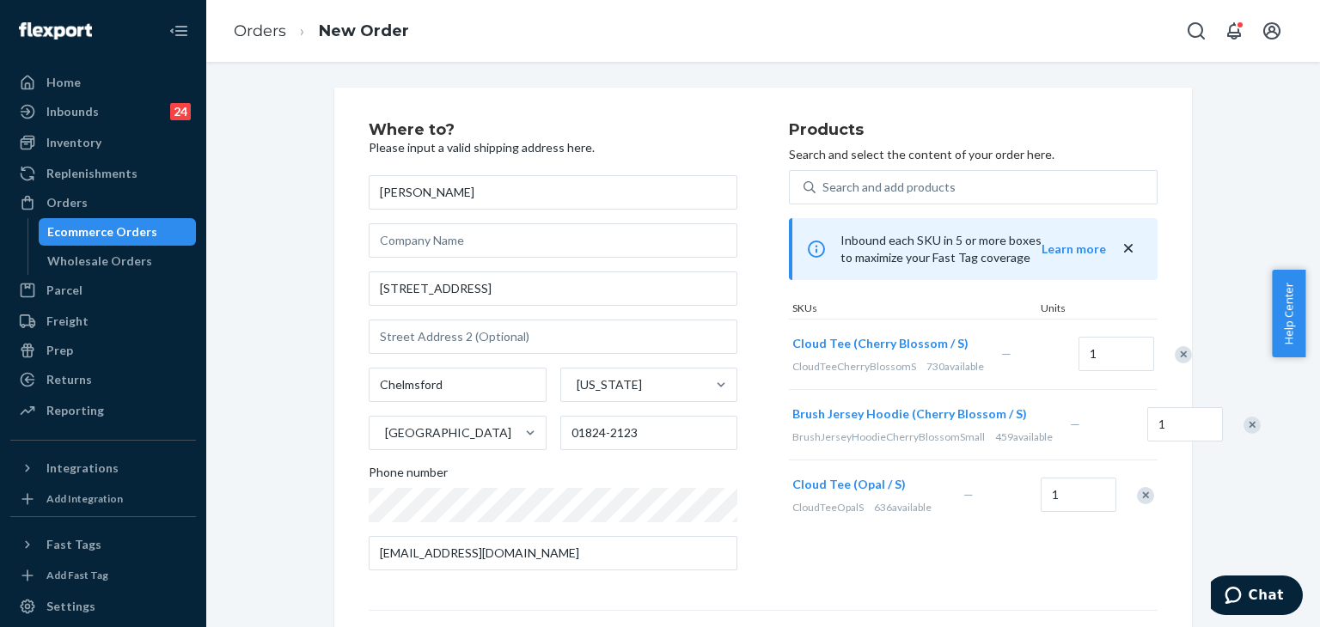
scroll to position [227, 0]
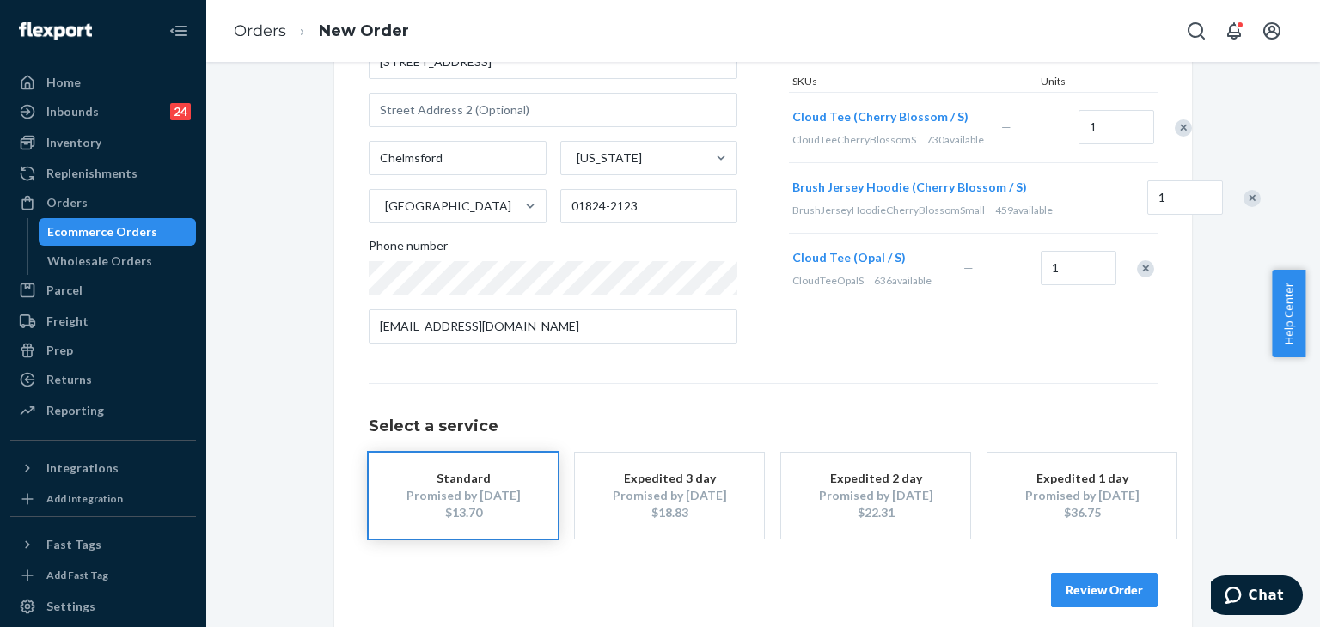
click at [1121, 597] on button "Review Order" at bounding box center [1104, 590] width 107 height 34
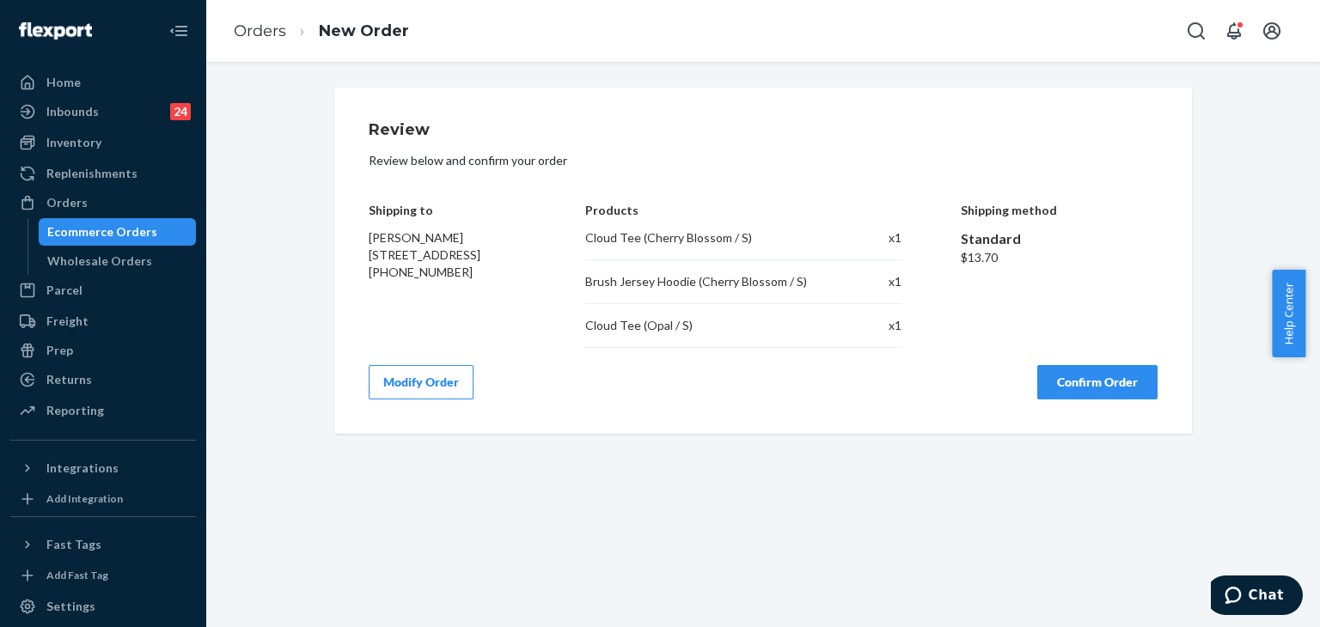
scroll to position [0, 0]
click at [1105, 383] on button "Confirm Order" at bounding box center [1097, 382] width 120 height 34
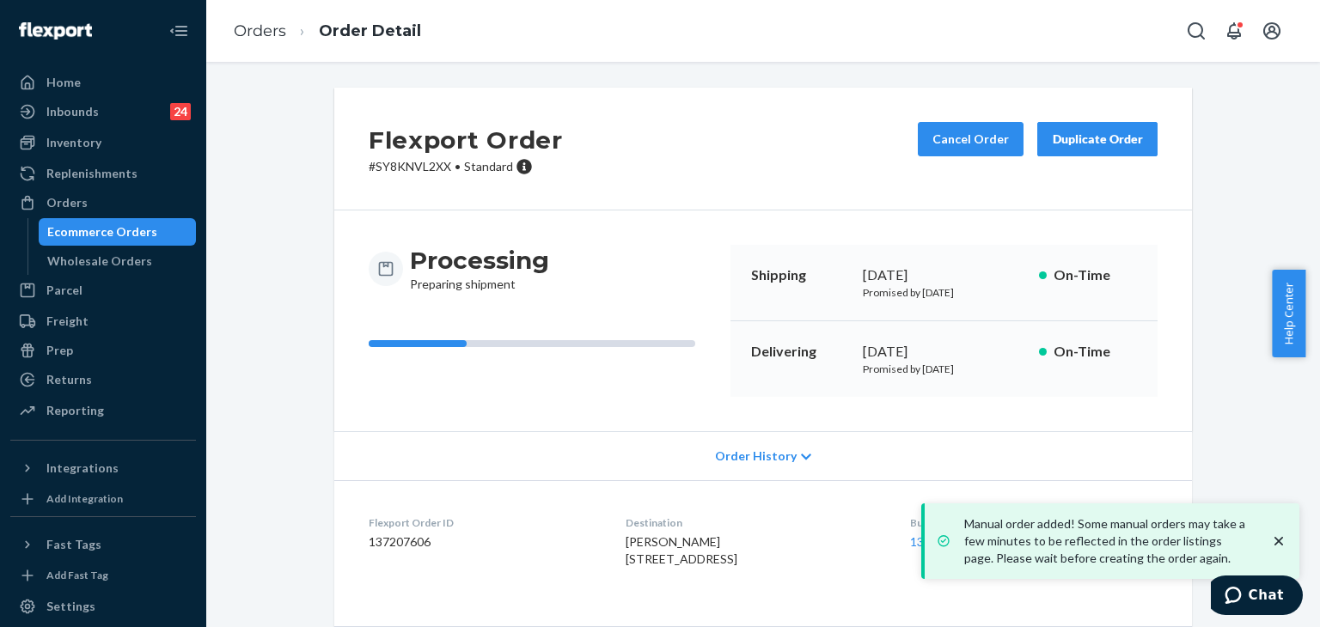
click at [402, 541] on dd "137207606" at bounding box center [483, 542] width 229 height 17
copy dd "137207606"
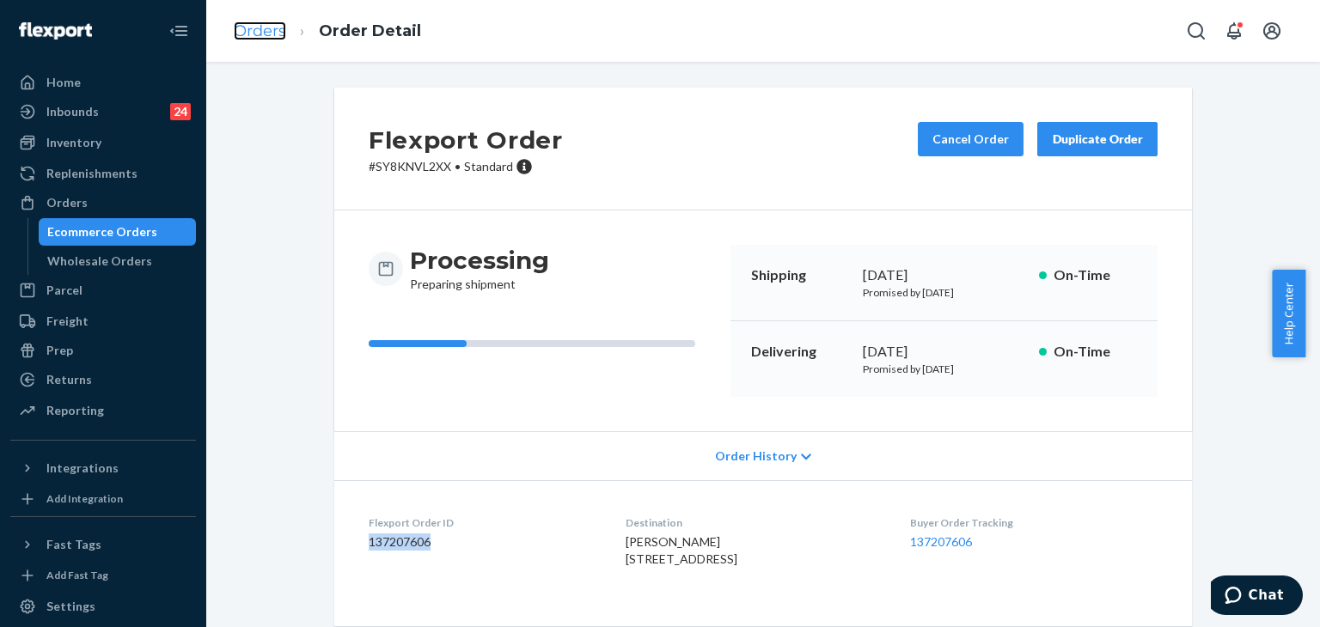
click at [256, 30] on link "Orders" at bounding box center [260, 30] width 52 height 19
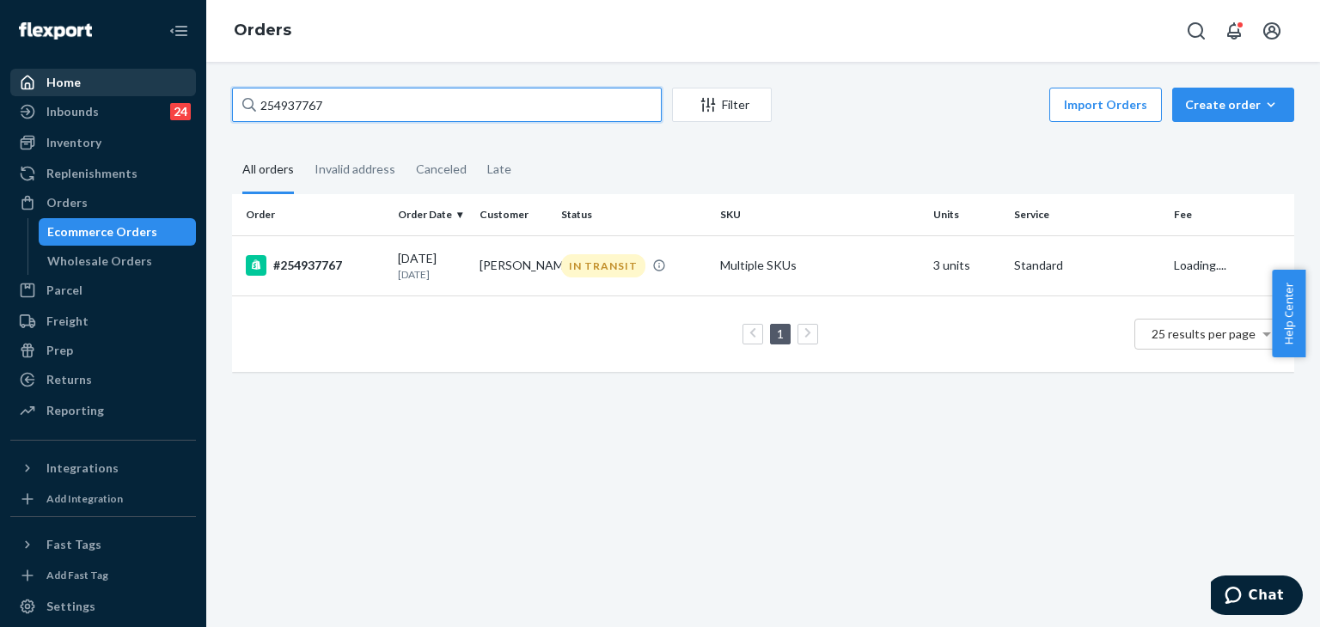
drag, startPoint x: 148, startPoint y: 78, endPoint x: 168, endPoint y: 82, distance: 20.9
click at [150, 79] on div "Home Inbounds 24 Shipping Plans Problems 24 Inventory Products Replenishments O…" at bounding box center [660, 313] width 1320 height 627
paste input "5253064"
type input "255253064"
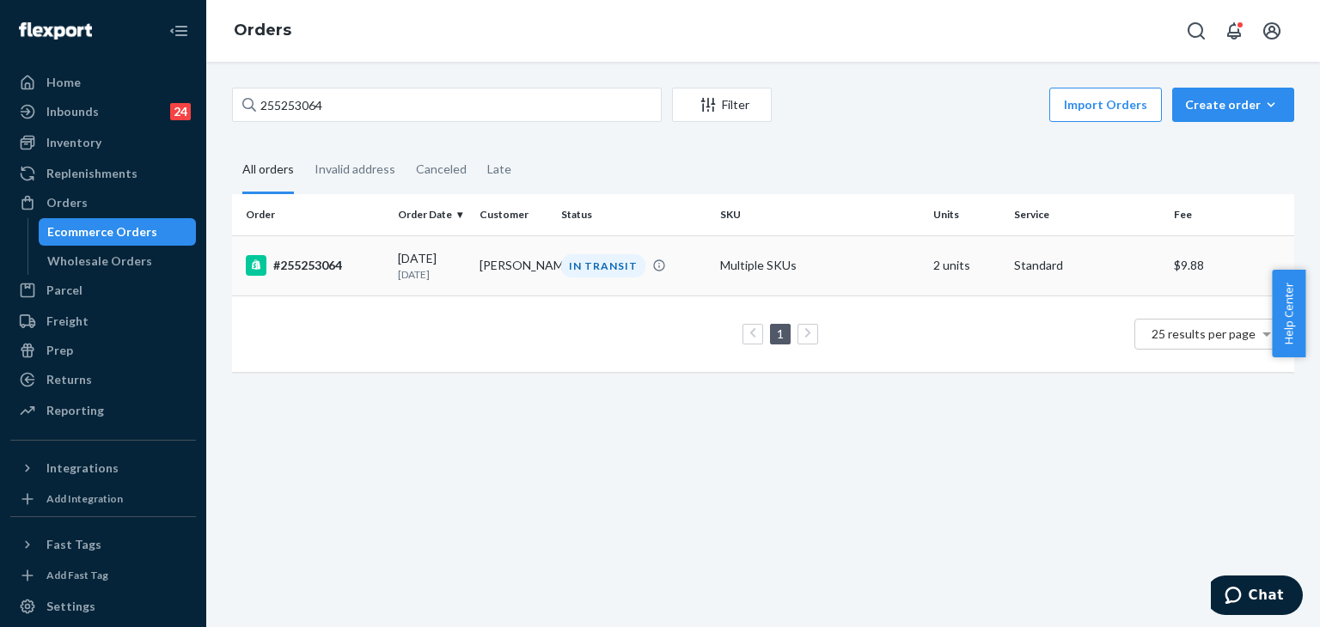
click at [313, 258] on div "#255253064" at bounding box center [315, 265] width 138 height 21
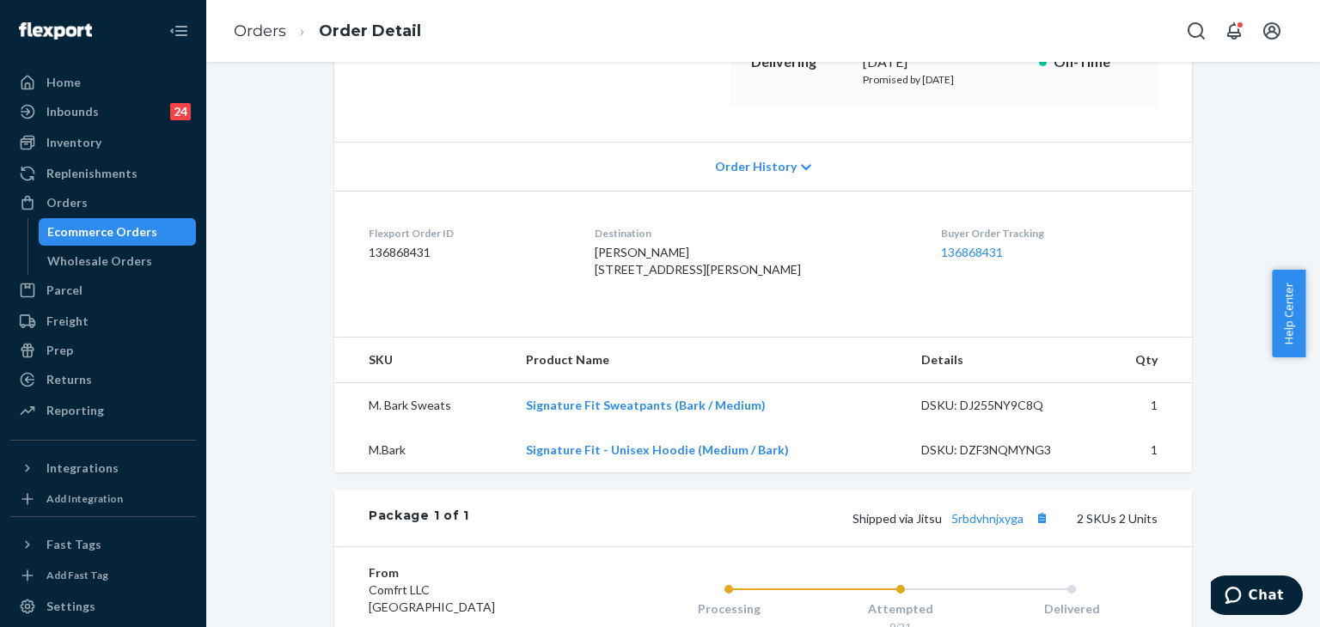
scroll to position [430, 0]
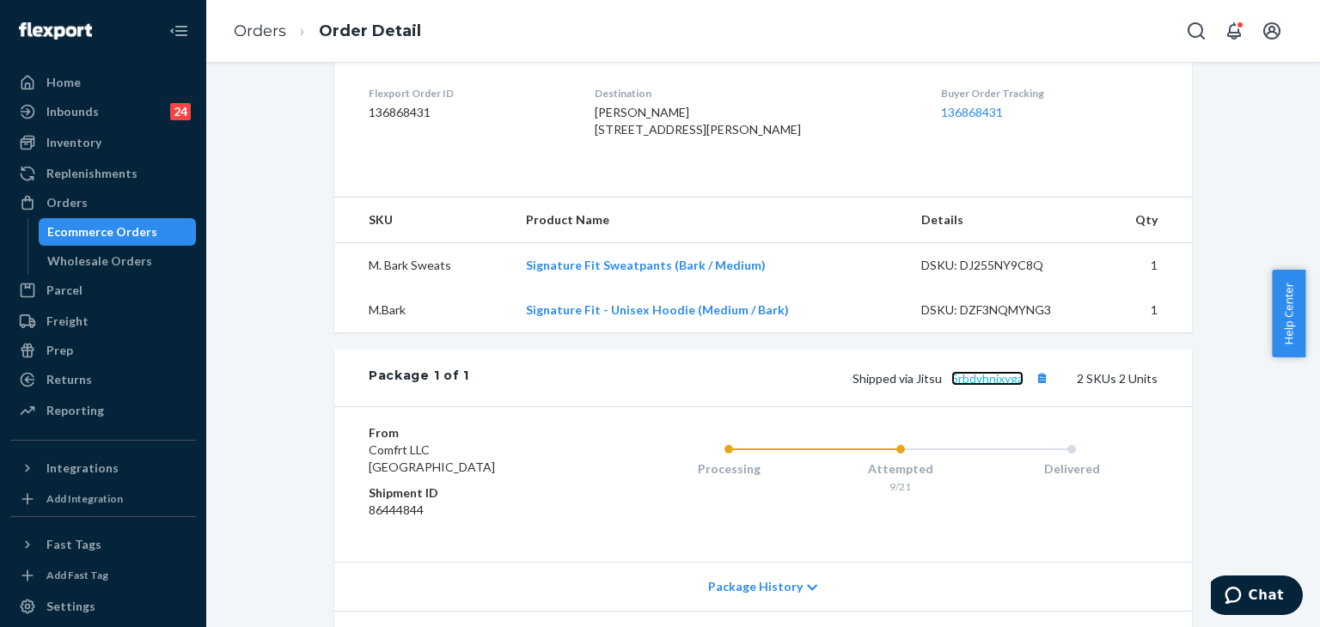
click at [997, 386] on link "5rbdvhnjxyga" at bounding box center [987, 378] width 72 height 15
click at [267, 21] on link "Orders" at bounding box center [260, 30] width 52 height 19
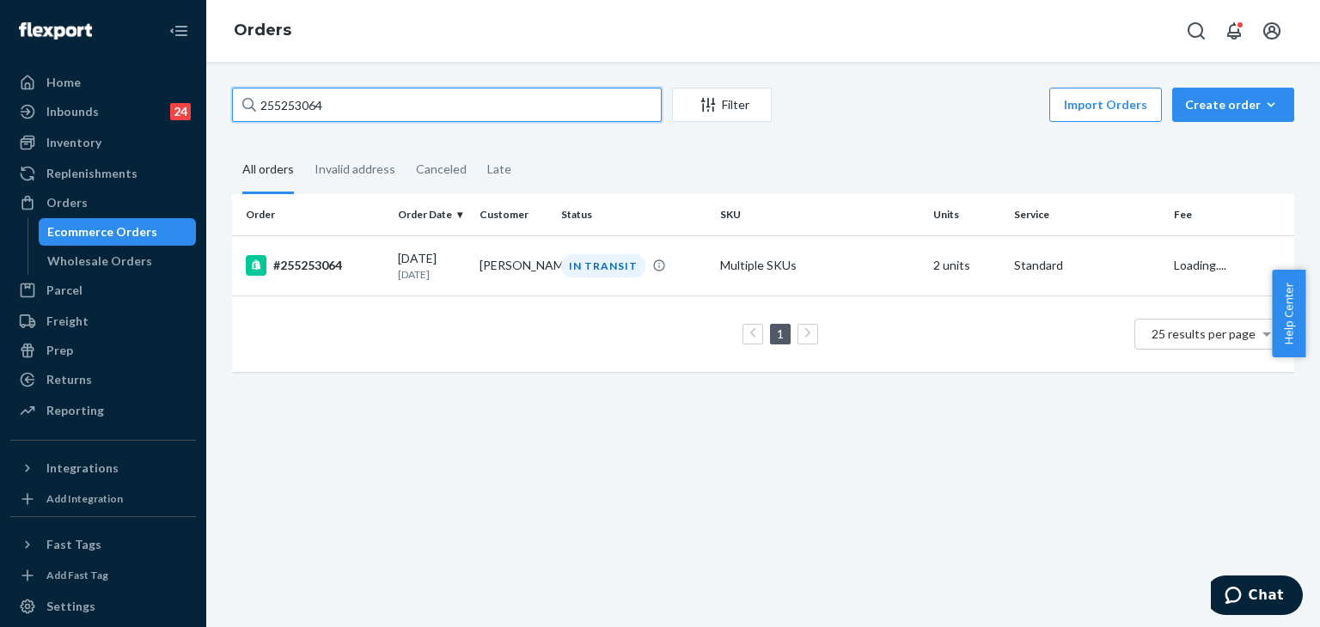
click at [183, 82] on div "Home Inbounds 24 Shipping Plans Problems 24 Inventory Products Replenishments O…" at bounding box center [660, 313] width 1320 height 627
paste input "146877"
type input "255146877"
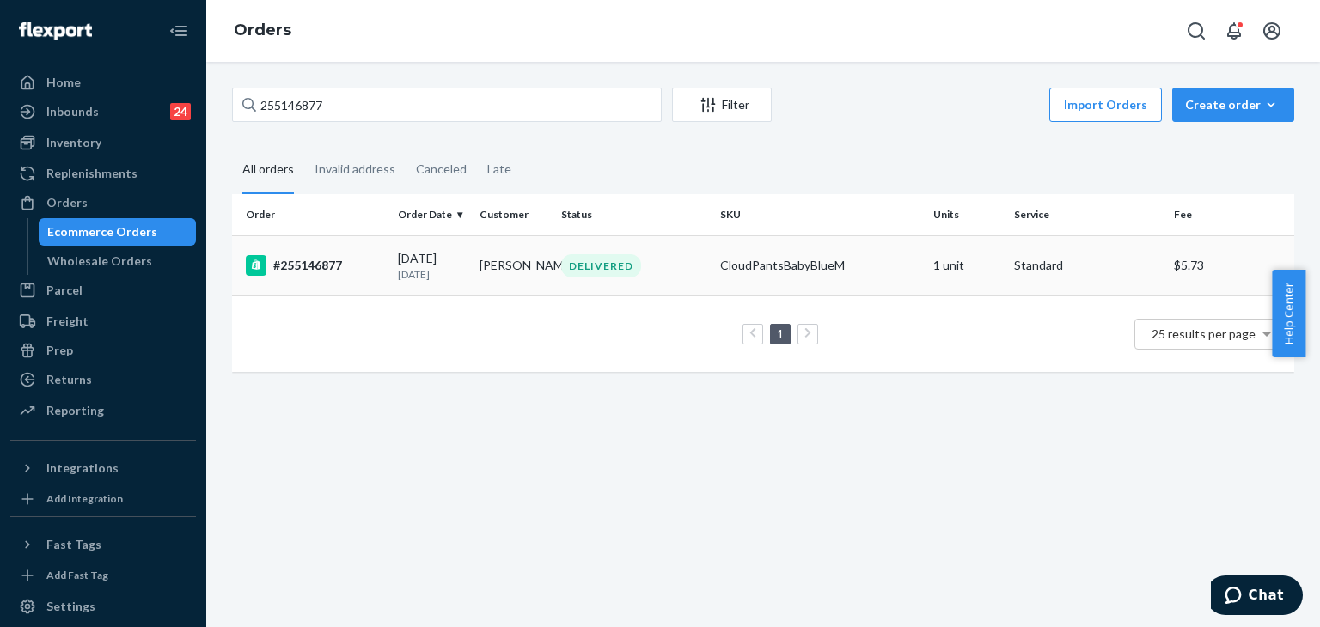
click at [309, 265] on div "#255146877" at bounding box center [315, 265] width 138 height 21
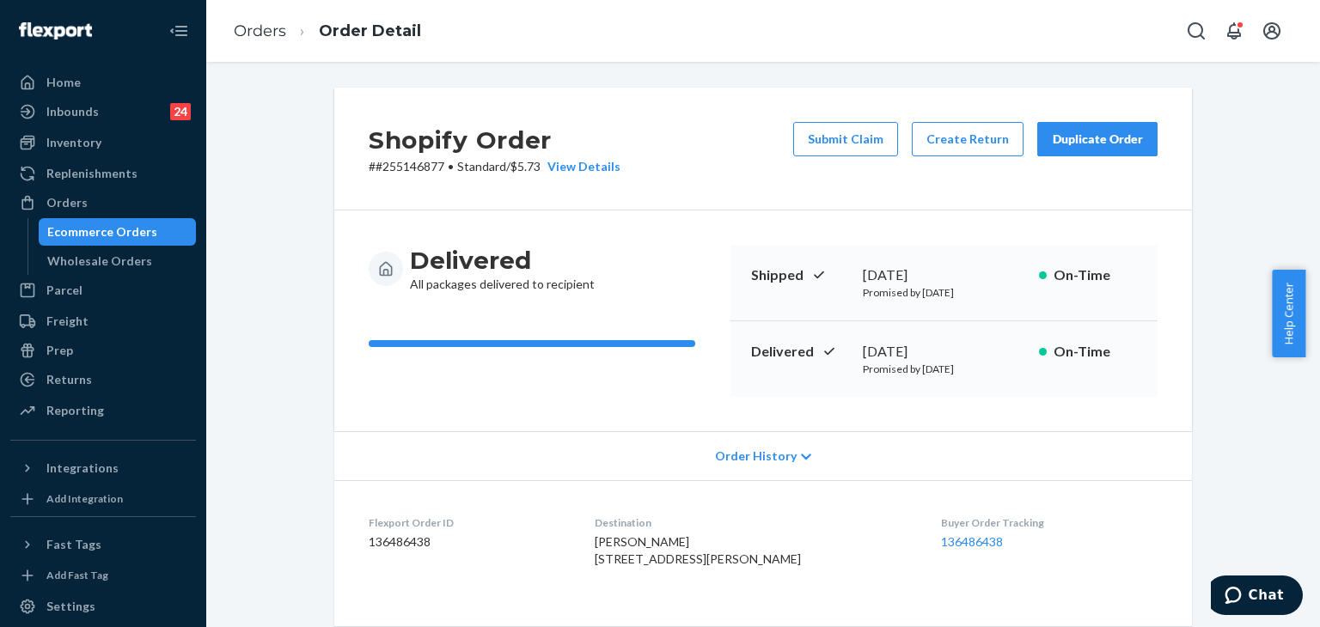
drag, startPoint x: 1092, startPoint y: 136, endPoint x: 1096, endPoint y: 117, distance: 19.2
click at [1093, 137] on div "Duplicate Order" at bounding box center [1097, 139] width 91 height 17
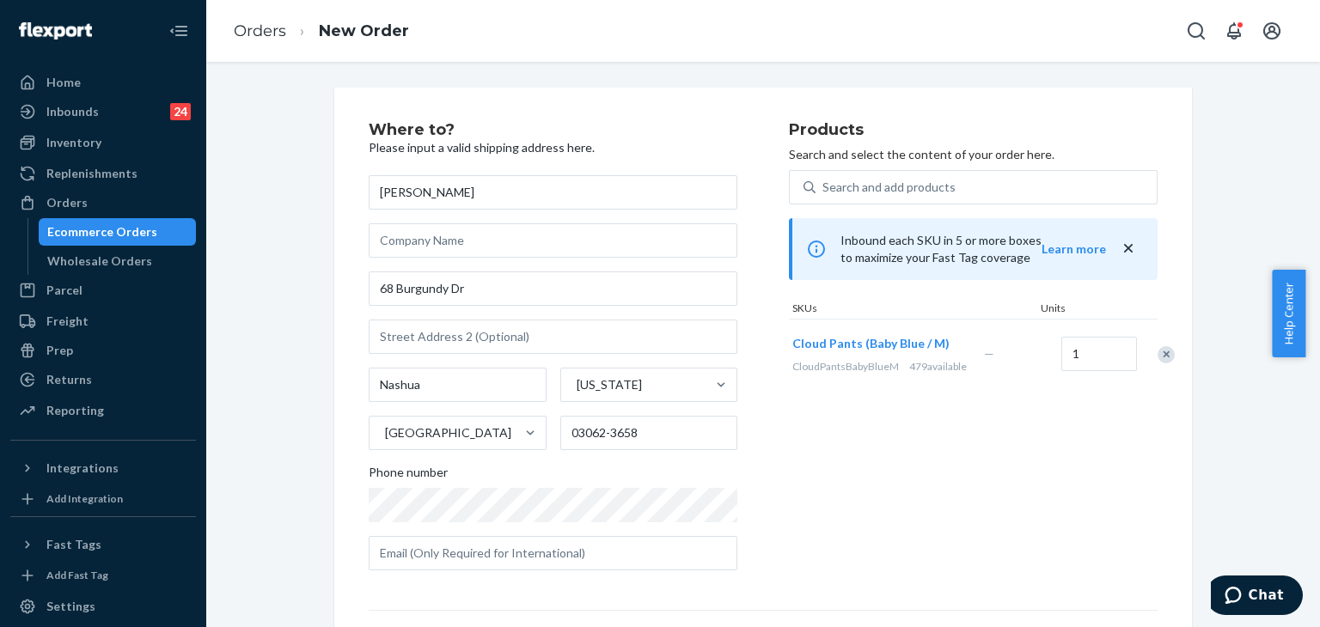
scroll to position [241, 0]
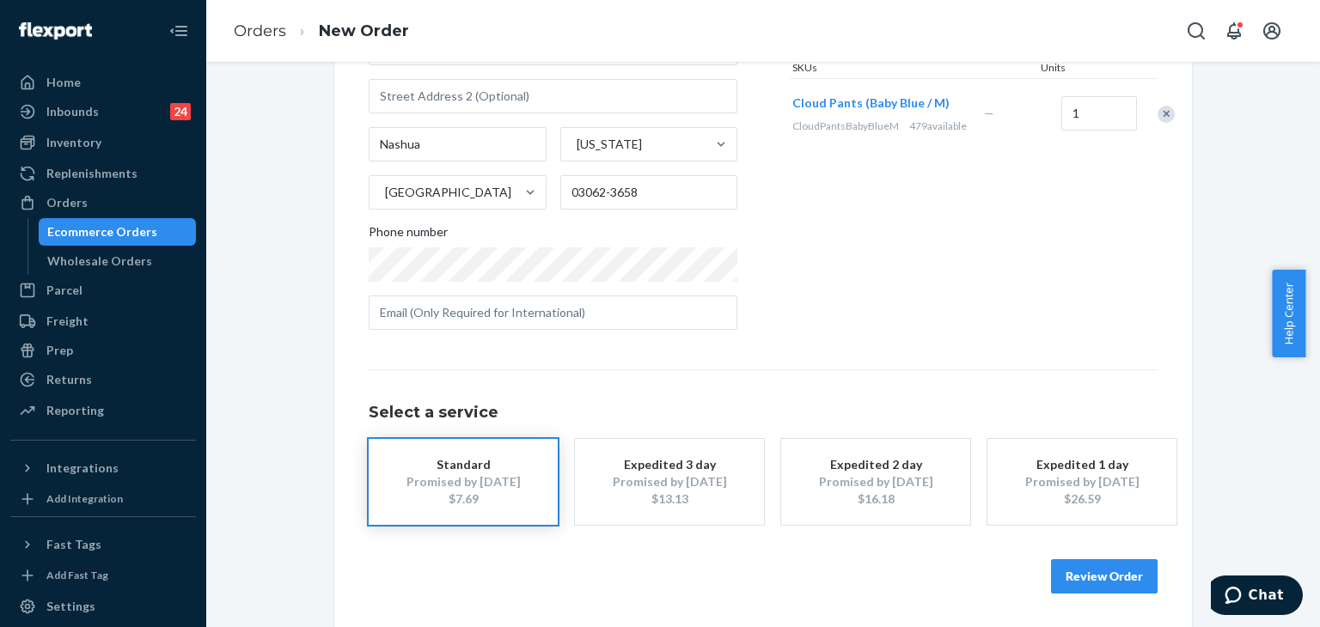
drag, startPoint x: 1126, startPoint y: 576, endPoint x: 1141, endPoint y: 563, distance: 20.1
click at [1126, 575] on button "Review Order" at bounding box center [1104, 576] width 107 height 34
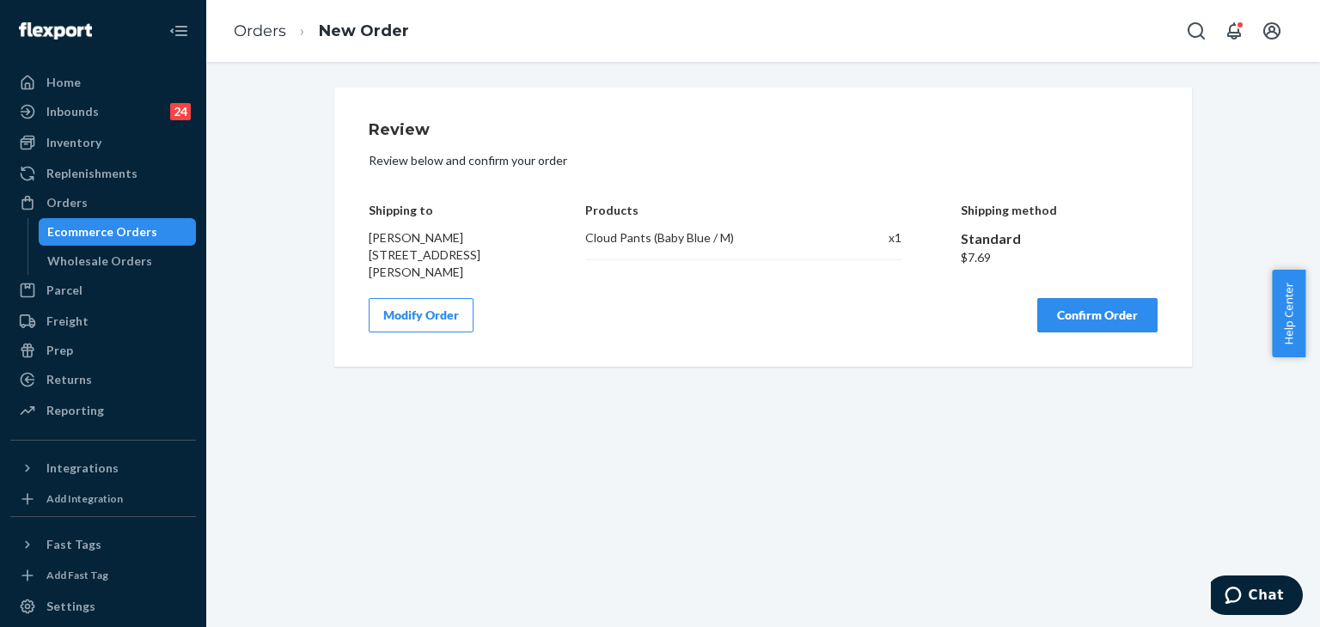
scroll to position [0, 0]
drag, startPoint x: 571, startPoint y: 233, endPoint x: 791, endPoint y: 249, distance: 220.6
click at [787, 249] on div "Shipping to [PERSON_NAME] [STREET_ADDRESS][PERSON_NAME] Products Cloud Pants (B…" at bounding box center [763, 229] width 789 height 103
copy div "Cloud Pants (Baby Blue / M)"
click at [1114, 320] on button "Confirm Order" at bounding box center [1097, 315] width 120 height 34
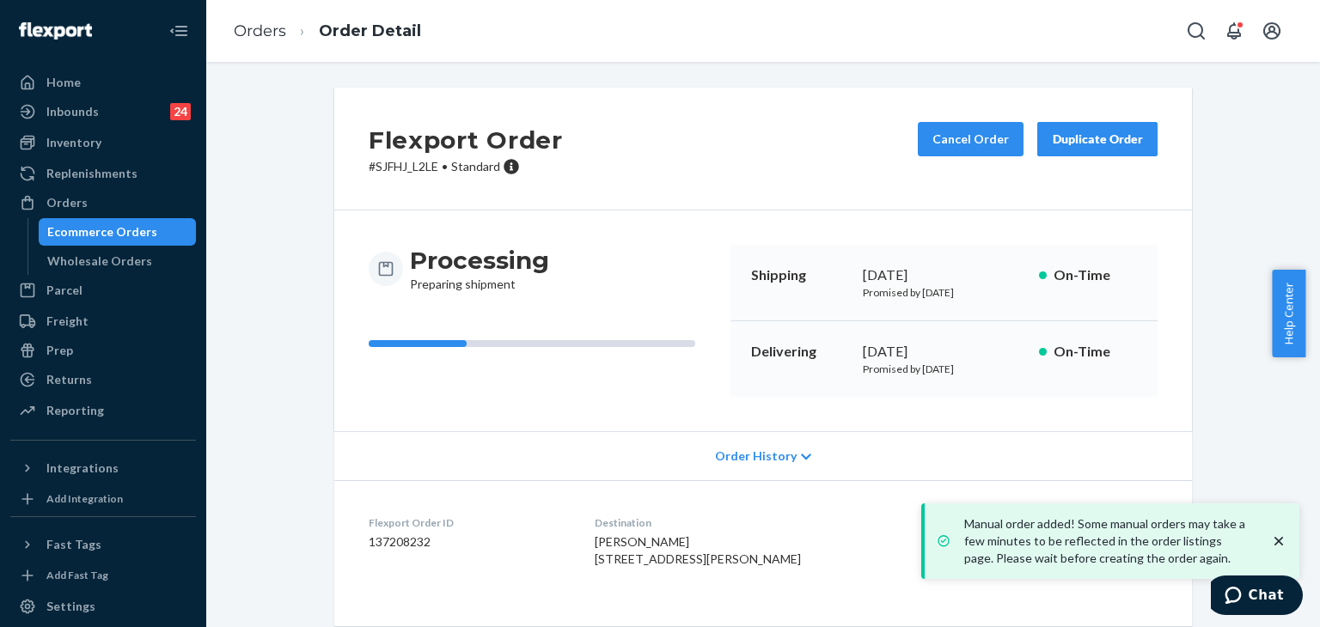
click at [402, 539] on dd "137208232" at bounding box center [468, 542] width 199 height 17
drag, startPoint x: 402, startPoint y: 539, endPoint x: 676, endPoint y: 610, distance: 283.3
click at [404, 539] on dd "137208232" at bounding box center [468, 542] width 199 height 17
copy dd "137208232"
click at [258, 32] on link "Orders" at bounding box center [260, 30] width 52 height 19
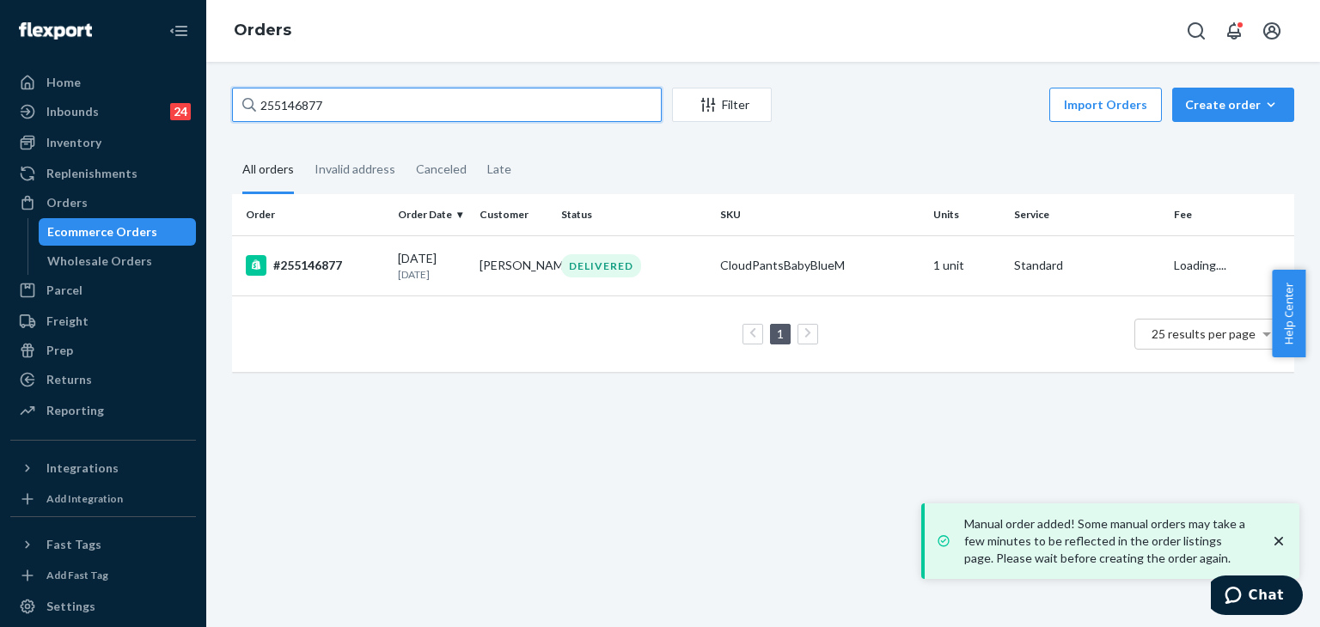
drag, startPoint x: 388, startPoint y: 94, endPoint x: 219, endPoint y: 50, distance: 174.9
click at [167, 72] on div "Home Inbounds 24 Shipping Plans Problems 24 Inventory Products Replenishments O…" at bounding box center [660, 313] width 1320 height 627
paste input "[PERSON_NAME]"
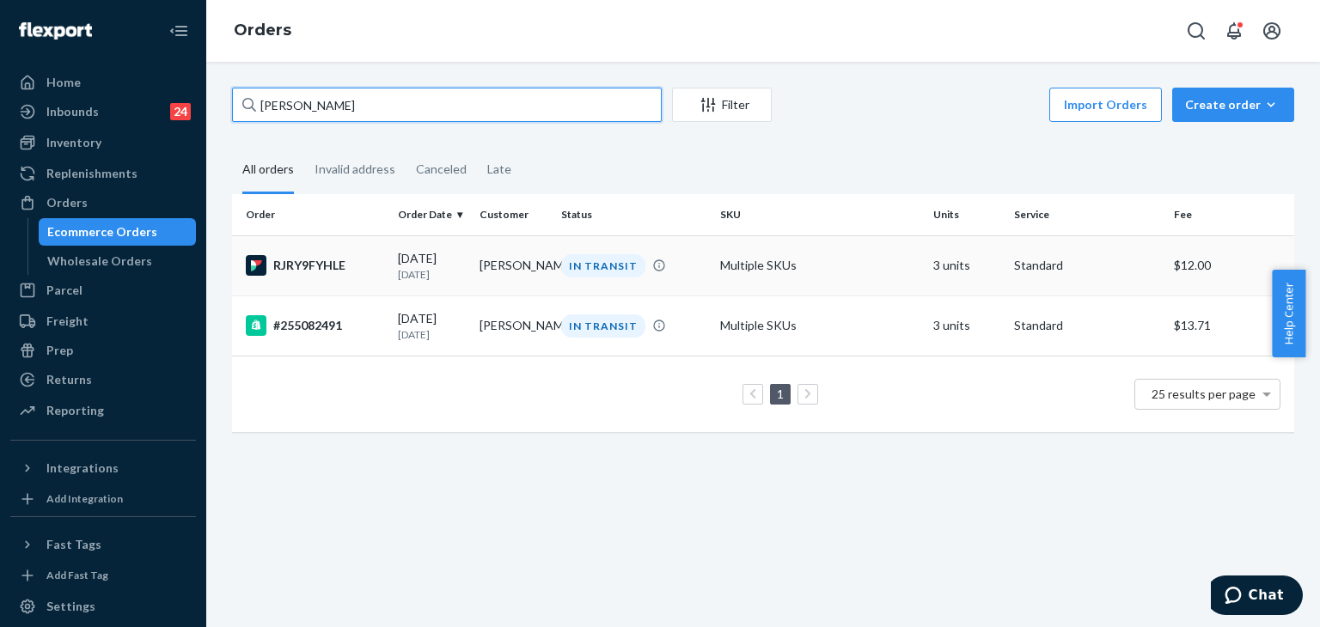
type input "[PERSON_NAME]"
click at [308, 262] on div "RJRY9FYHLE" at bounding box center [315, 265] width 138 height 21
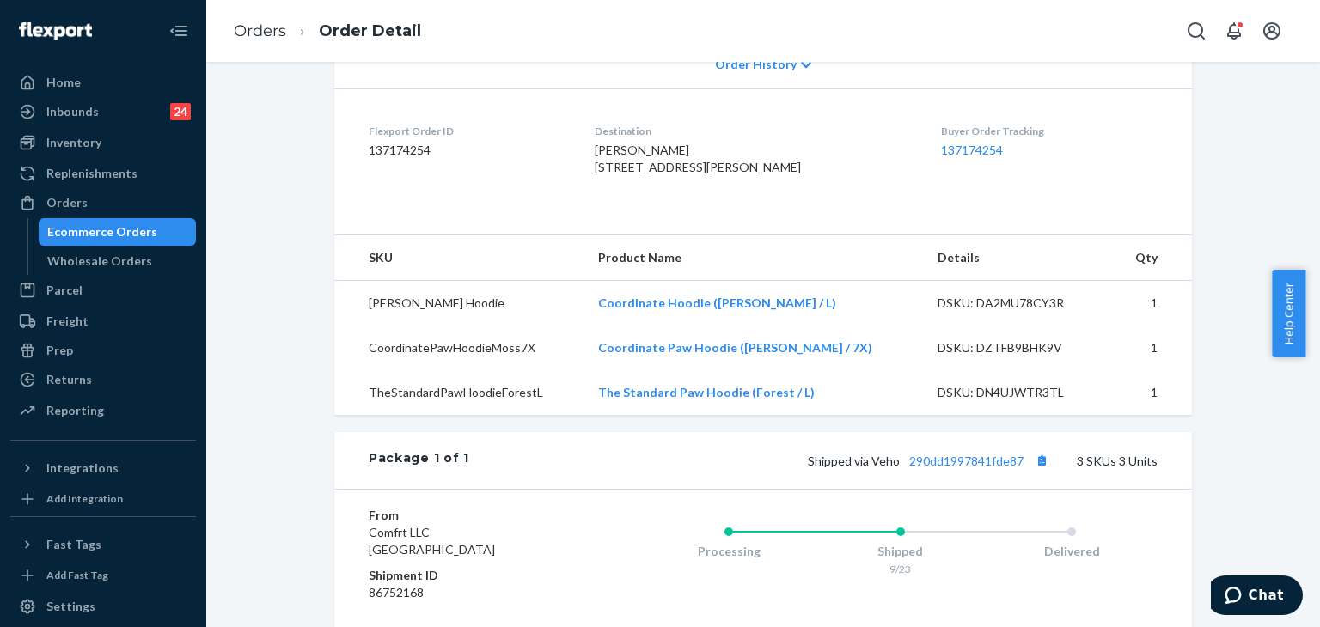
scroll to position [602, 0]
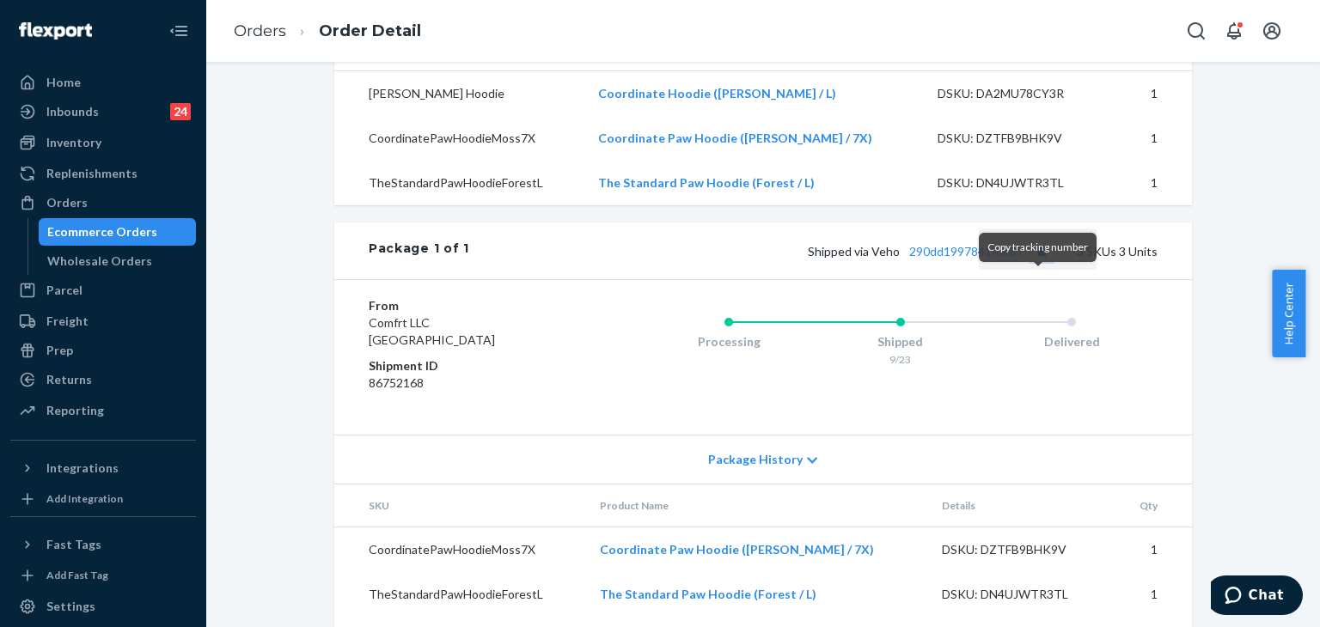
click at [1031, 262] on button "Copy tracking number" at bounding box center [1041, 251] width 22 height 22
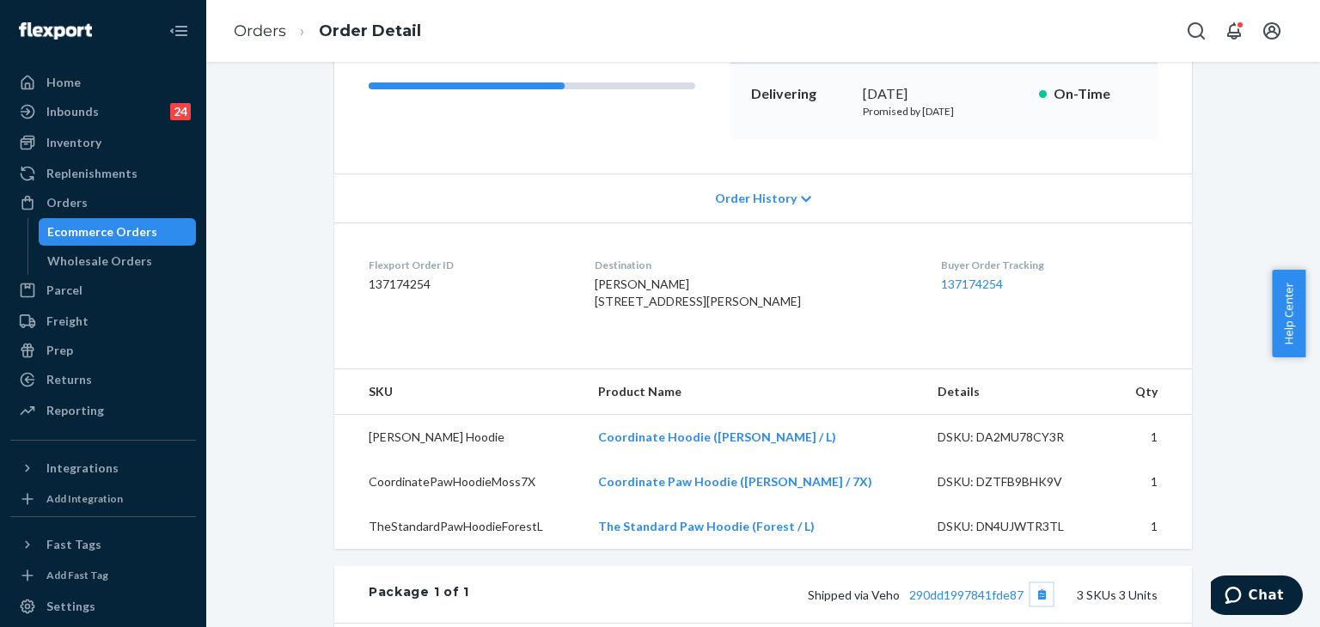
scroll to position [687, 0]
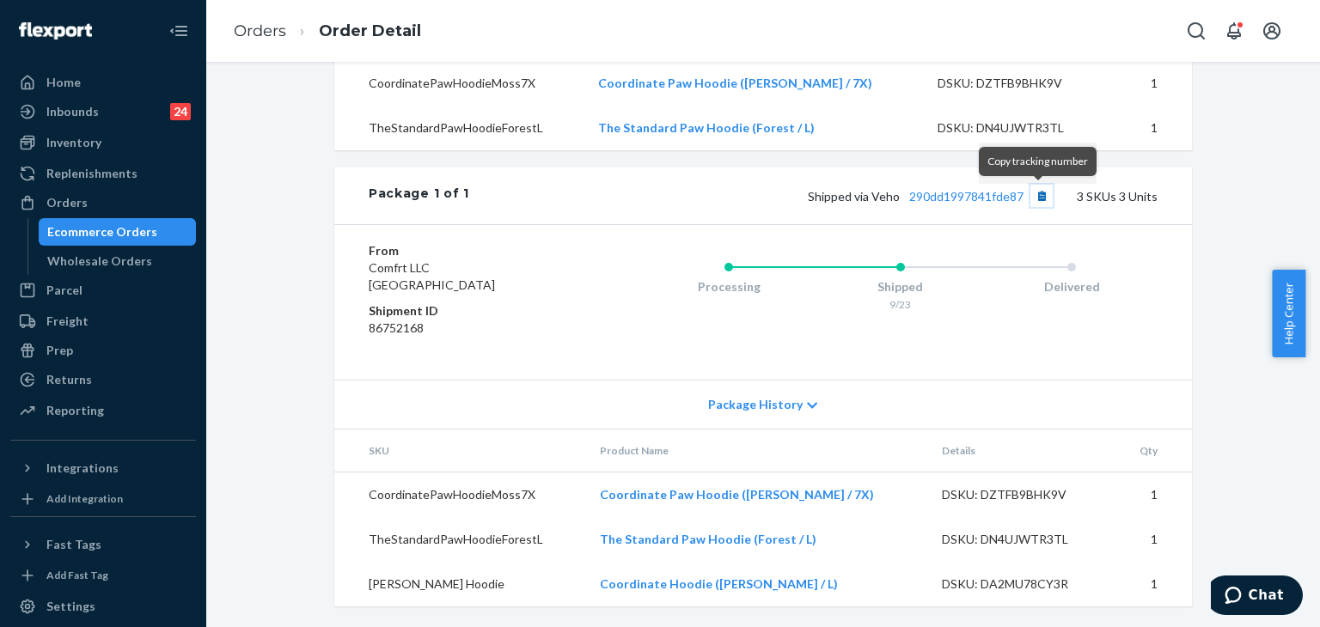
click at [1034, 199] on button "Copy tracking number" at bounding box center [1041, 196] width 22 height 22
click at [254, 39] on link "Orders" at bounding box center [260, 30] width 52 height 19
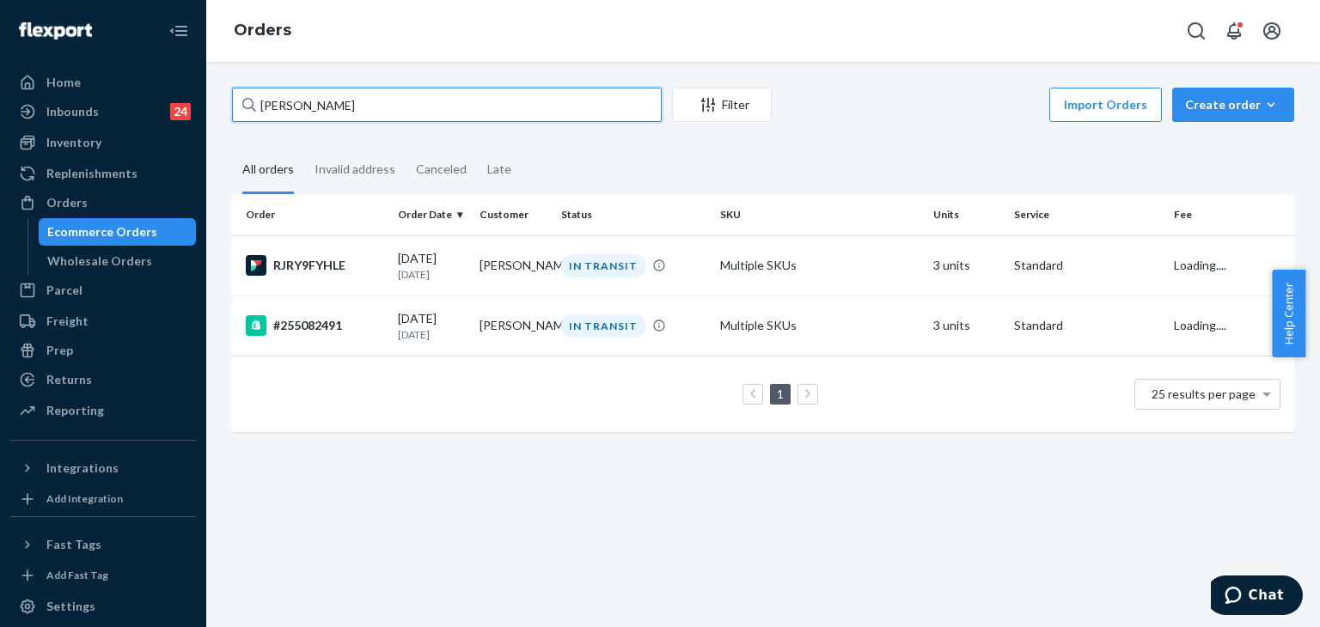
drag, startPoint x: 97, startPoint y: 49, endPoint x: 86, endPoint y: 49, distance: 11.2
click at [86, 49] on div "Home Inbounds 24 Shipping Plans Problems 24 Inventory Products Replenishments O…" at bounding box center [660, 313] width 1320 height 627
paste input "255086061"
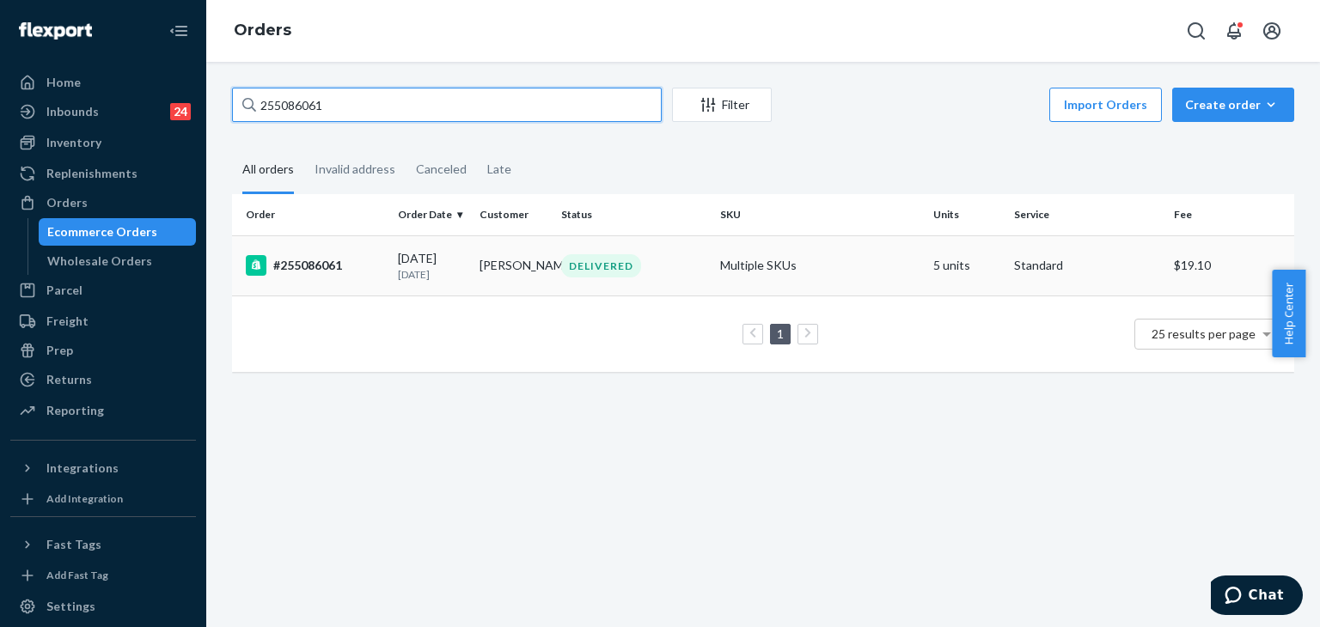
type input "255086061"
click at [333, 259] on div "#255086061" at bounding box center [315, 265] width 138 height 21
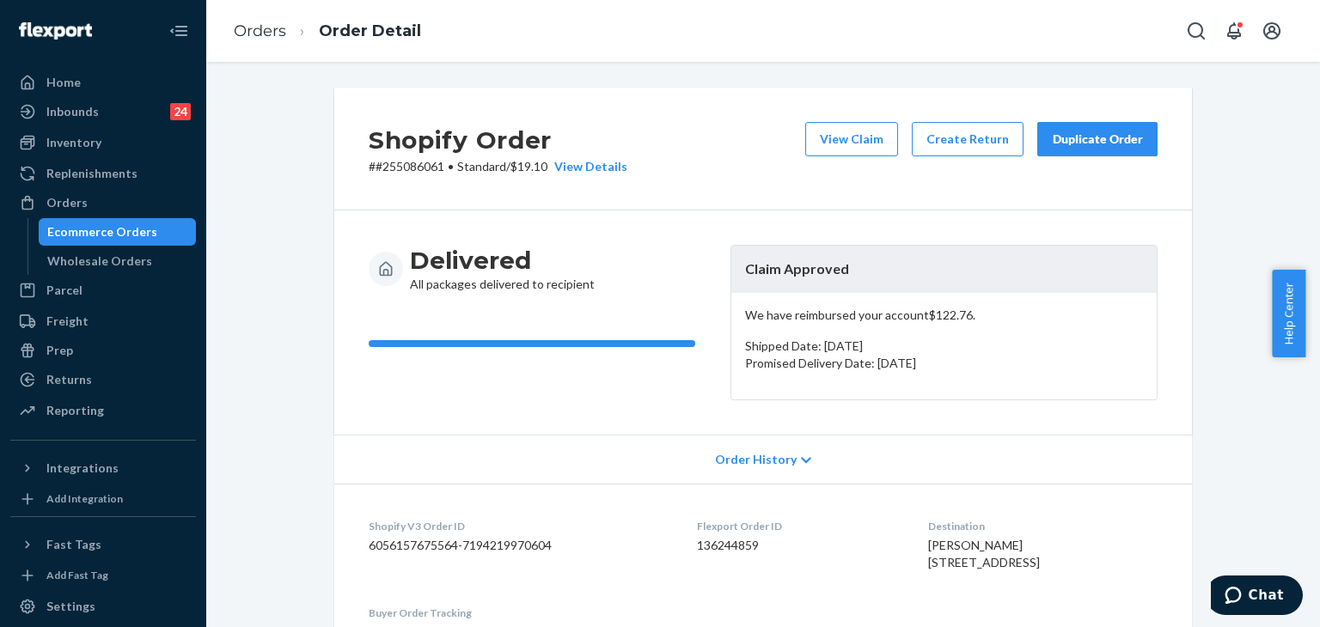
click at [1084, 136] on div "Duplicate Order" at bounding box center [1097, 139] width 91 height 17
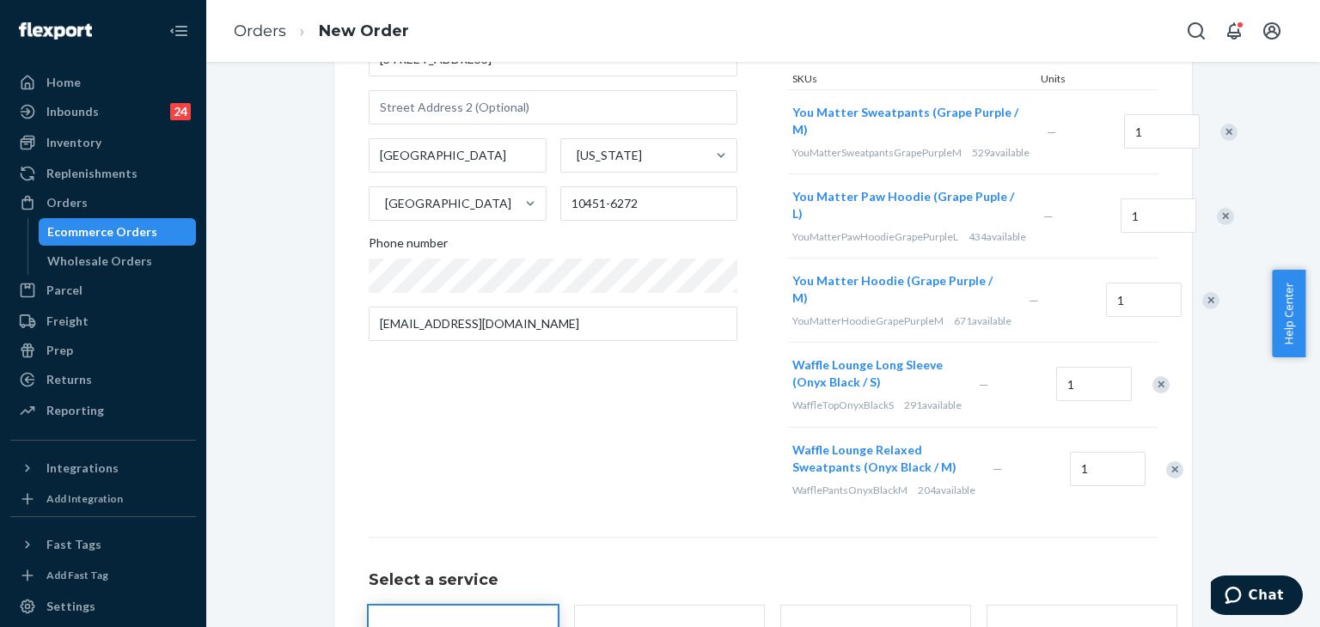
scroll to position [487, 0]
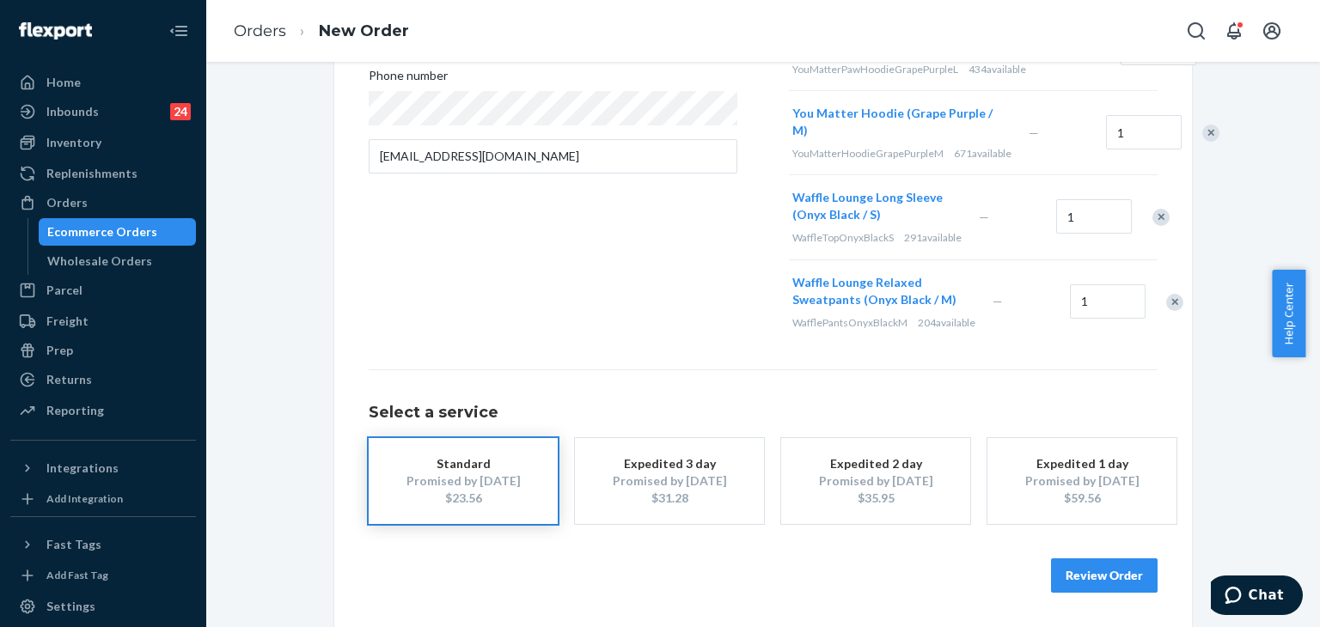
click at [1103, 573] on button "Review Order" at bounding box center [1104, 576] width 107 height 34
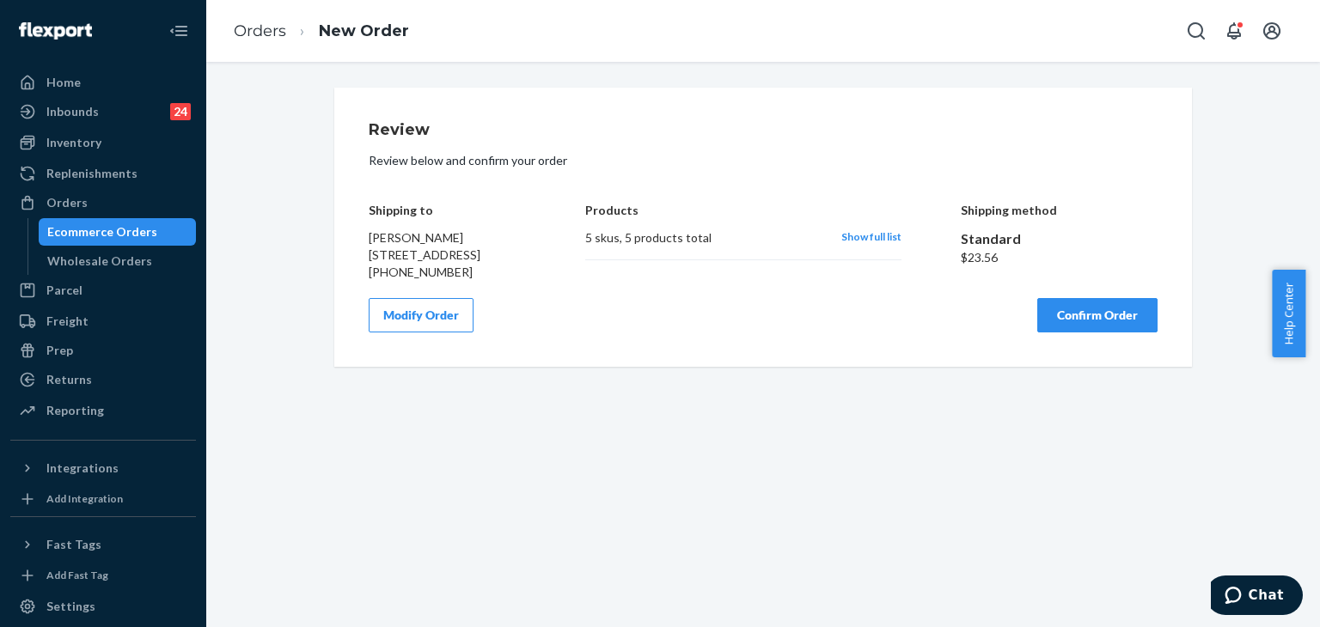
scroll to position [0, 0]
click at [1092, 333] on button "Confirm Order" at bounding box center [1097, 315] width 120 height 34
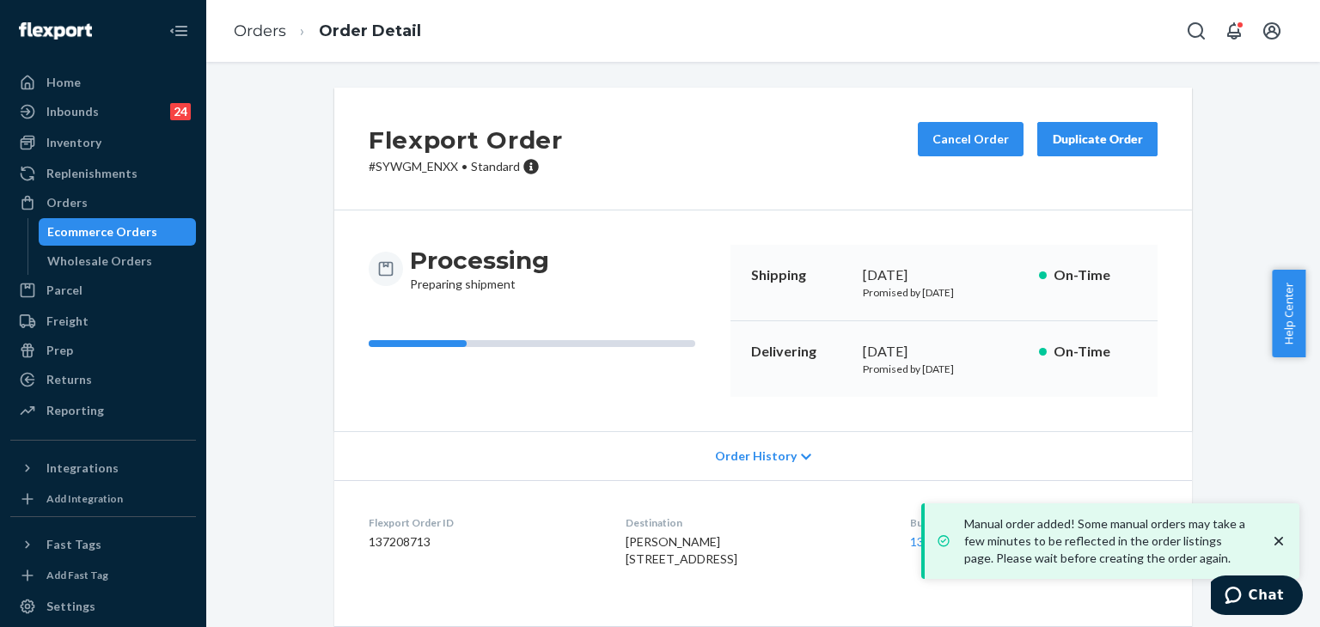
click at [406, 551] on div "Flexport Order ID 137208713" at bounding box center [483, 545] width 229 height 59
click at [406, 550] on dd "137208713" at bounding box center [483, 542] width 229 height 17
copy dd "137208713"
